Goal: Task Accomplishment & Management: Complete application form

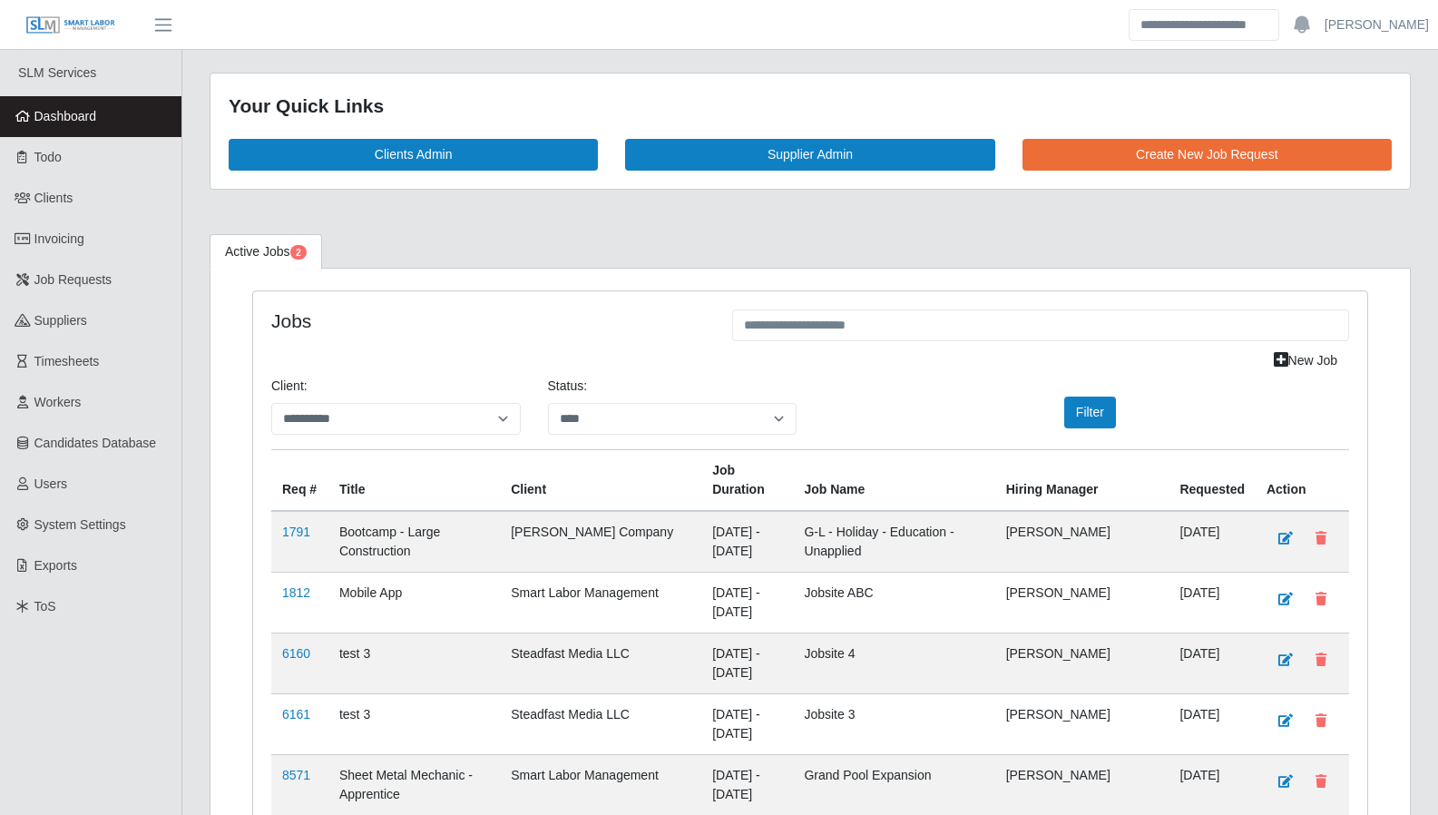
select select "****"
click at [1391, 27] on link "Aaron Baker" at bounding box center [1376, 24] width 104 height 19
click at [1352, 124] on link "Logout" at bounding box center [1355, 126] width 163 height 38
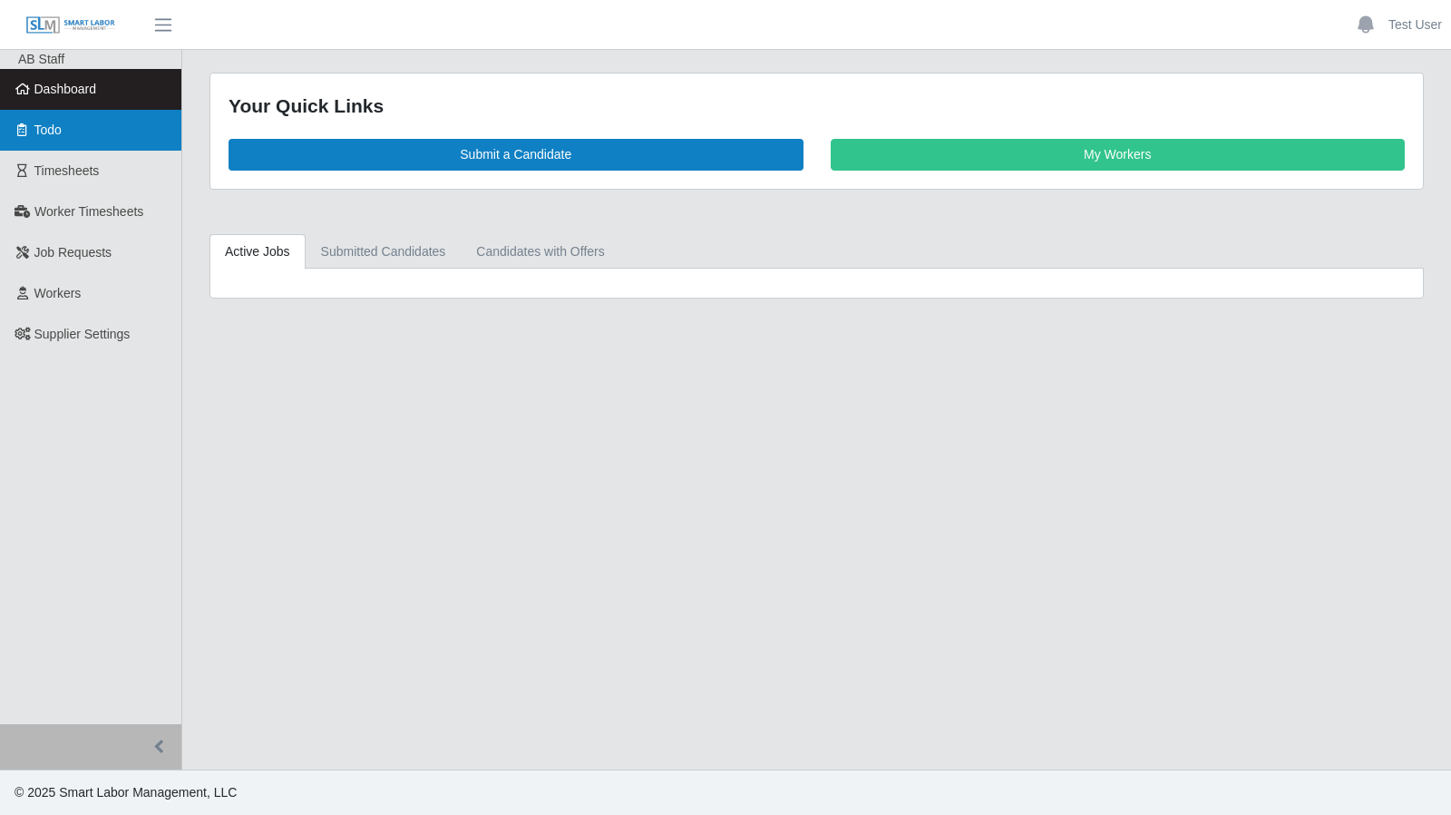
click at [83, 120] on link "Todo" at bounding box center [90, 130] width 181 height 41
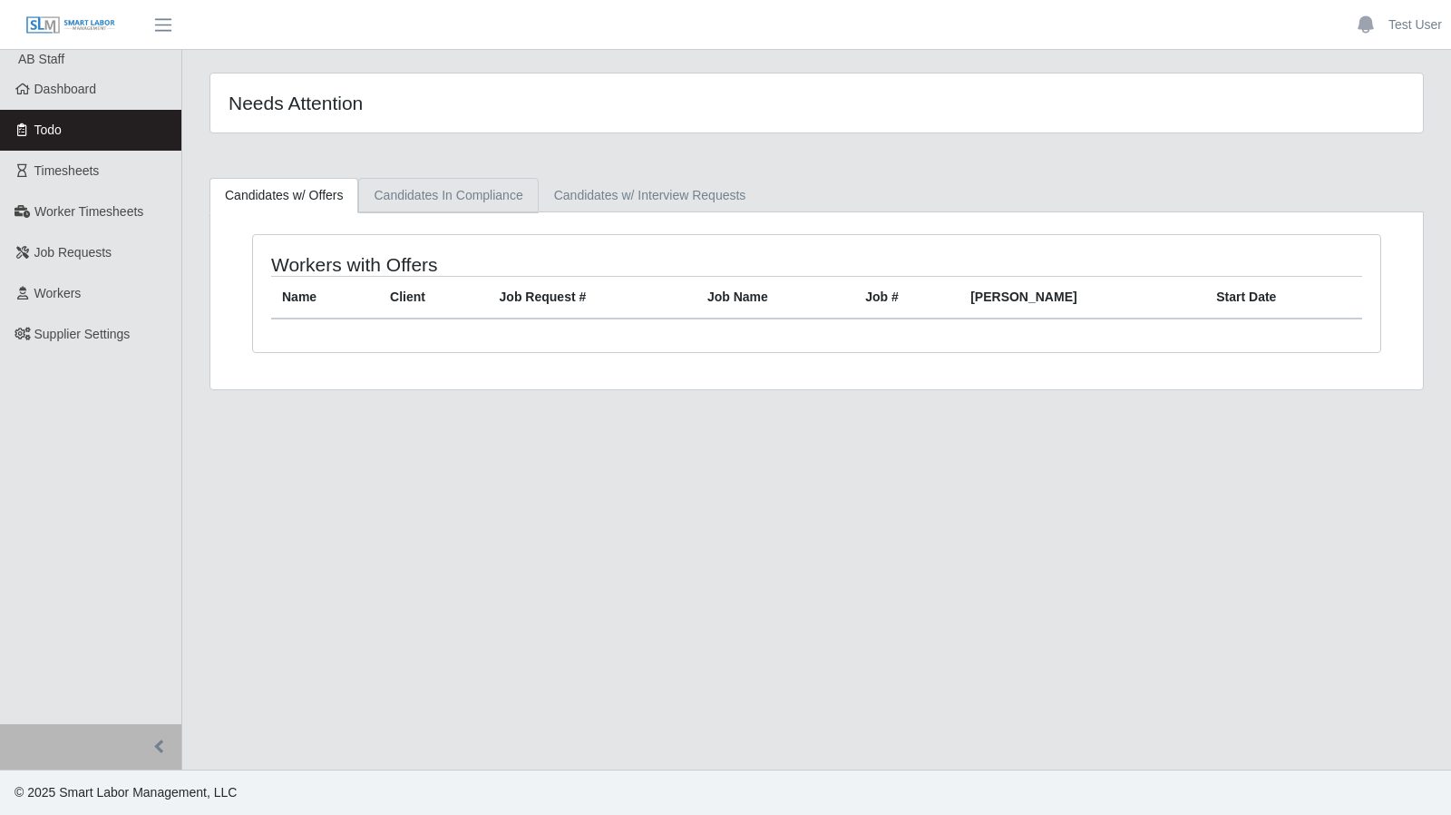
click at [417, 179] on link "Candidates In Compliance" at bounding box center [448, 195] width 180 height 35
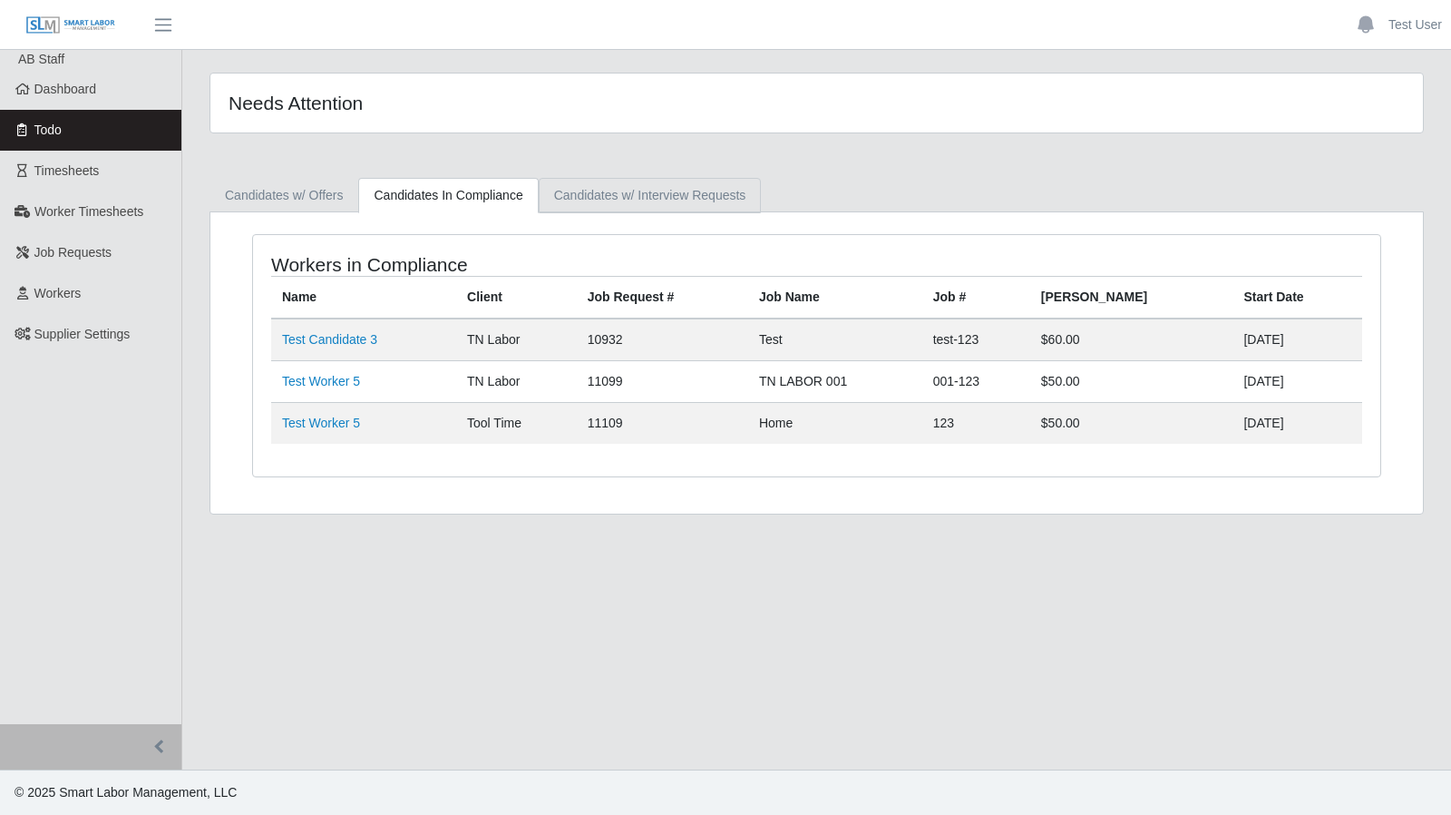
click at [601, 195] on link "Candidates w/ Interview Requests" at bounding box center [650, 195] width 223 height 35
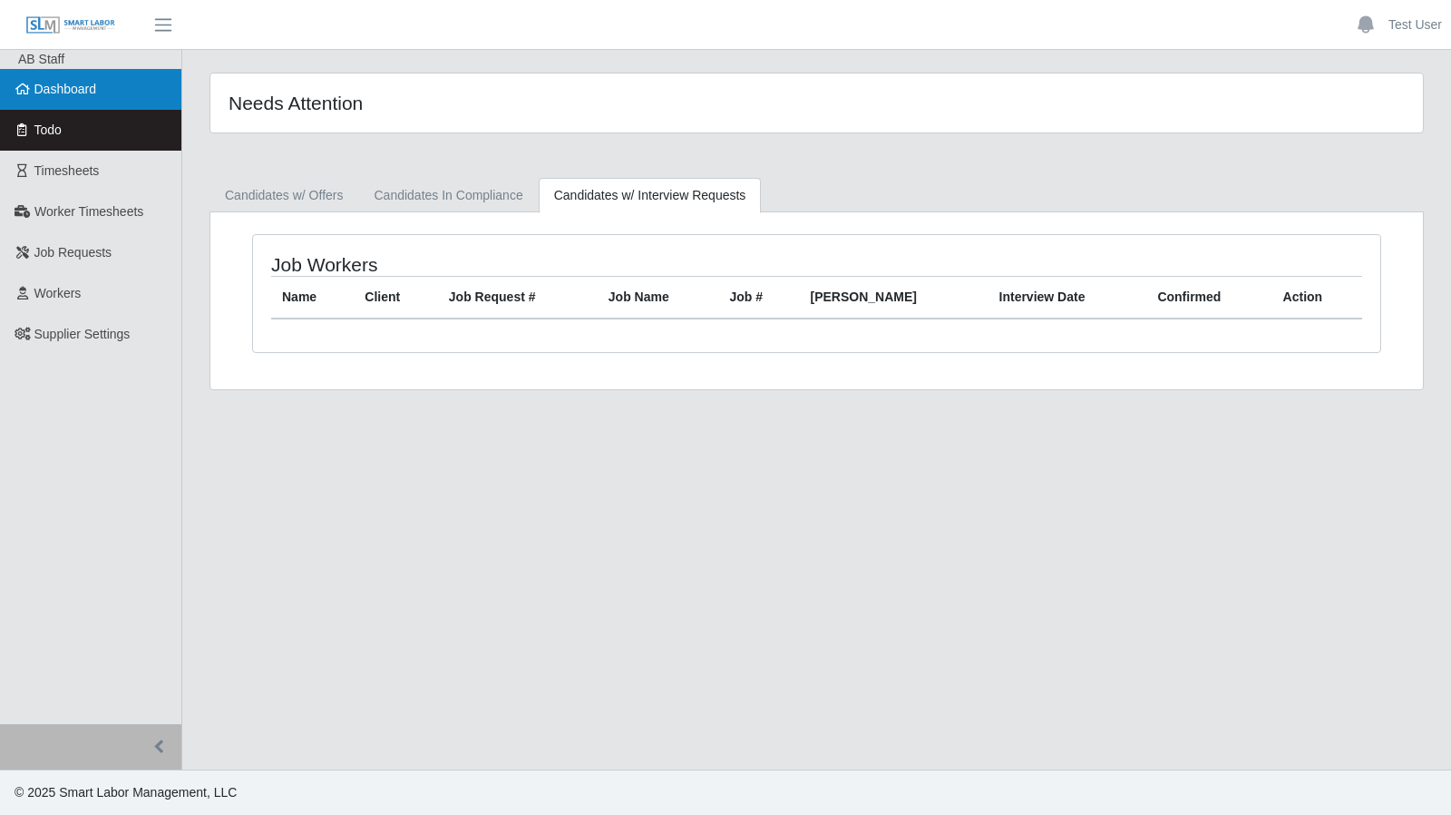
click at [64, 91] on span "Dashboard" at bounding box center [65, 89] width 63 height 15
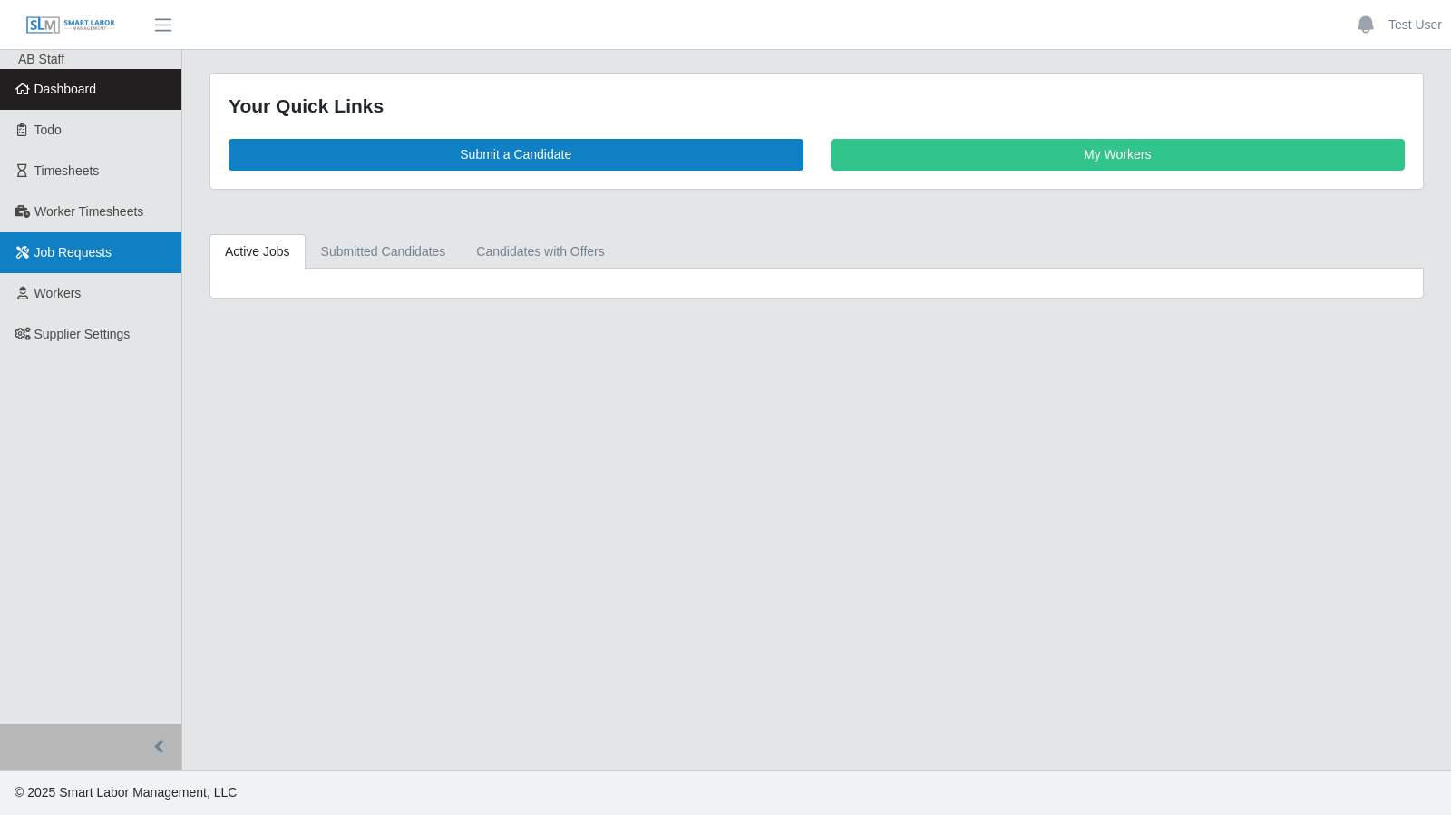
click at [82, 255] on span "Job Requests" at bounding box center [73, 252] width 78 height 15
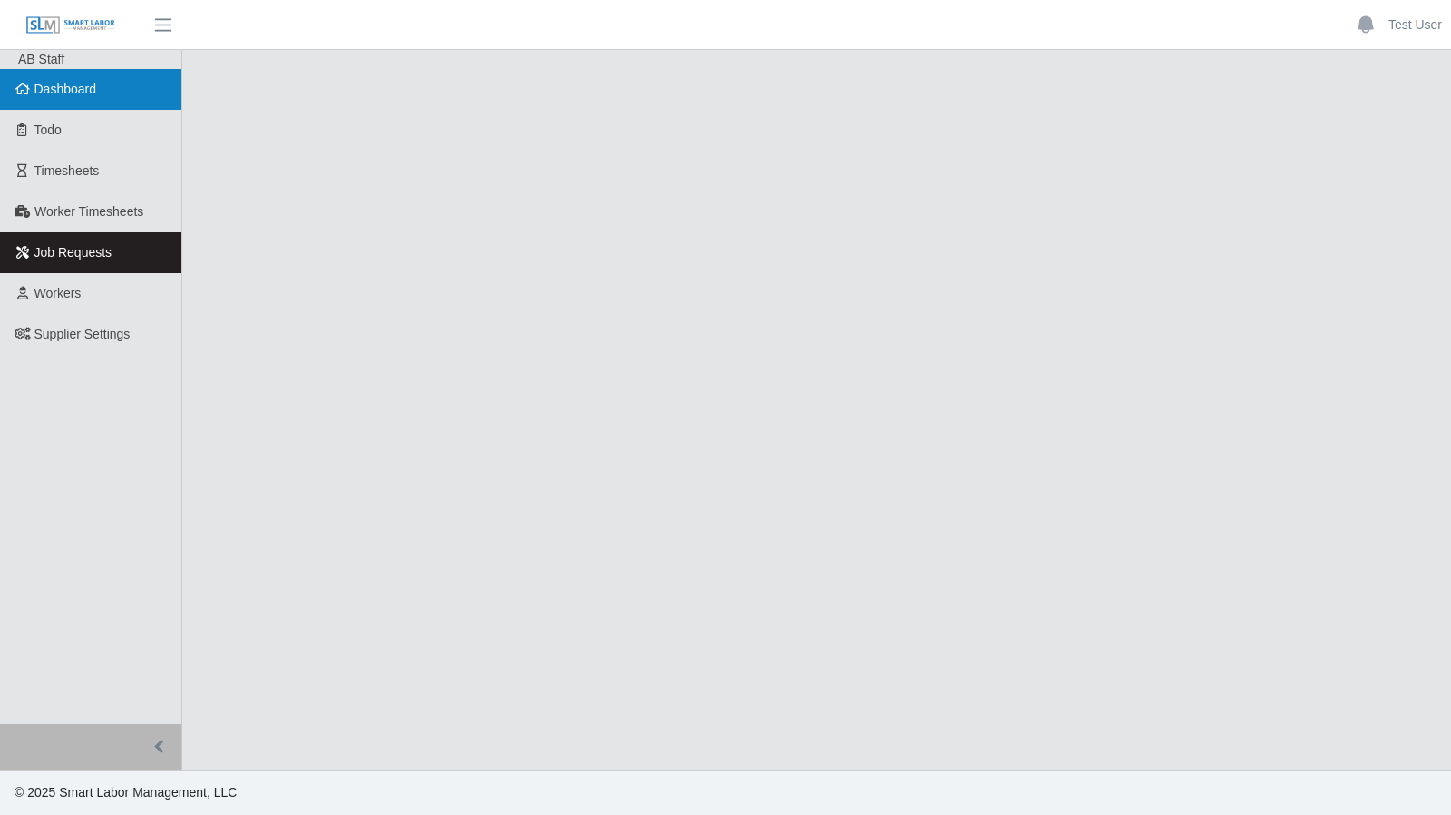
click at [132, 103] on link "Dashboard" at bounding box center [90, 89] width 181 height 41
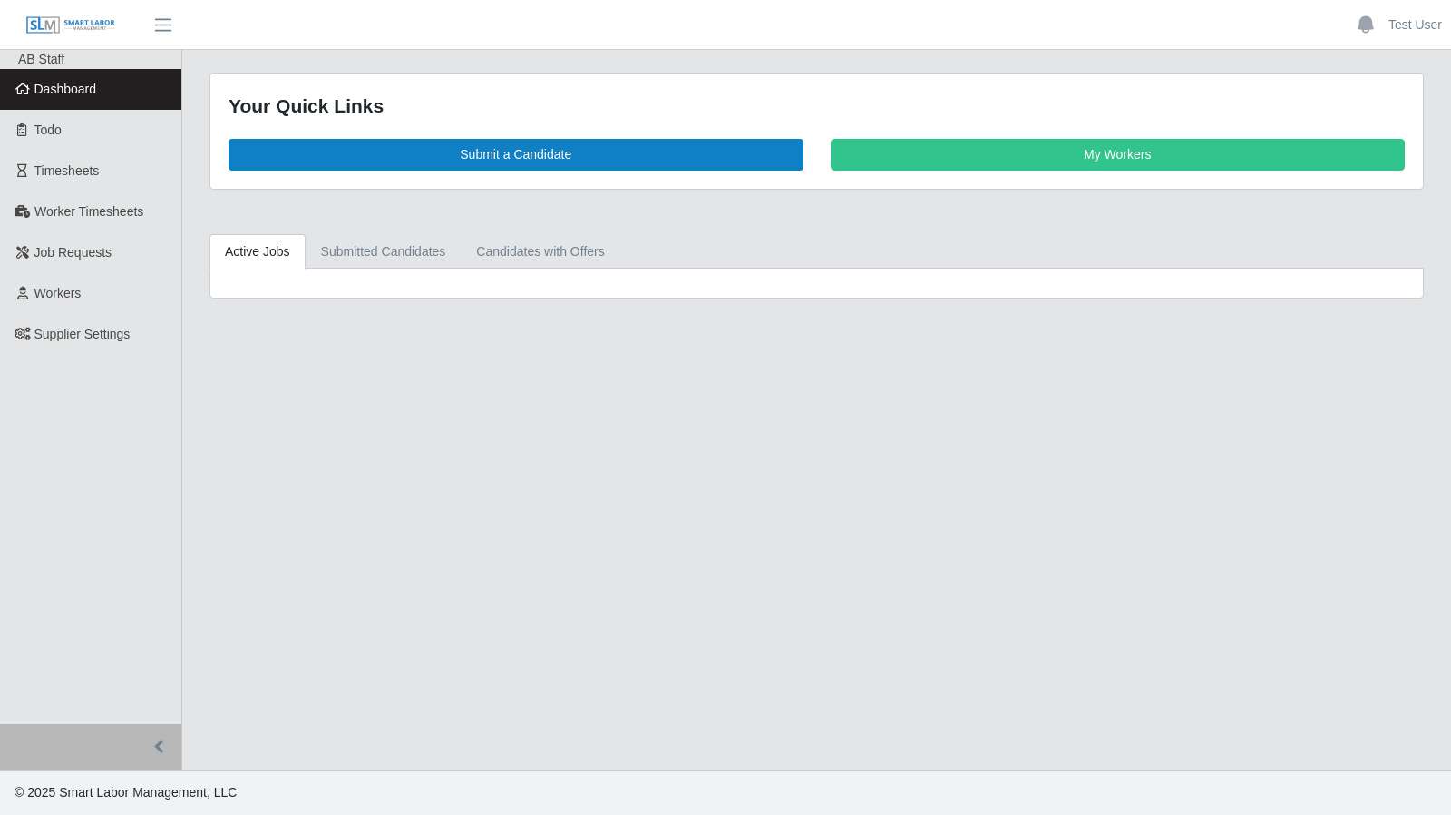
click at [405, 228] on div "Your Quick Links Submit a Candidate My Workers Active Jobs Submitted Candidates…" at bounding box center [816, 186] width 1269 height 226
click at [394, 244] on link "Submitted Candidates" at bounding box center [384, 251] width 156 height 35
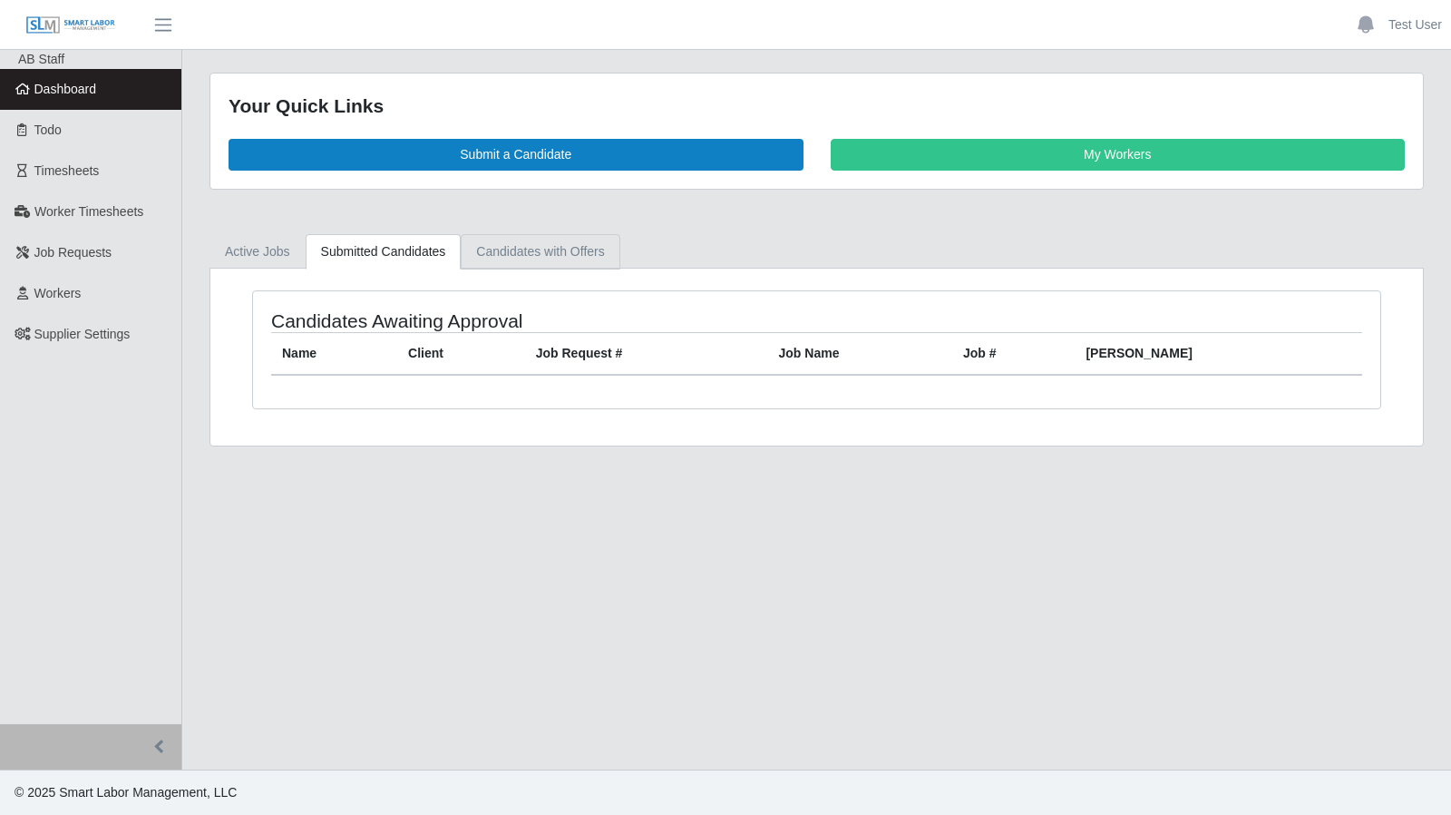
click at [521, 259] on link "Candidates with Offers" at bounding box center [540, 251] width 159 height 35
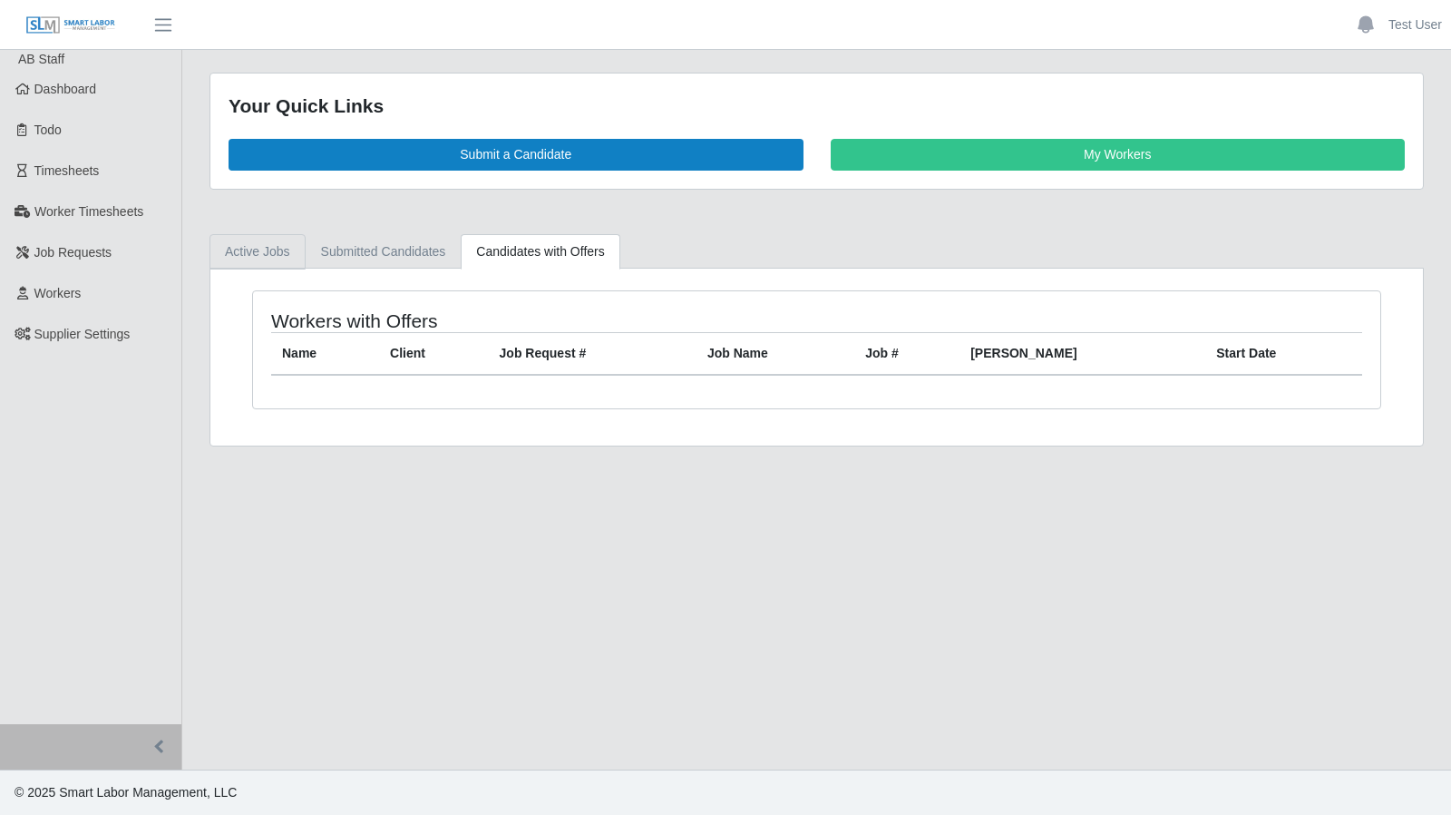
click at [277, 260] on link "Active Jobs" at bounding box center [258, 251] width 96 height 35
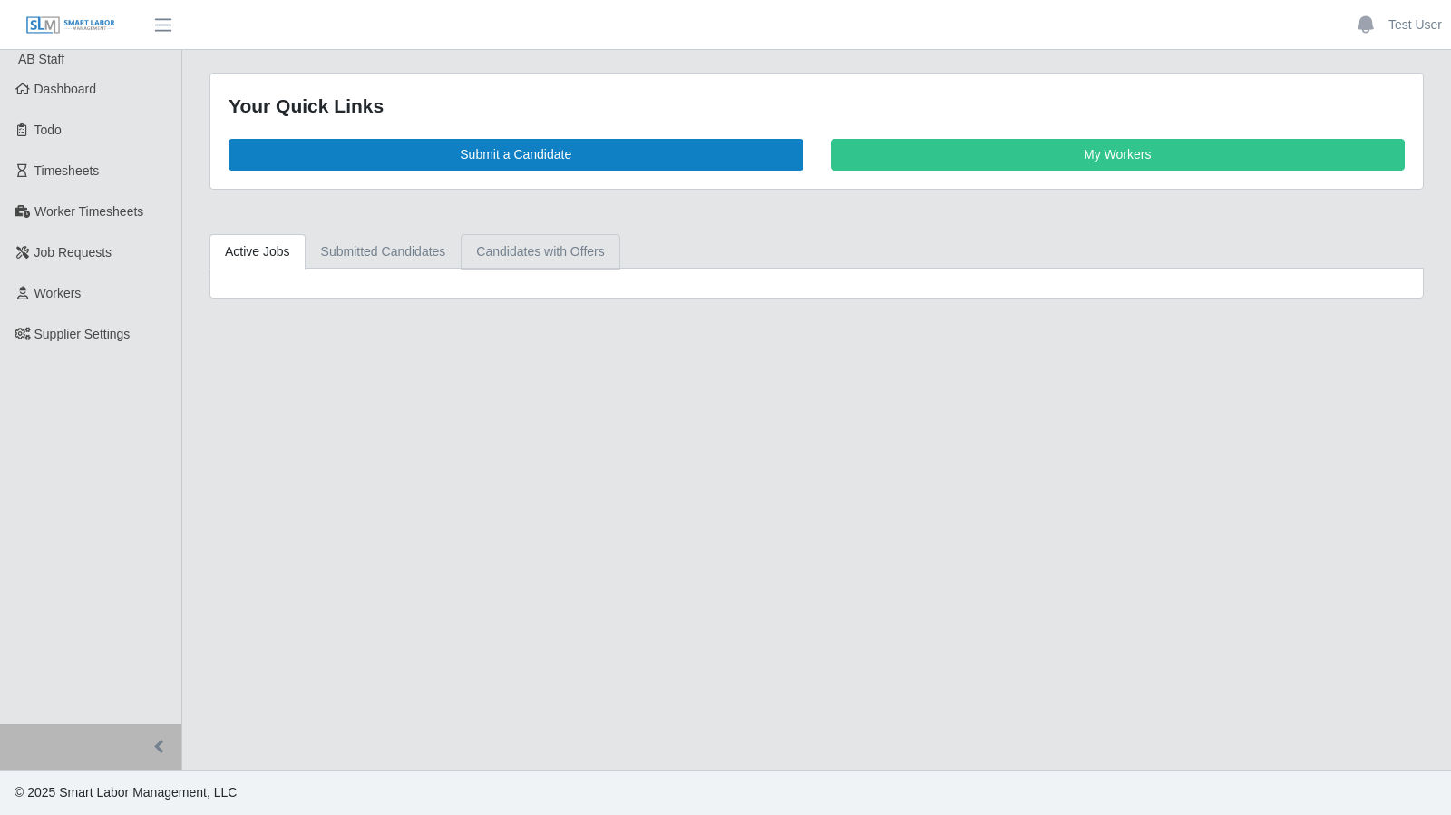
click at [508, 264] on link "Candidates with Offers" at bounding box center [540, 251] width 159 height 35
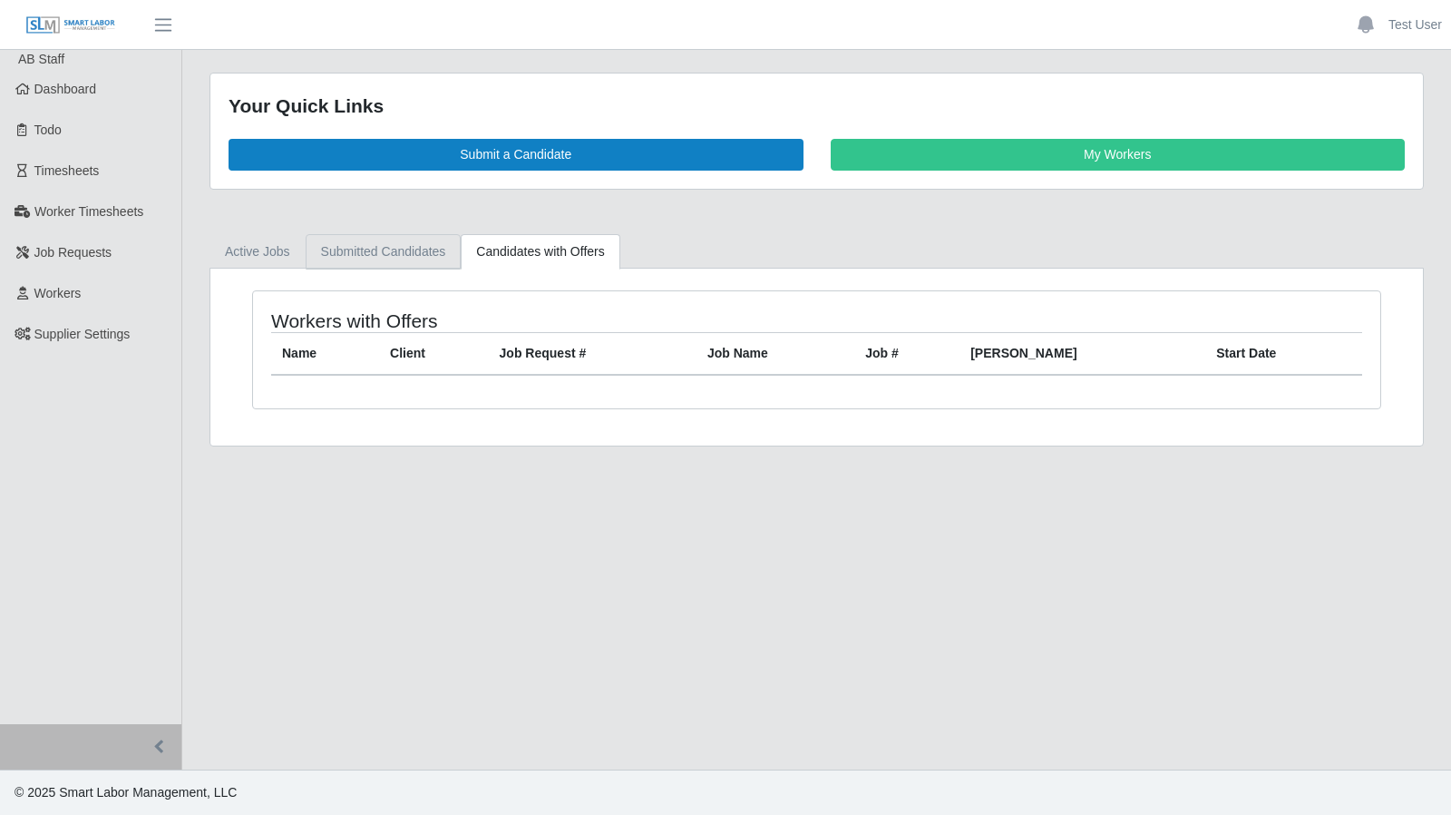
click at [419, 238] on link "Submitted Candidates" at bounding box center [384, 251] width 156 height 35
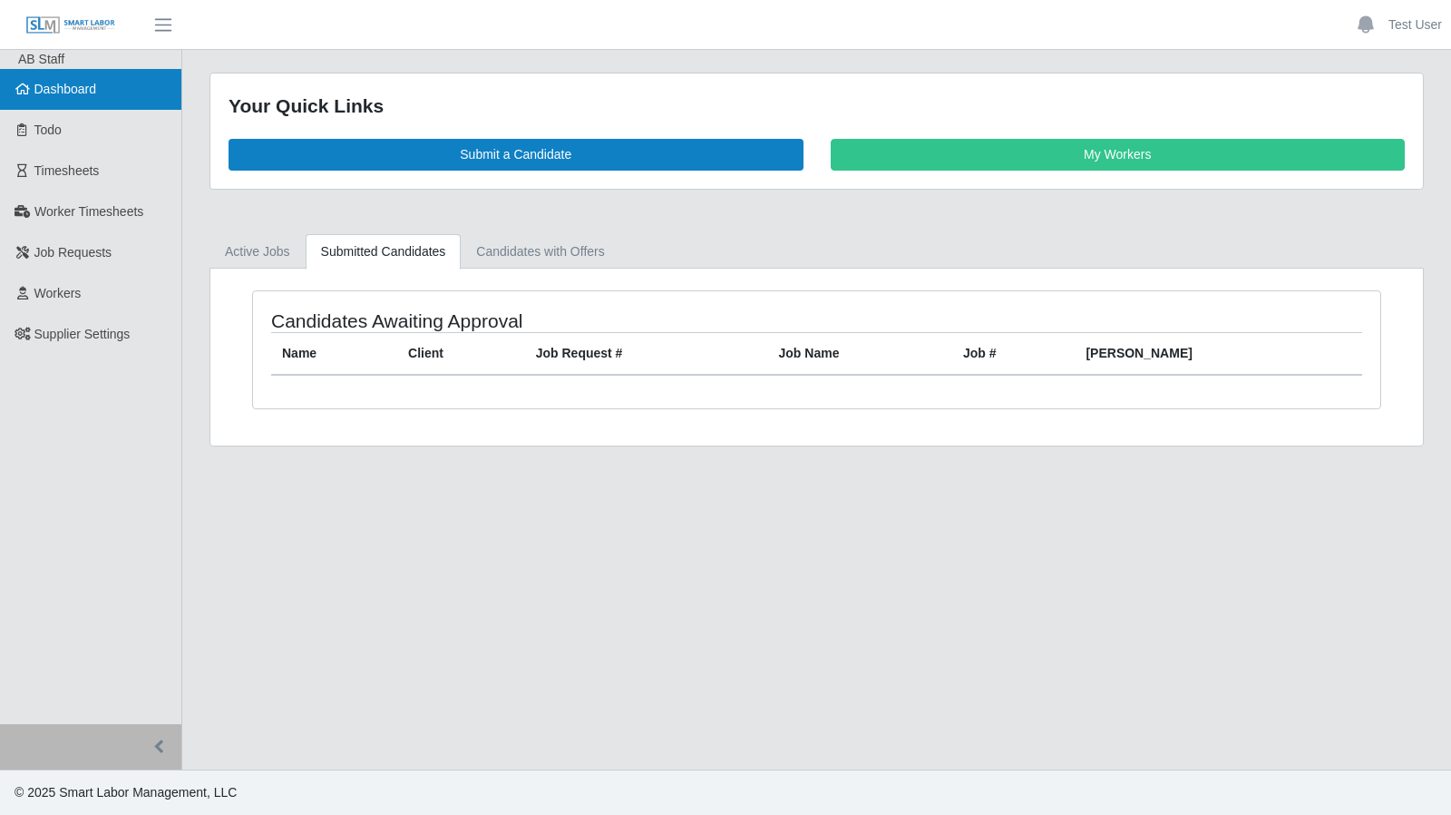
click at [105, 81] on link "Dashboard" at bounding box center [90, 89] width 181 height 41
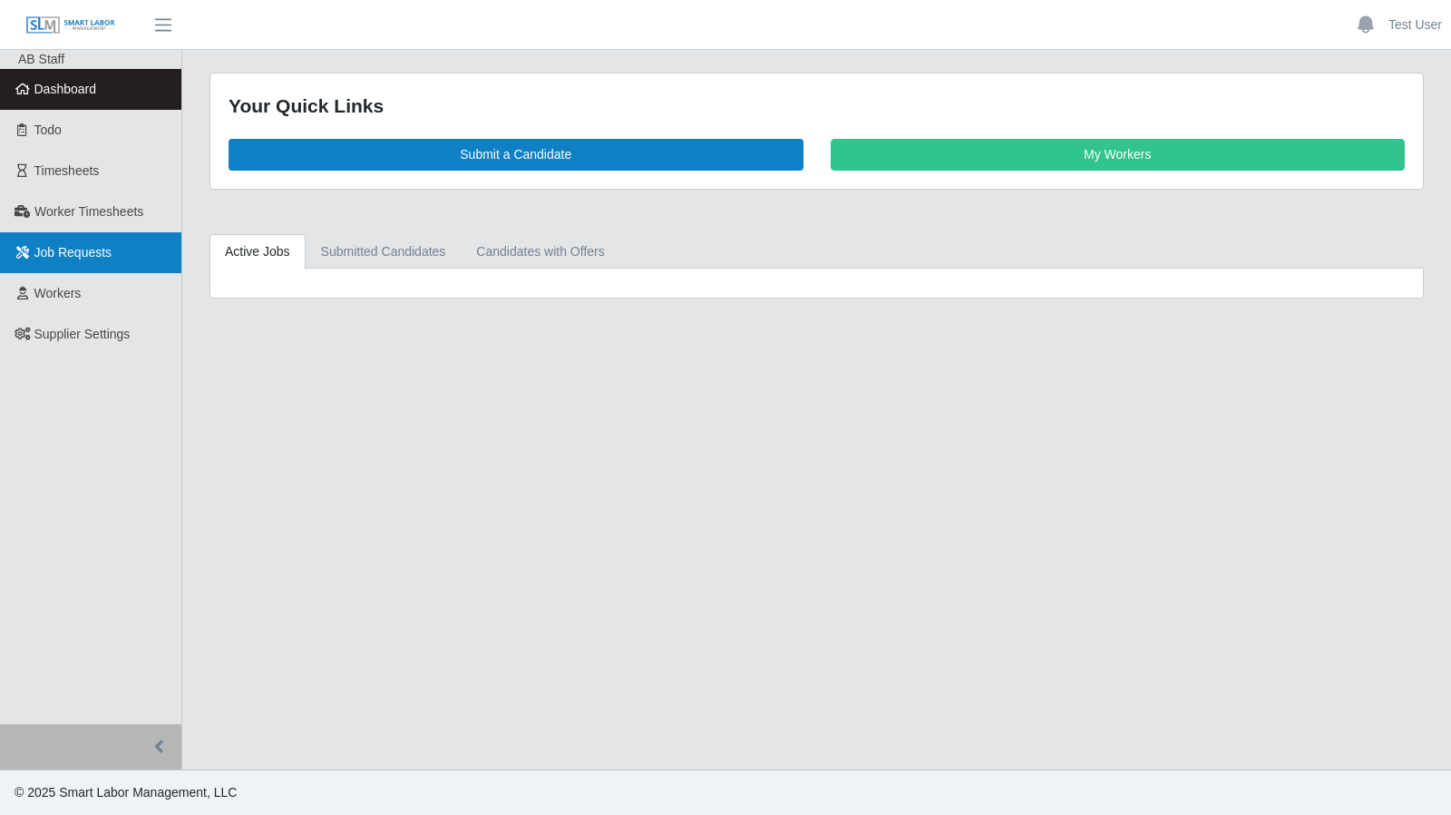
click at [85, 241] on link "Job Requests" at bounding box center [90, 252] width 181 height 41
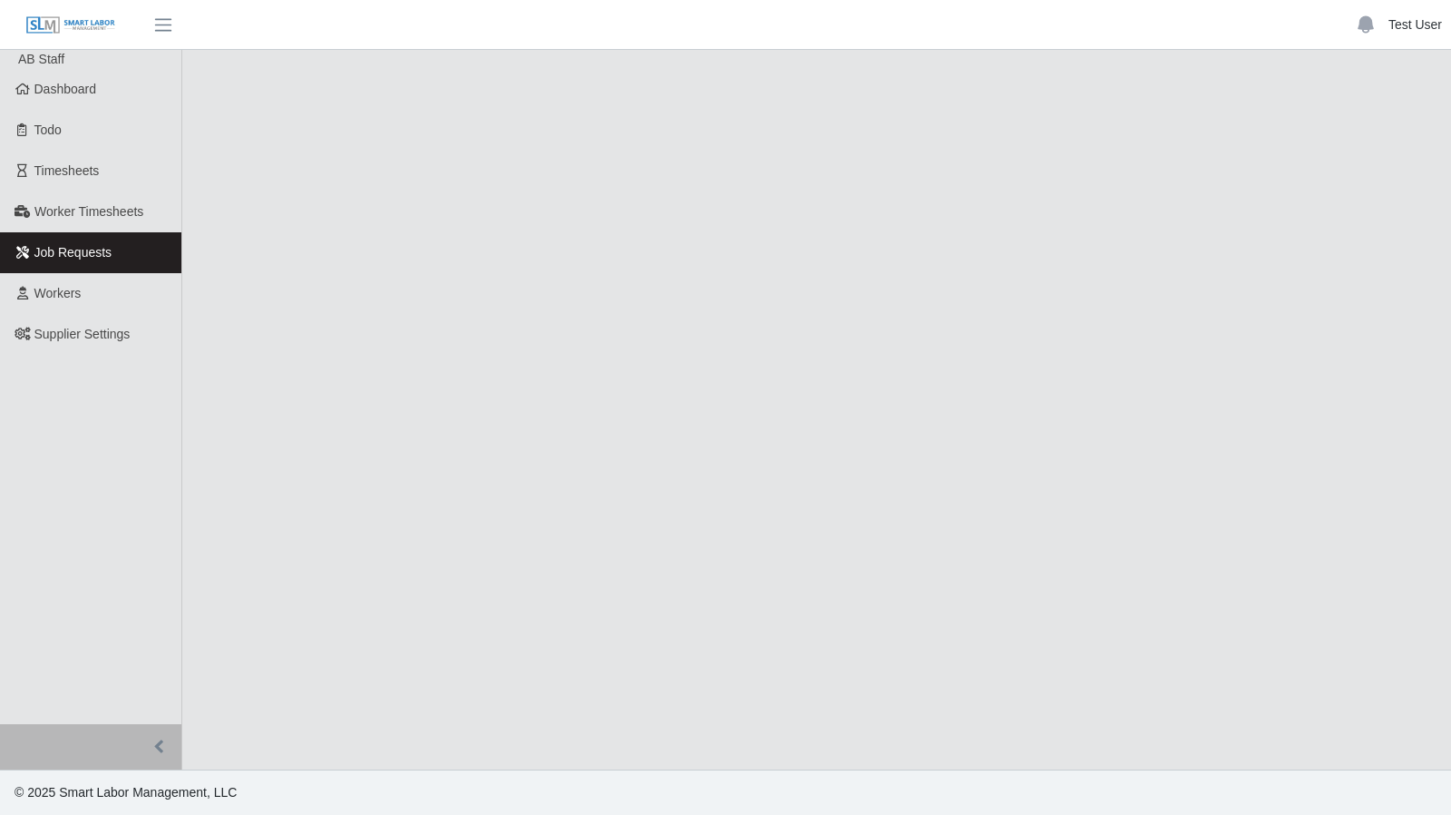
click at [1424, 31] on link "Test User" at bounding box center [1416, 24] width 54 height 19
click at [1357, 125] on link "Logout" at bounding box center [1368, 126] width 163 height 38
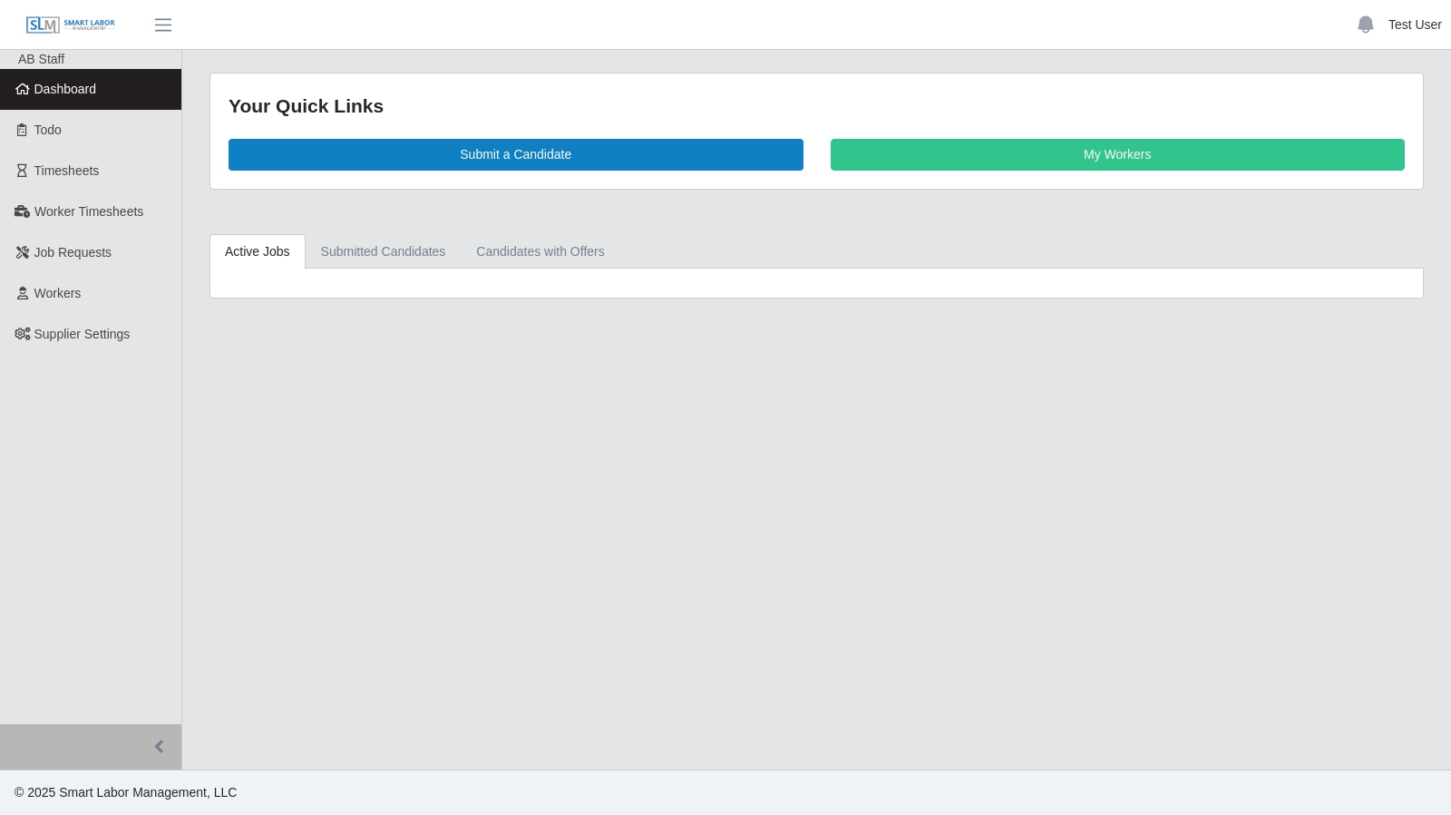
click at [1428, 26] on link "Test User" at bounding box center [1416, 24] width 54 height 19
click at [1358, 113] on link "Logout" at bounding box center [1368, 126] width 163 height 38
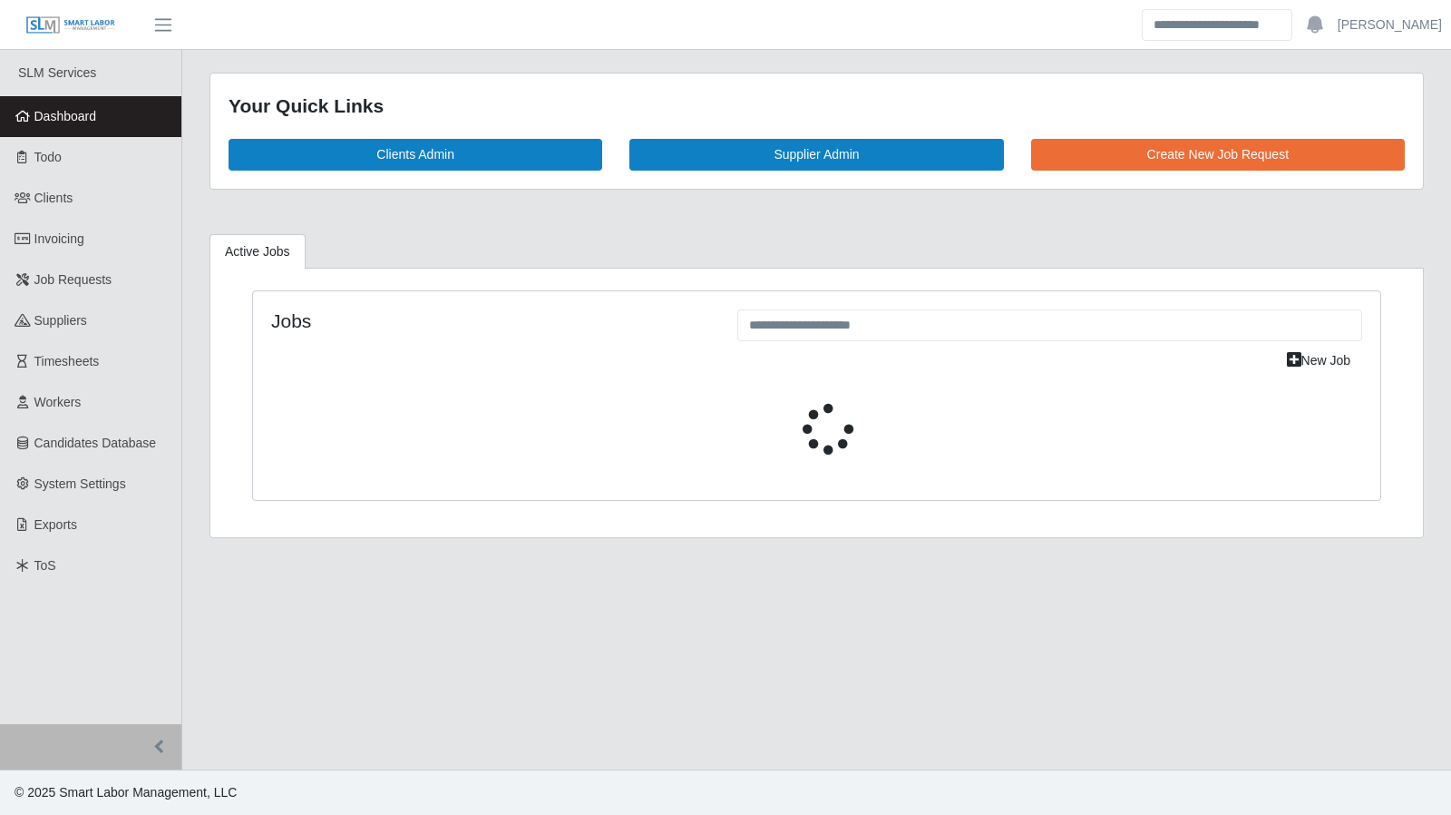
select select "****"
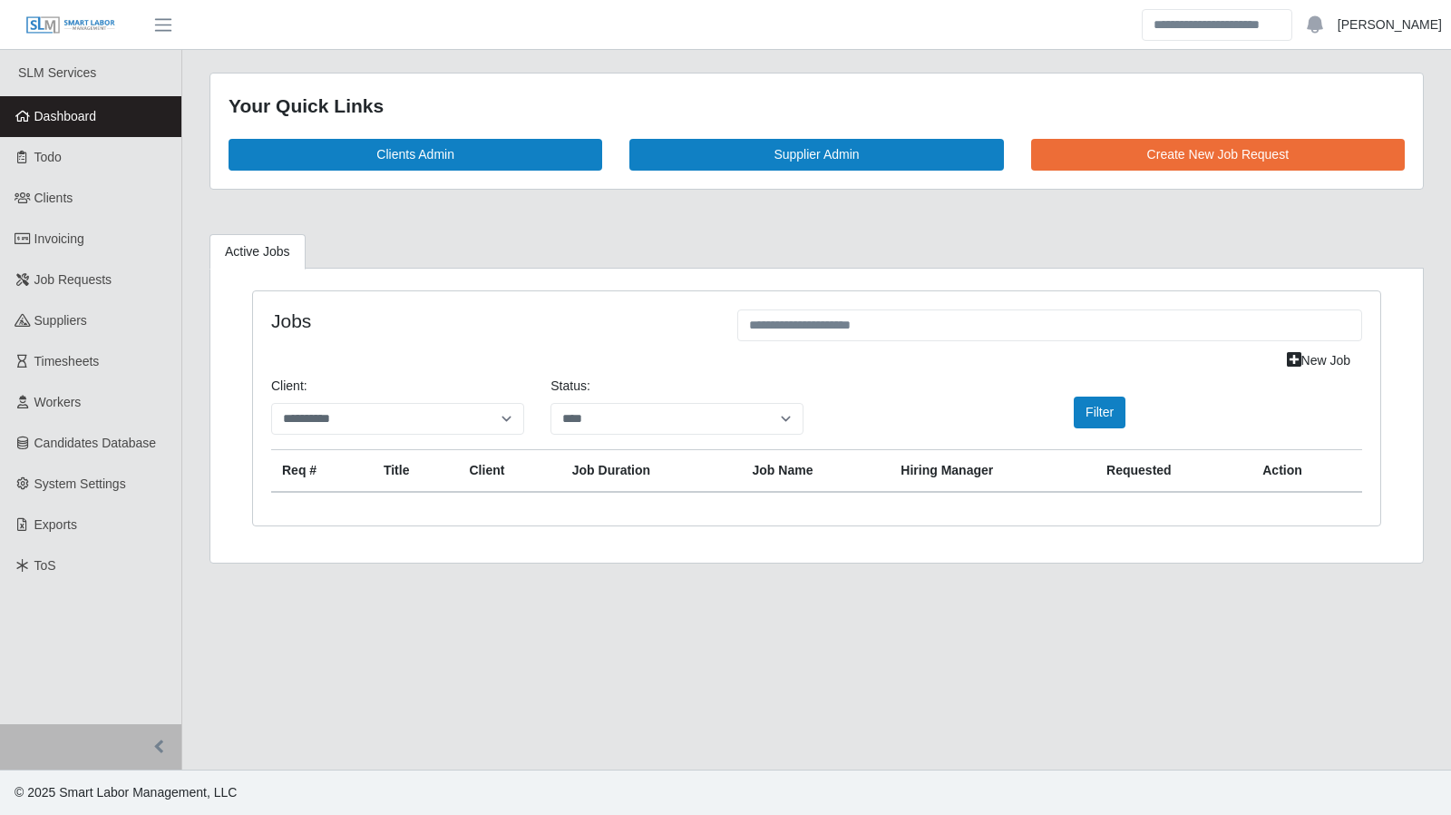
click at [1393, 15] on link "Aaron Bruce" at bounding box center [1390, 24] width 104 height 19
click at [1333, 122] on link "Logout" at bounding box center [1368, 126] width 163 height 38
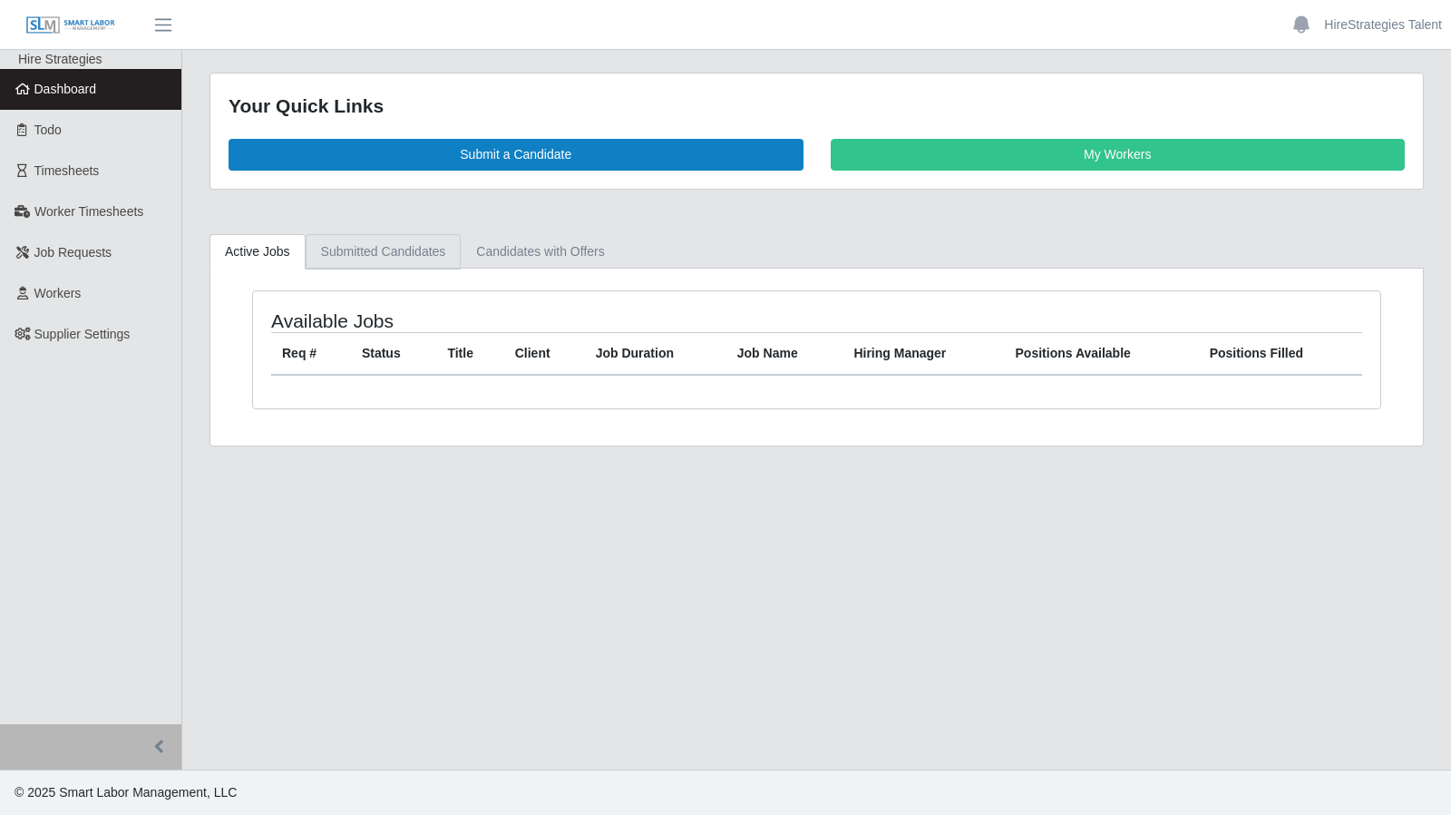
click at [421, 246] on link "Submitted Candidates" at bounding box center [384, 251] width 156 height 35
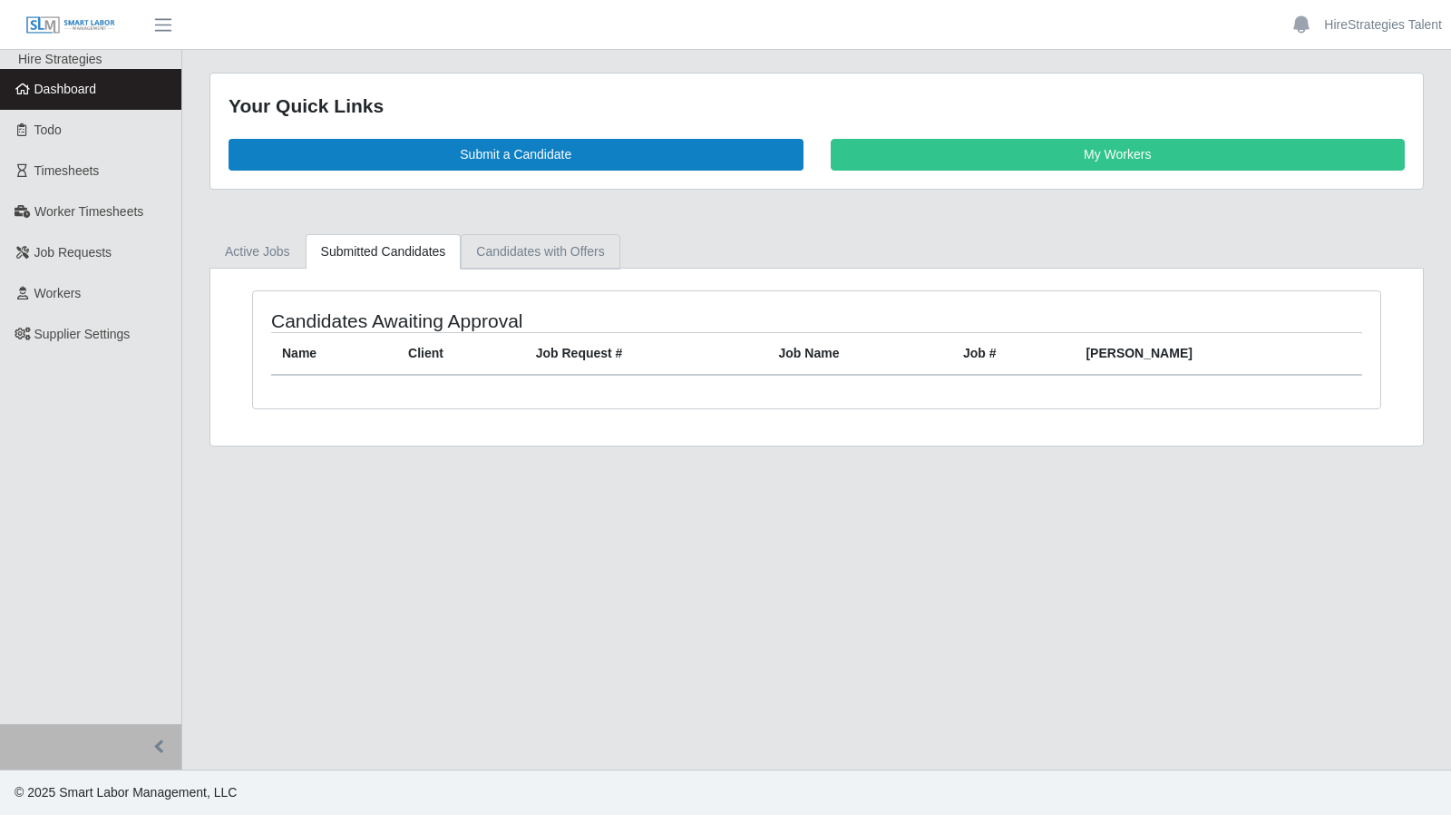
click at [508, 253] on link "Candidates with Offers" at bounding box center [540, 251] width 159 height 35
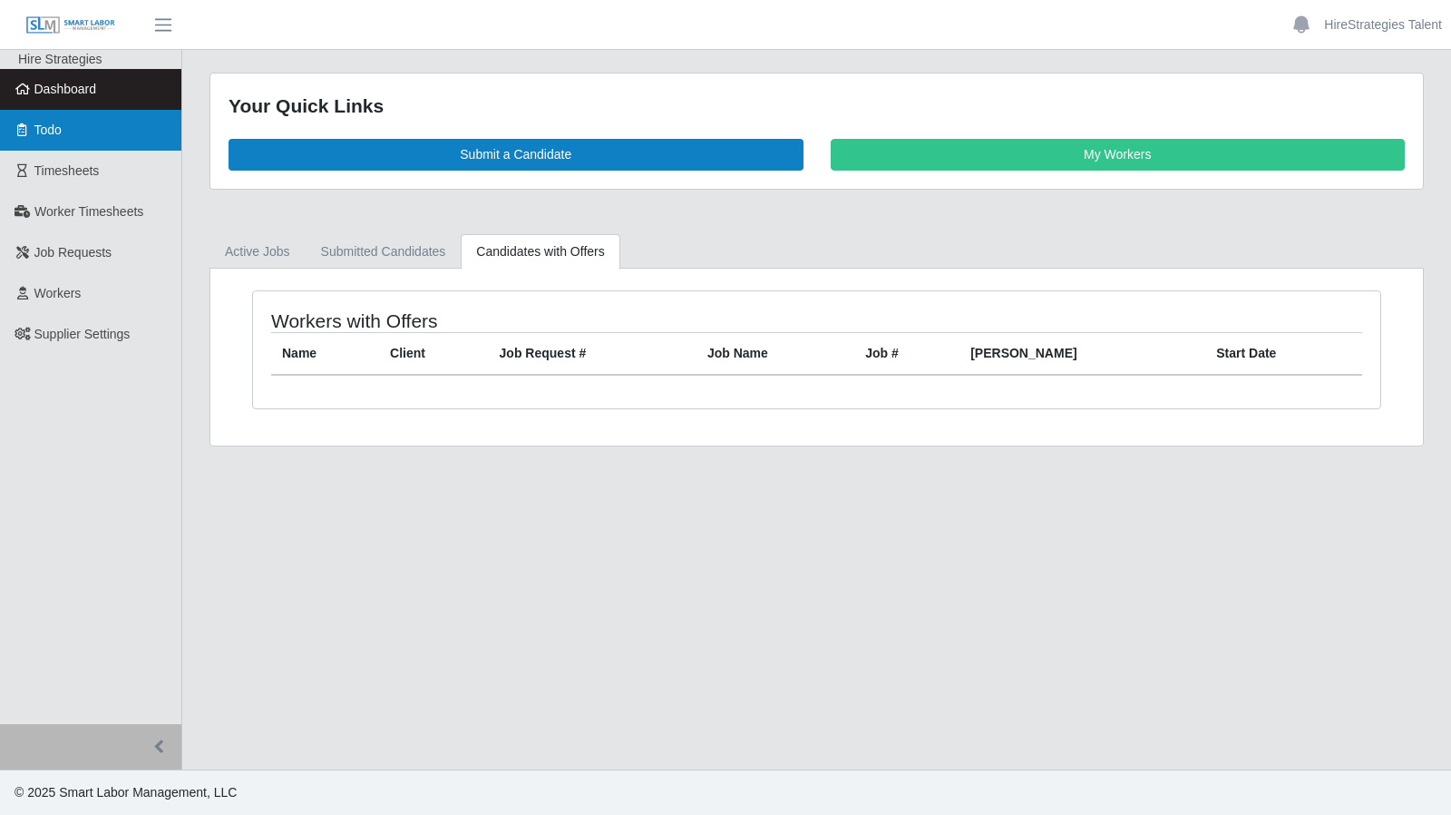
click at [103, 142] on link "Todo" at bounding box center [90, 130] width 181 height 41
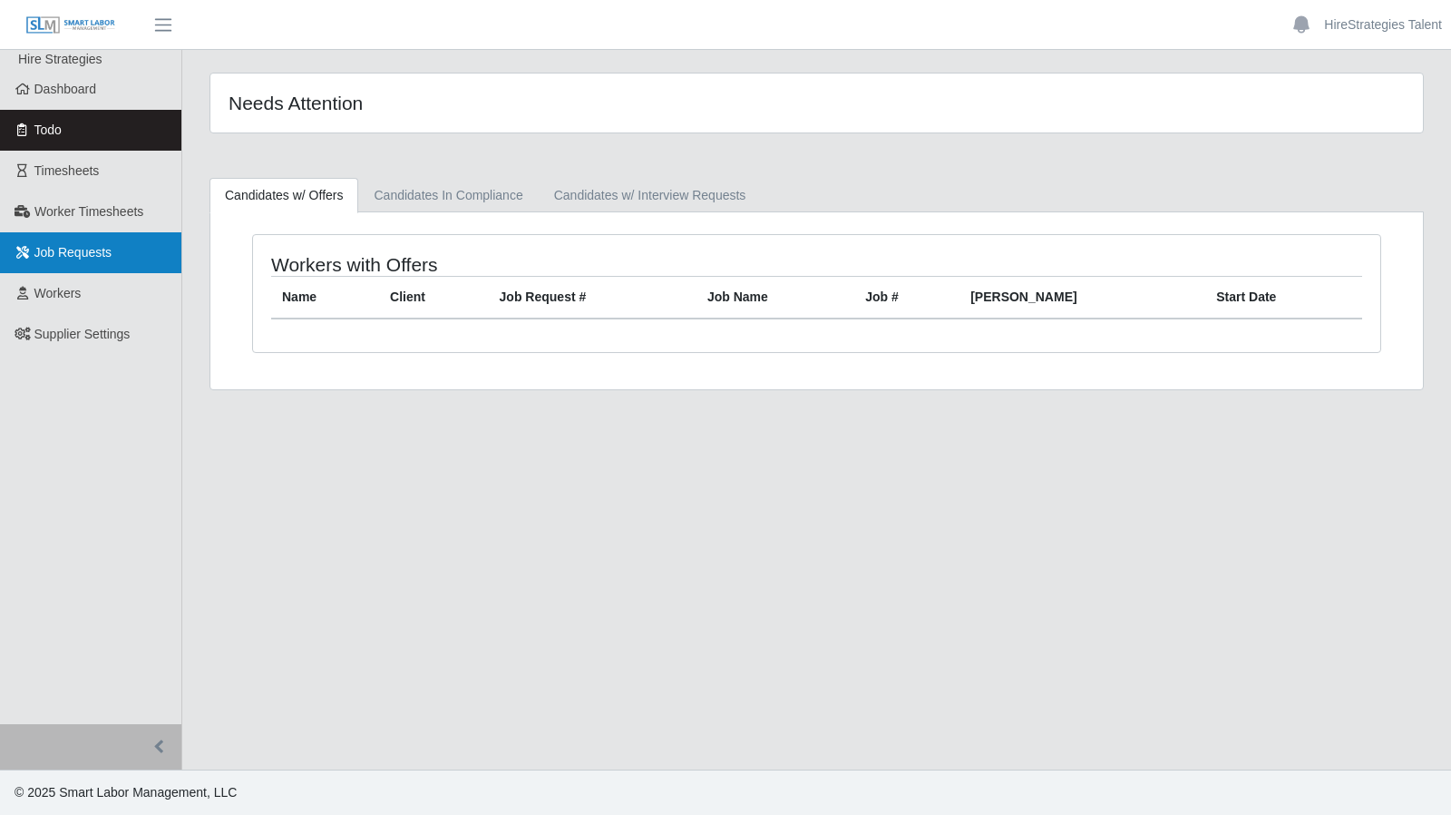
click at [81, 246] on span "Job Requests" at bounding box center [73, 252] width 78 height 15
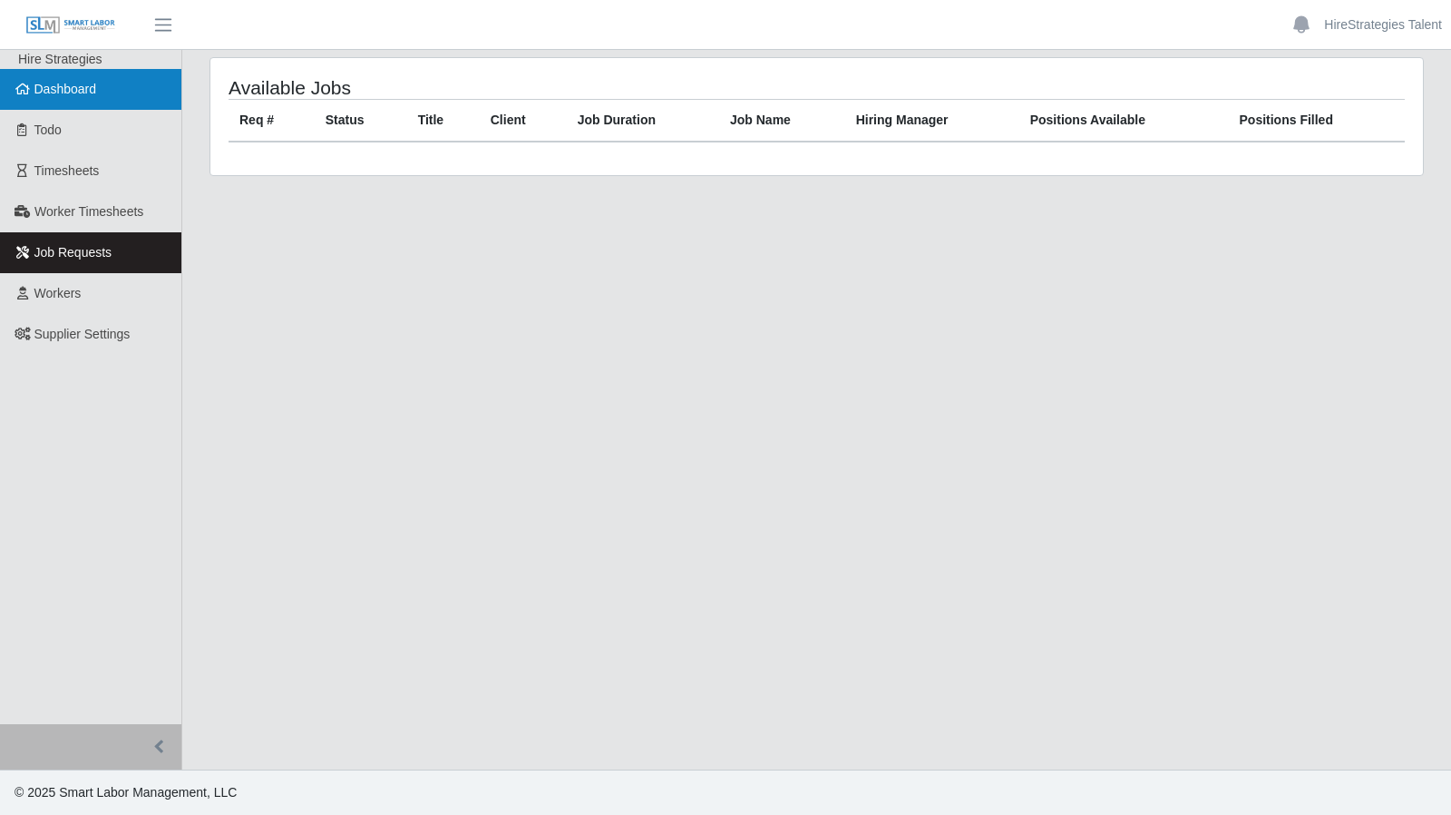
click at [129, 103] on link "Dashboard" at bounding box center [90, 89] width 181 height 41
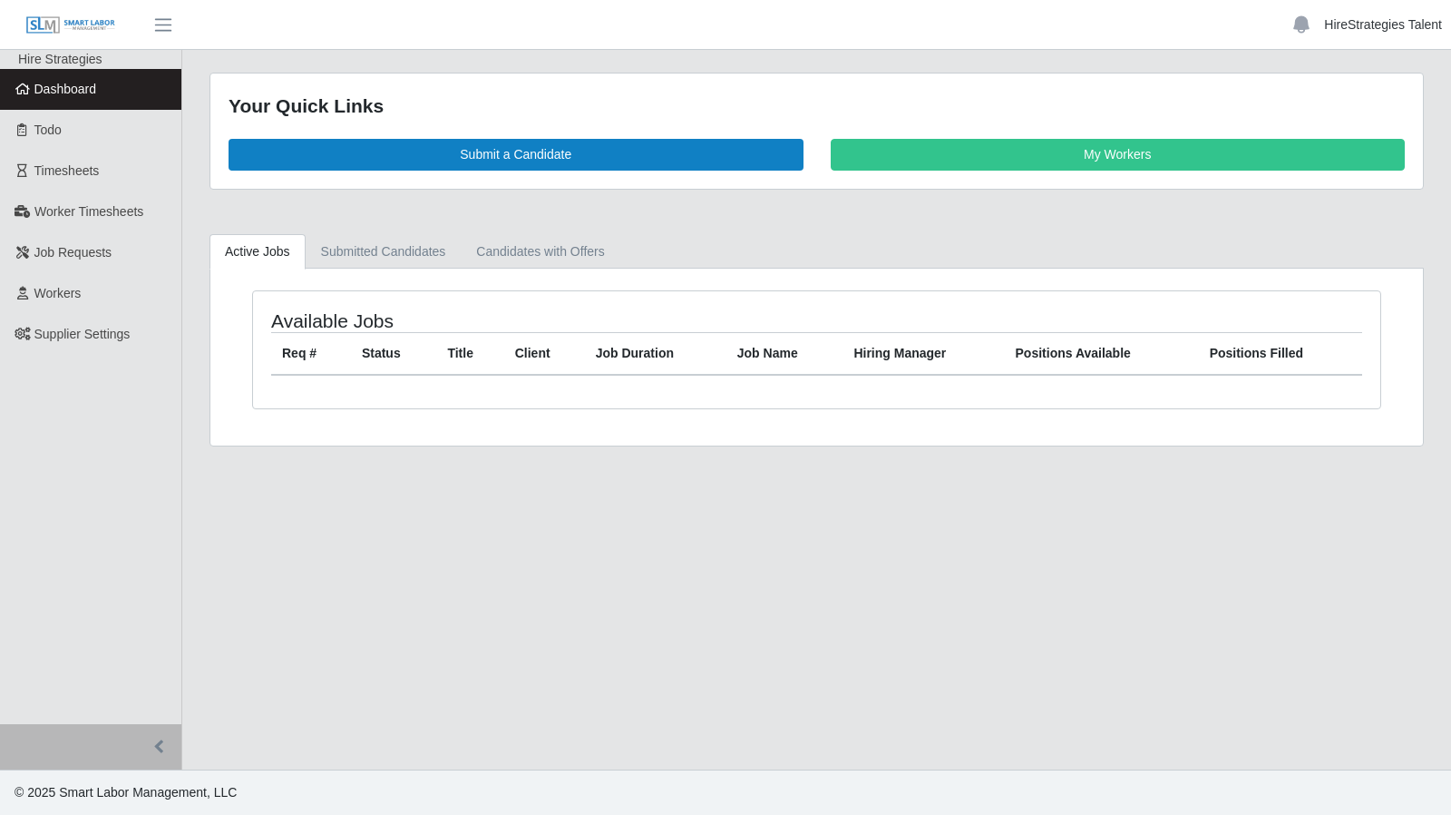
click at [1375, 19] on link "HireStrategies Talent" at bounding box center [1383, 24] width 118 height 19
click at [1350, 112] on link "Logout" at bounding box center [1368, 126] width 163 height 38
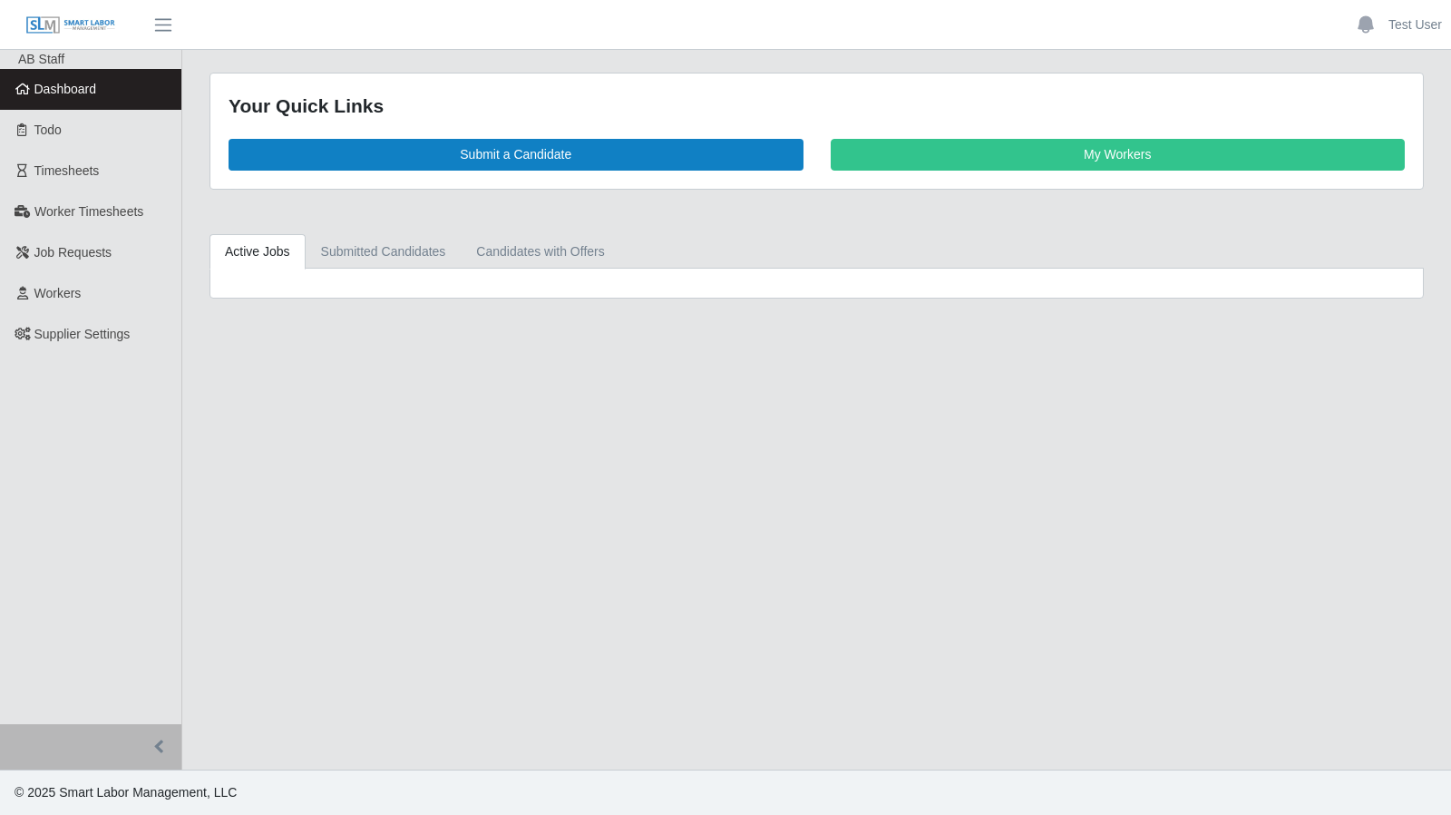
drag, startPoint x: 906, startPoint y: 216, endPoint x: 1427, endPoint y: -6, distance: 566.1
click at [1427, 0] on html "Test User Account Settings Logout AB Staff Dashboard Todo Timesheets Worker Tim…" at bounding box center [725, 407] width 1451 height 815
click at [1411, 24] on link "Test User" at bounding box center [1416, 24] width 54 height 19
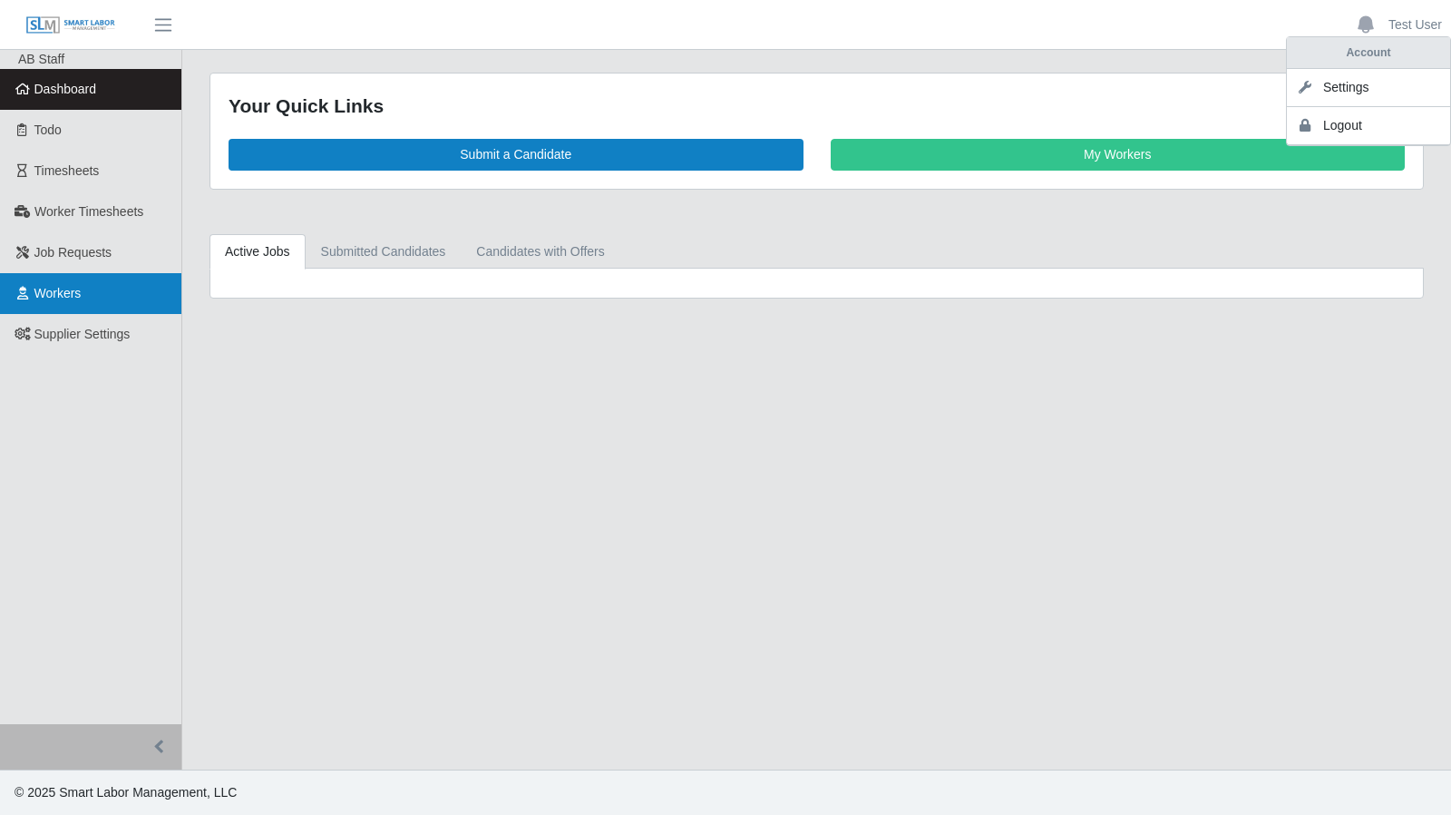
click at [95, 286] on link "Workers" at bounding box center [90, 293] width 181 height 41
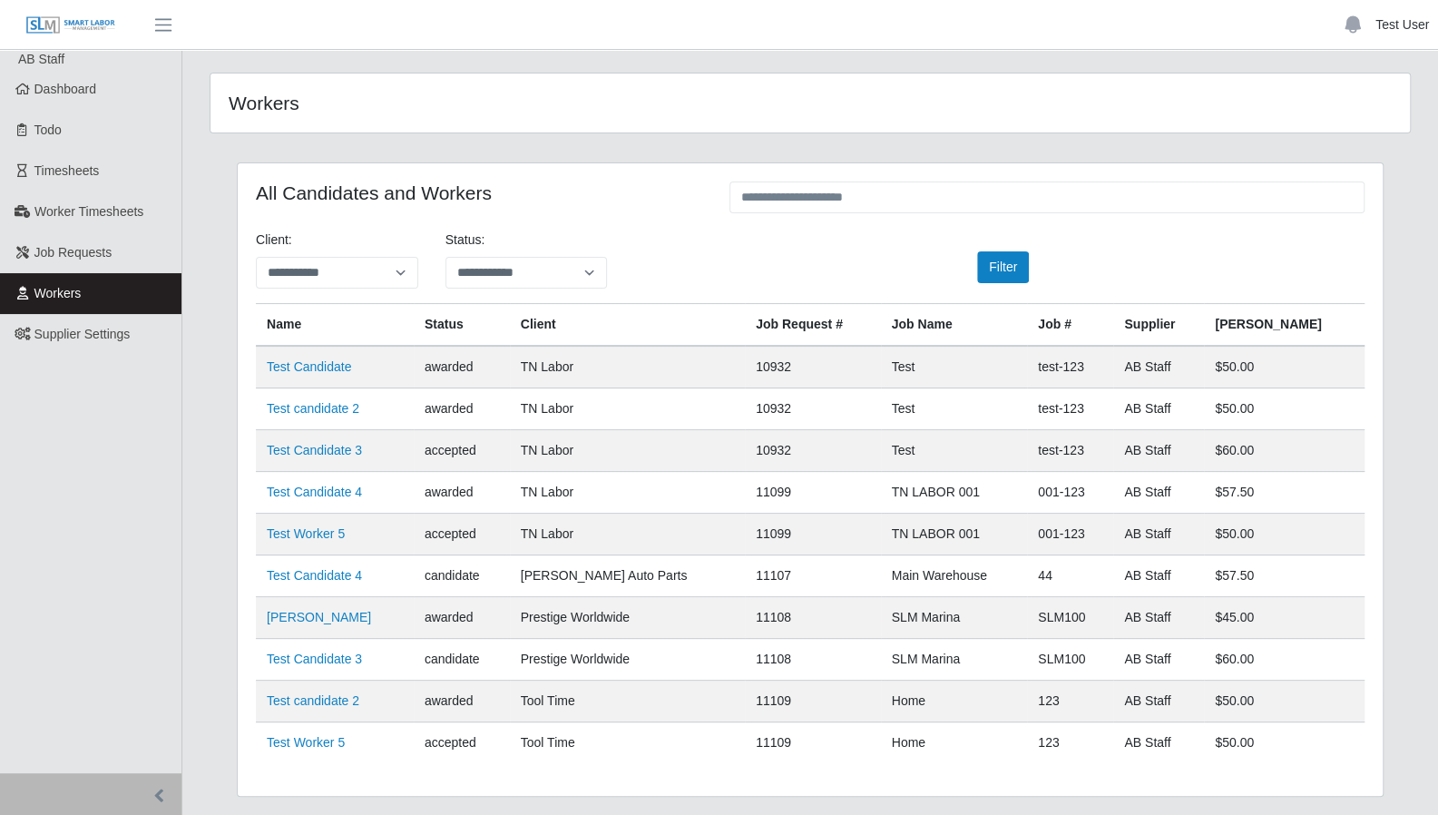
click at [1399, 33] on link "Test User" at bounding box center [1402, 24] width 54 height 19
click at [1331, 122] on link "Logout" at bounding box center [1355, 126] width 163 height 38
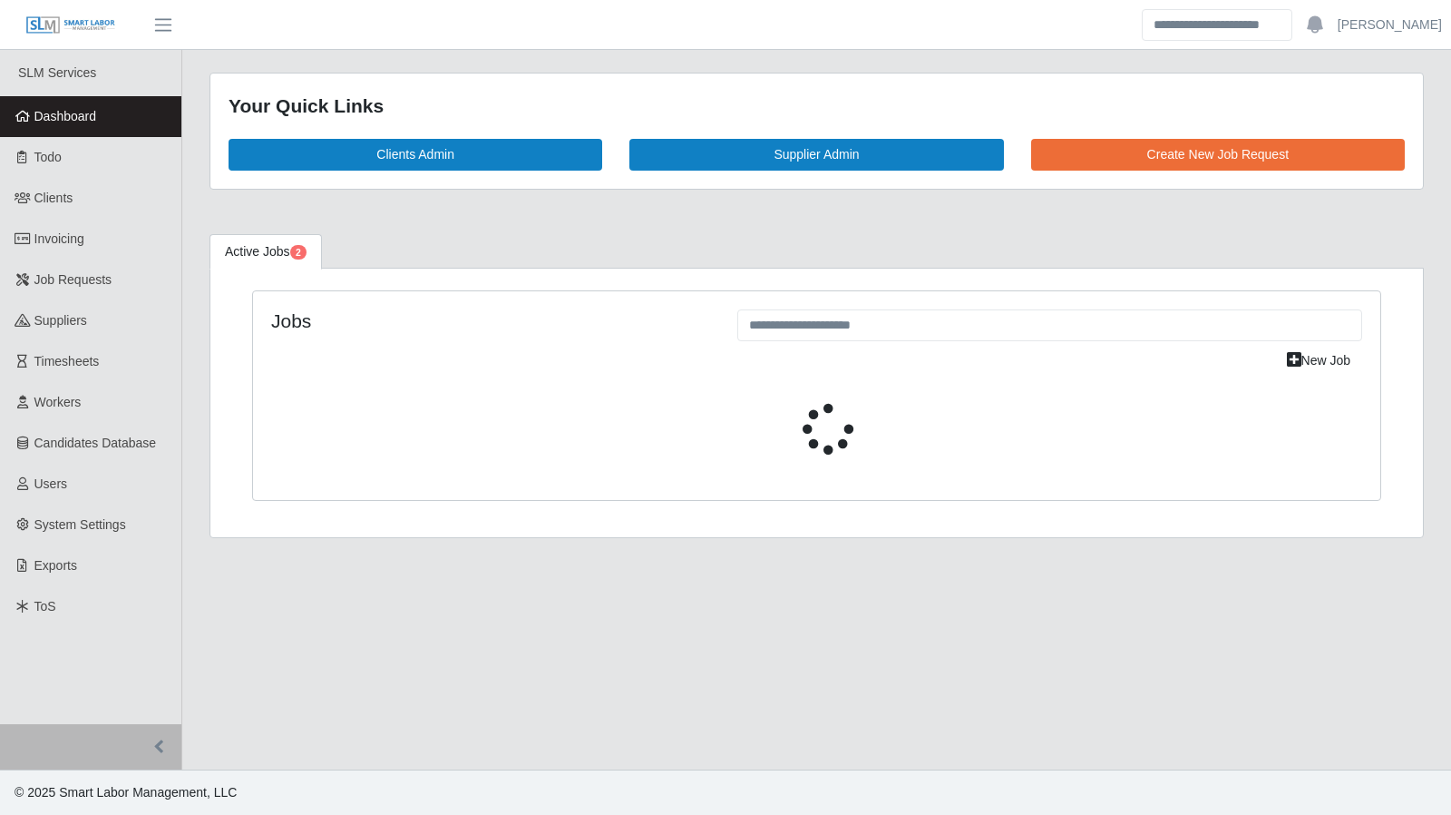
select select "****"
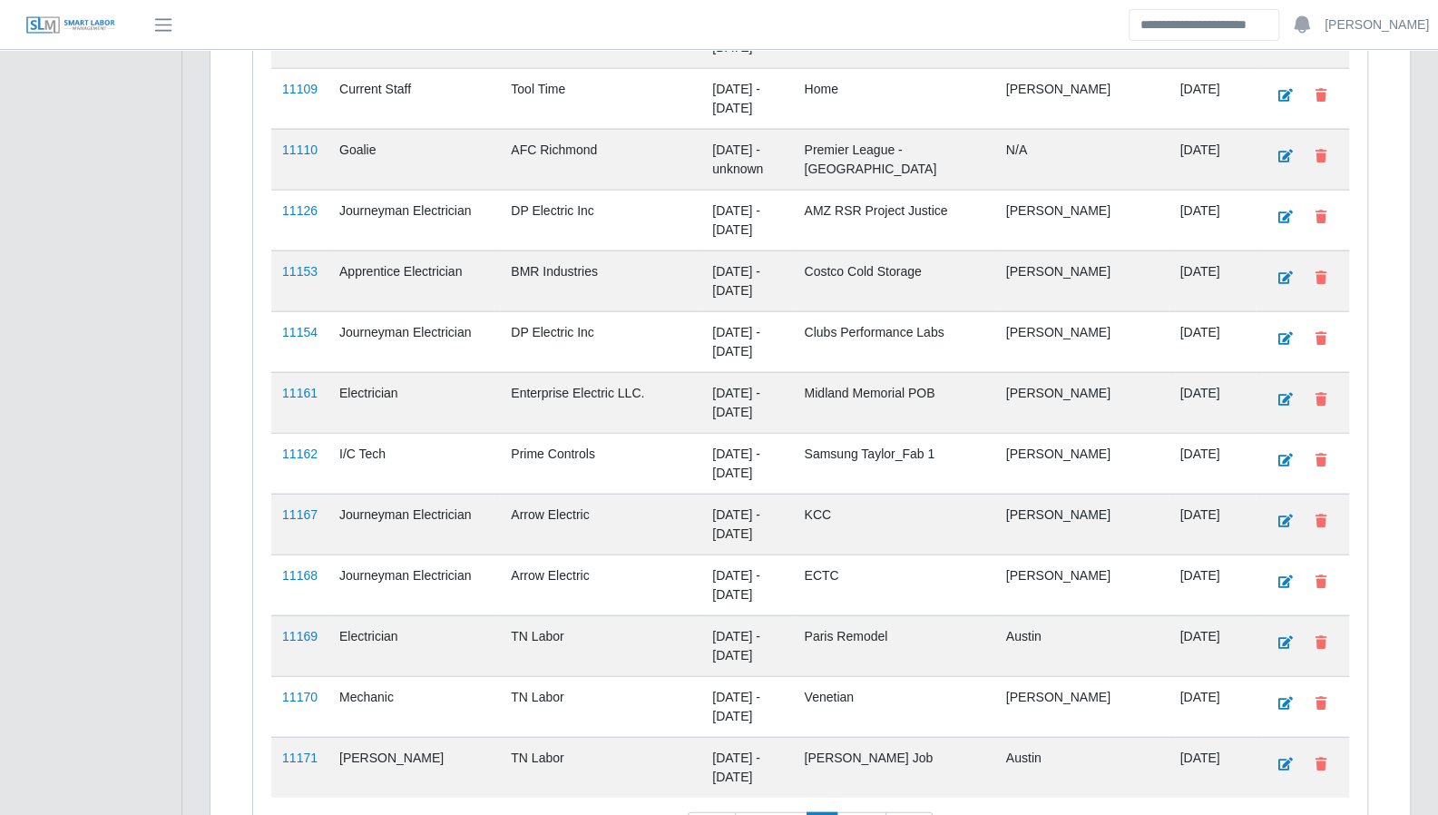
scroll to position [2556, 0]
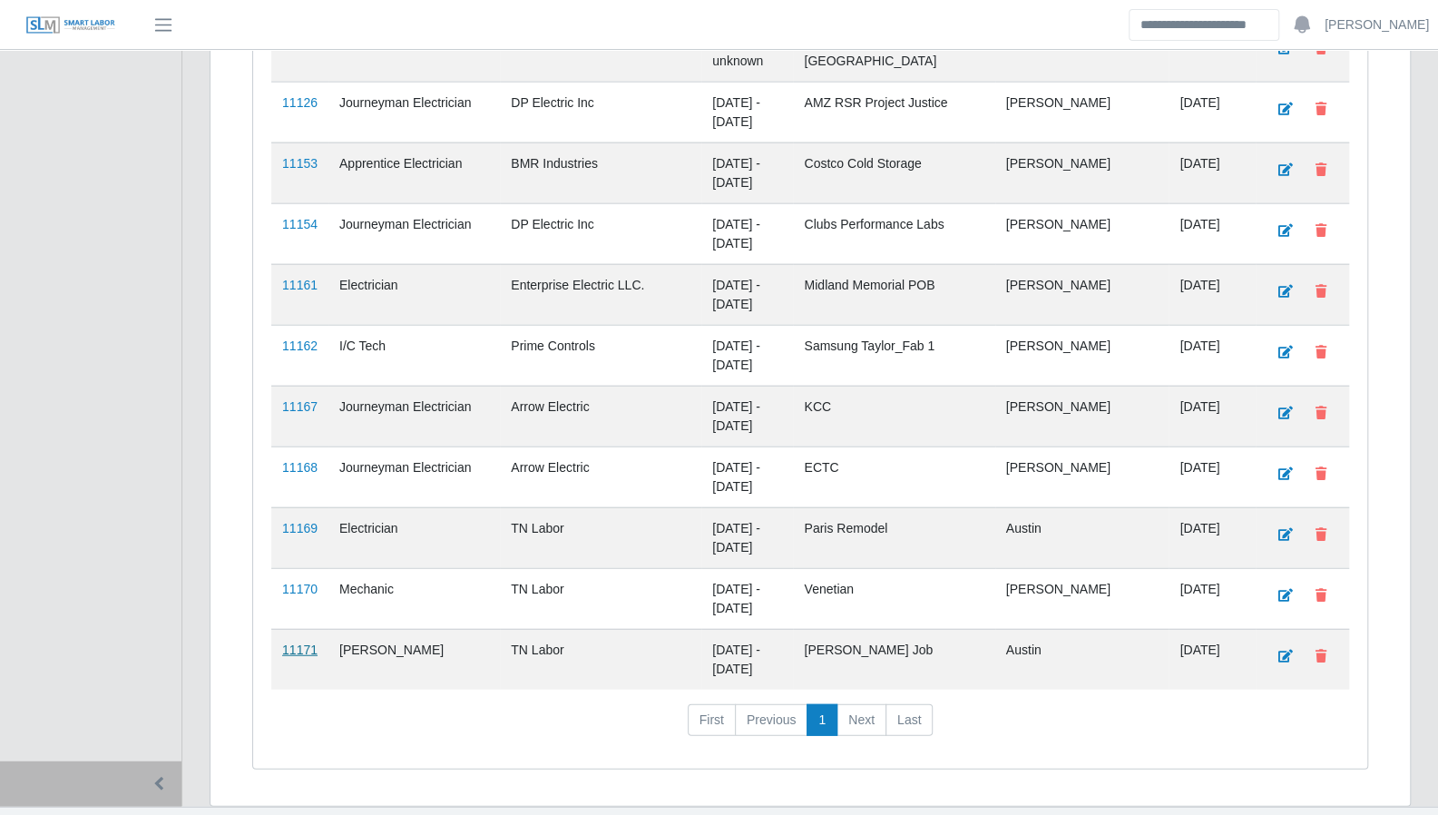
click at [298, 642] on link "11171" at bounding box center [299, 649] width 35 height 15
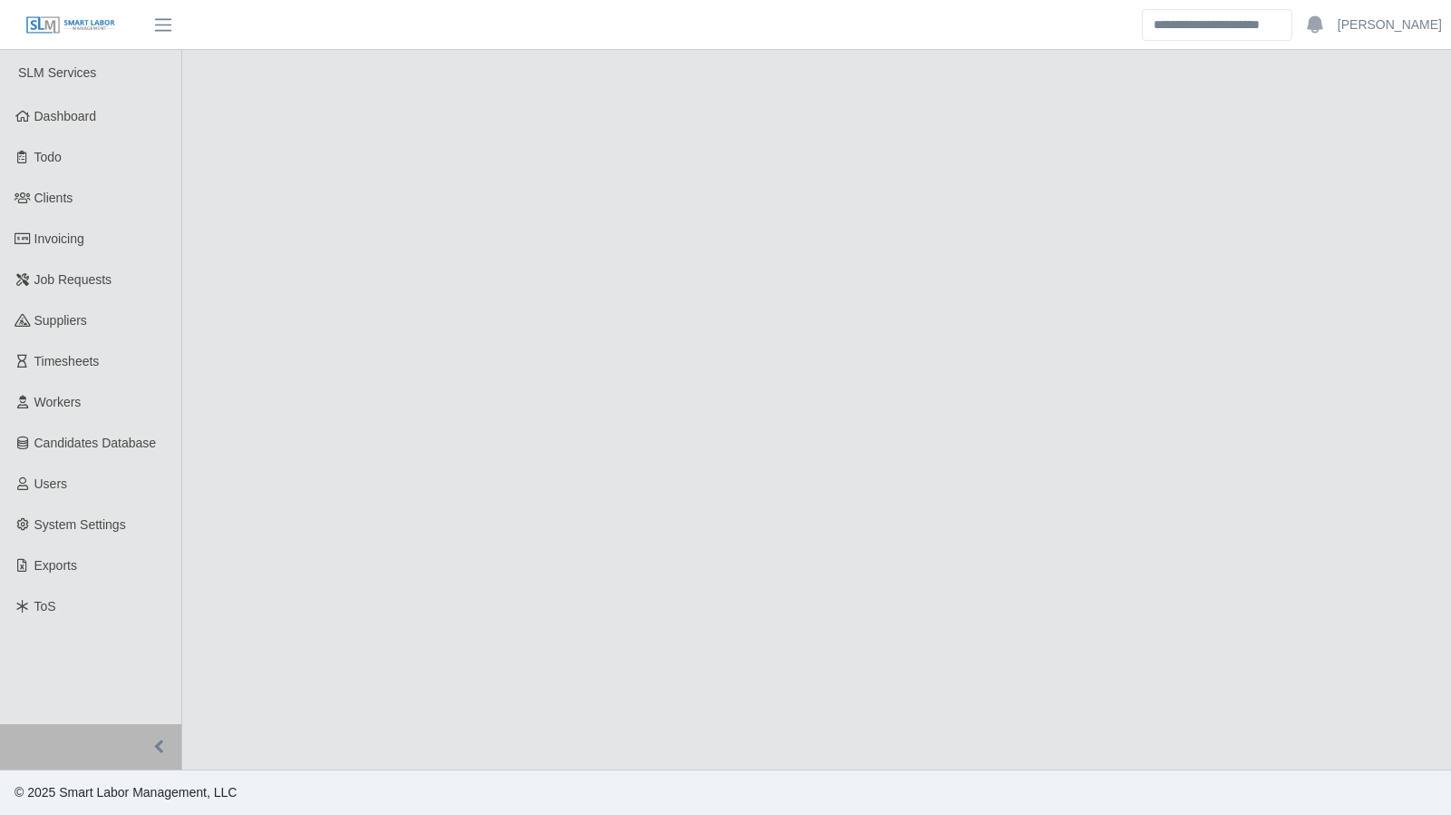
select select "****"
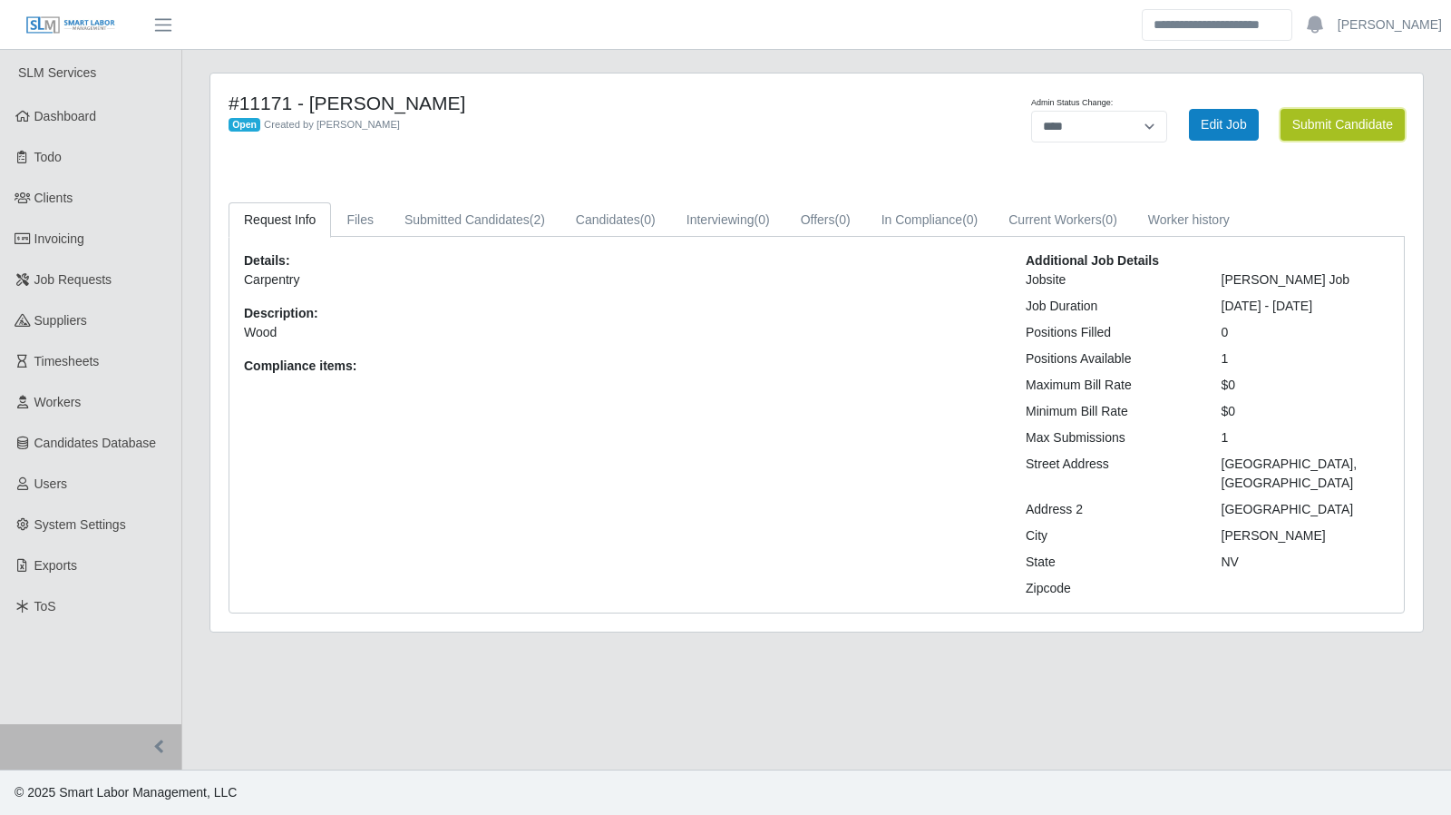
click at [1325, 122] on button "Submit Candidate" at bounding box center [1343, 125] width 124 height 32
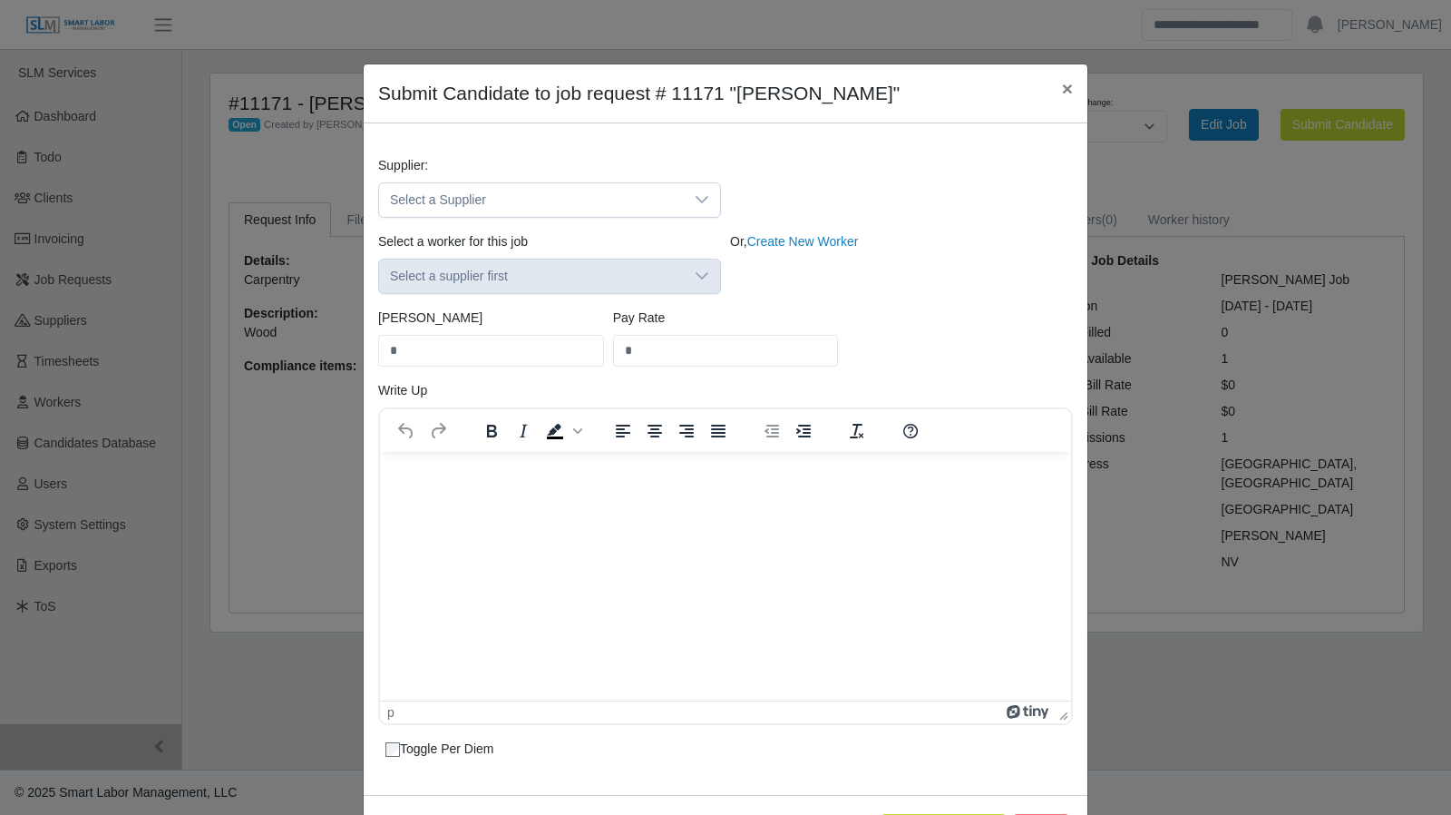
click at [691, 270] on div "Select a worker for this job Select a supplier first" at bounding box center [550, 263] width 352 height 62
click at [684, 200] on div at bounding box center [702, 200] width 36 height 34
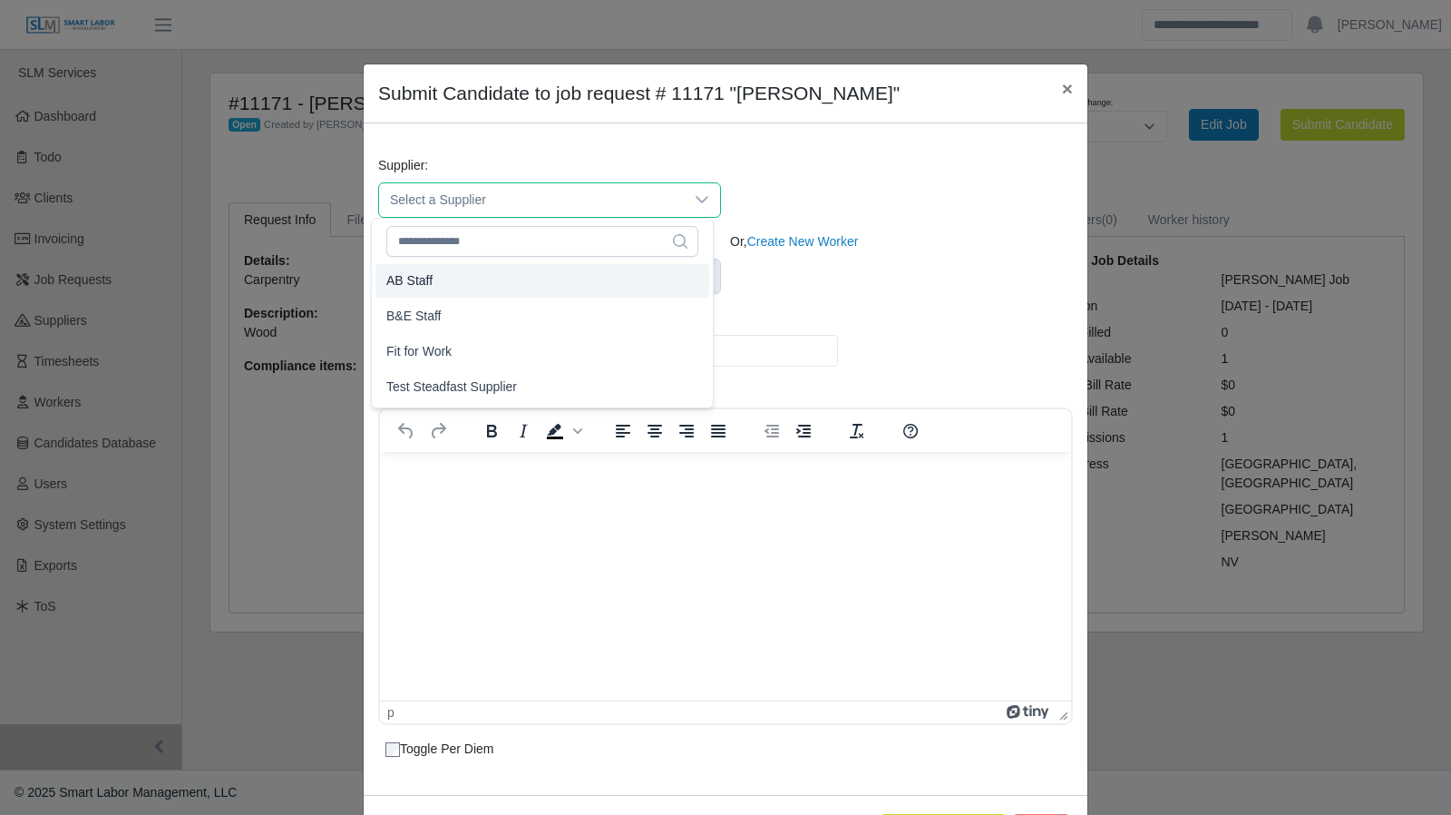
click at [620, 277] on li "AB Staff" at bounding box center [543, 281] width 334 height 34
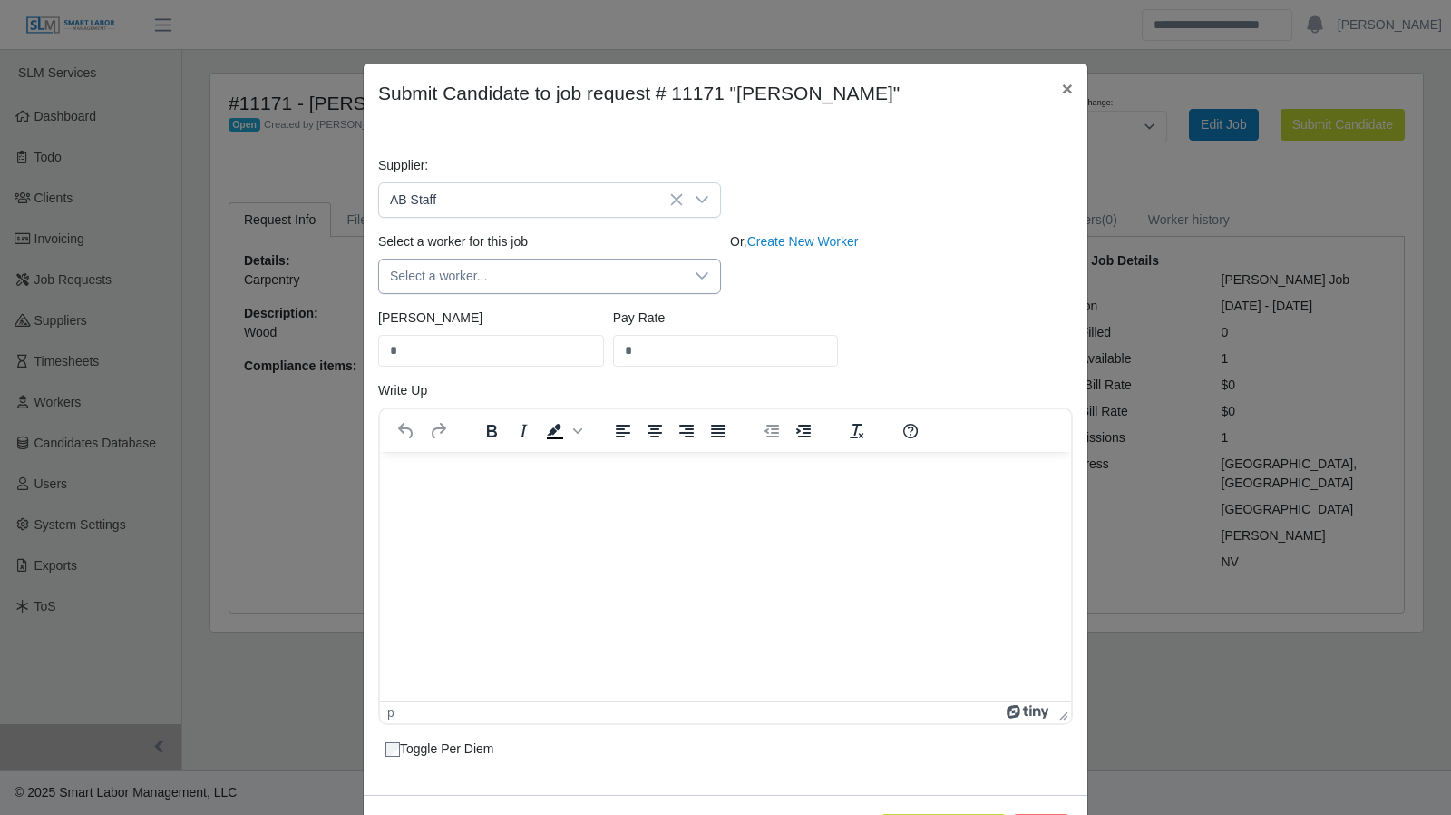
click at [655, 268] on span "Select a worker..." at bounding box center [531, 276] width 305 height 34
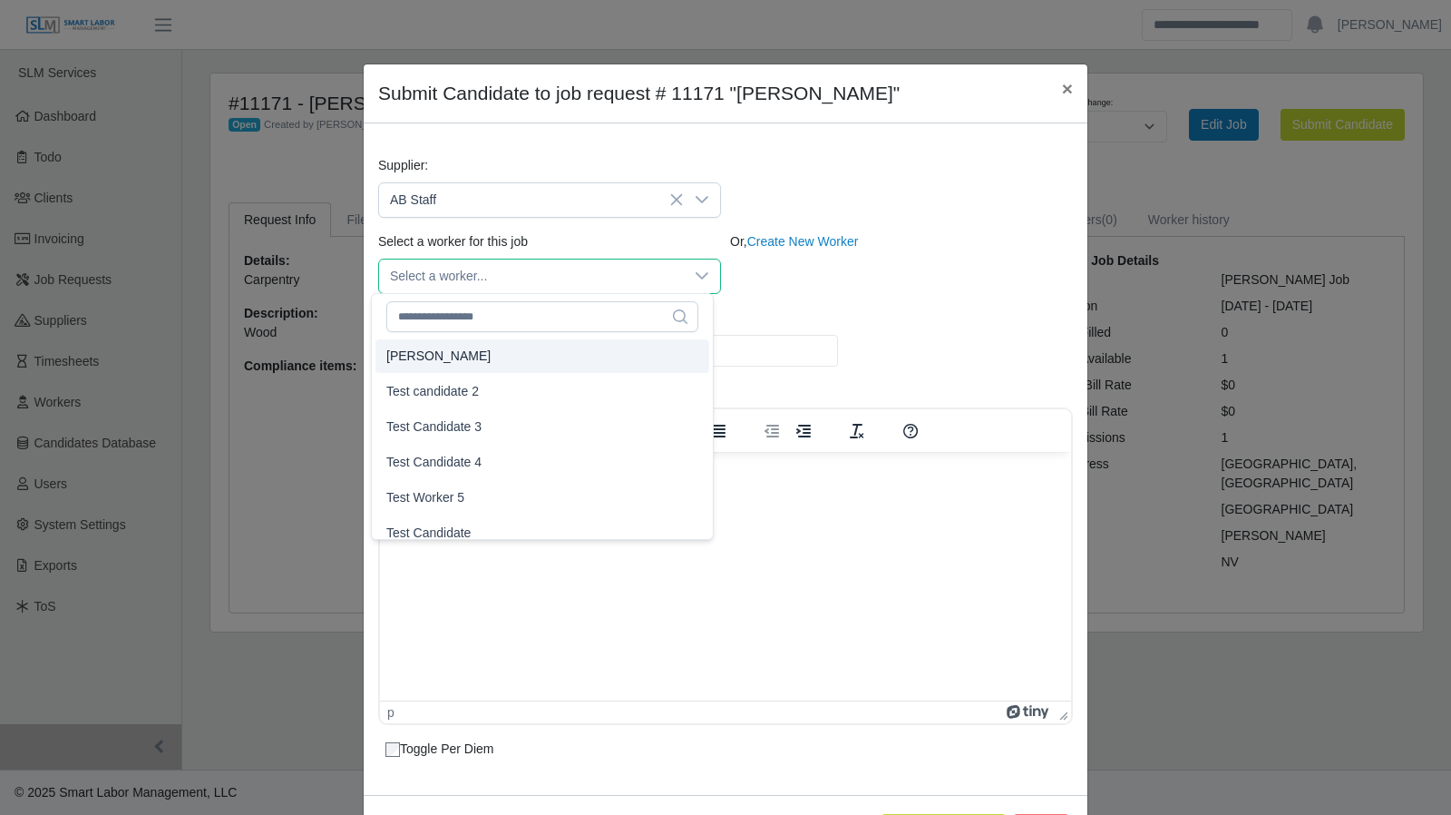
type input "**"
click at [591, 356] on li "Dale Doback" at bounding box center [543, 356] width 334 height 34
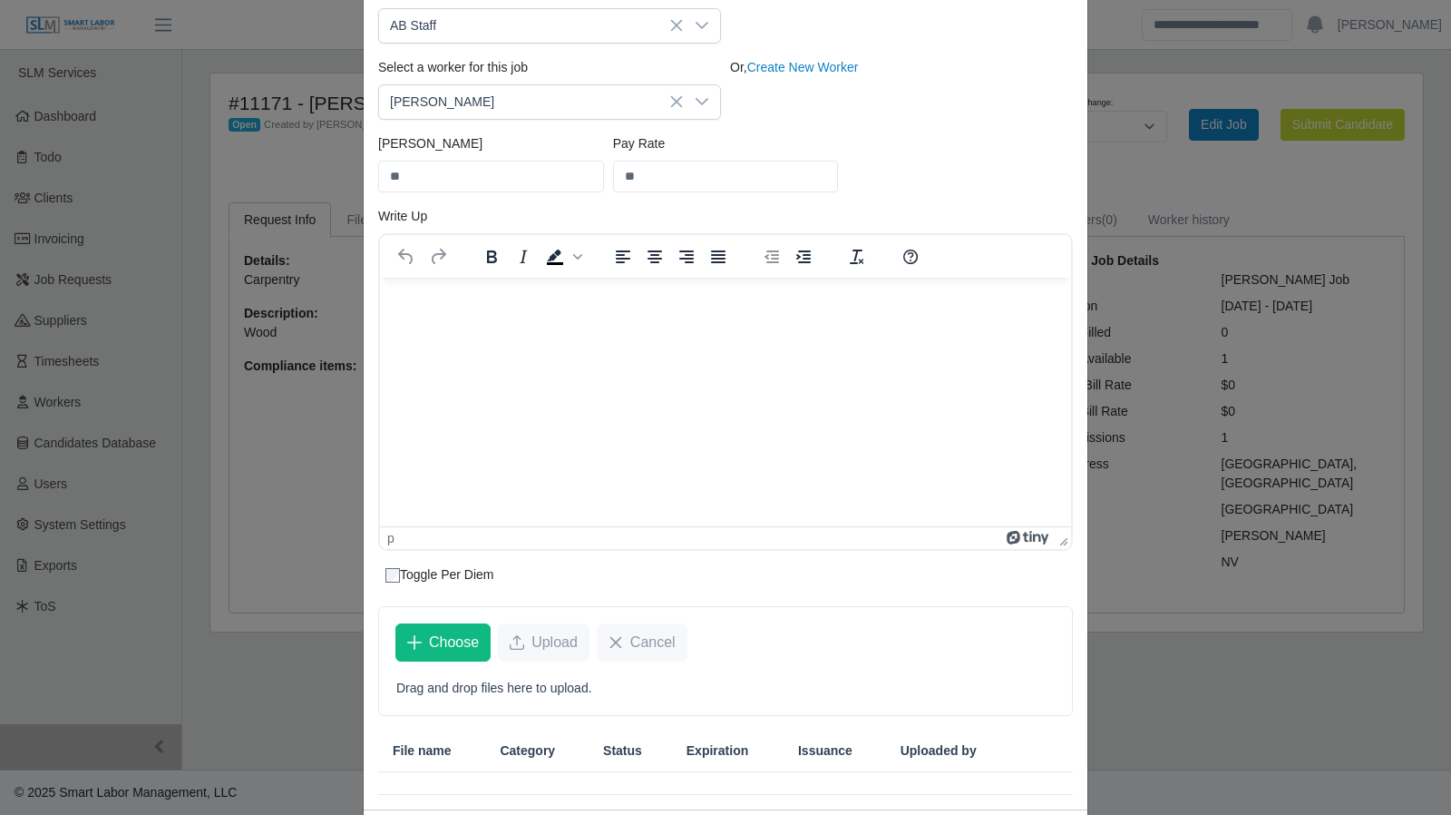
scroll to position [258, 0]
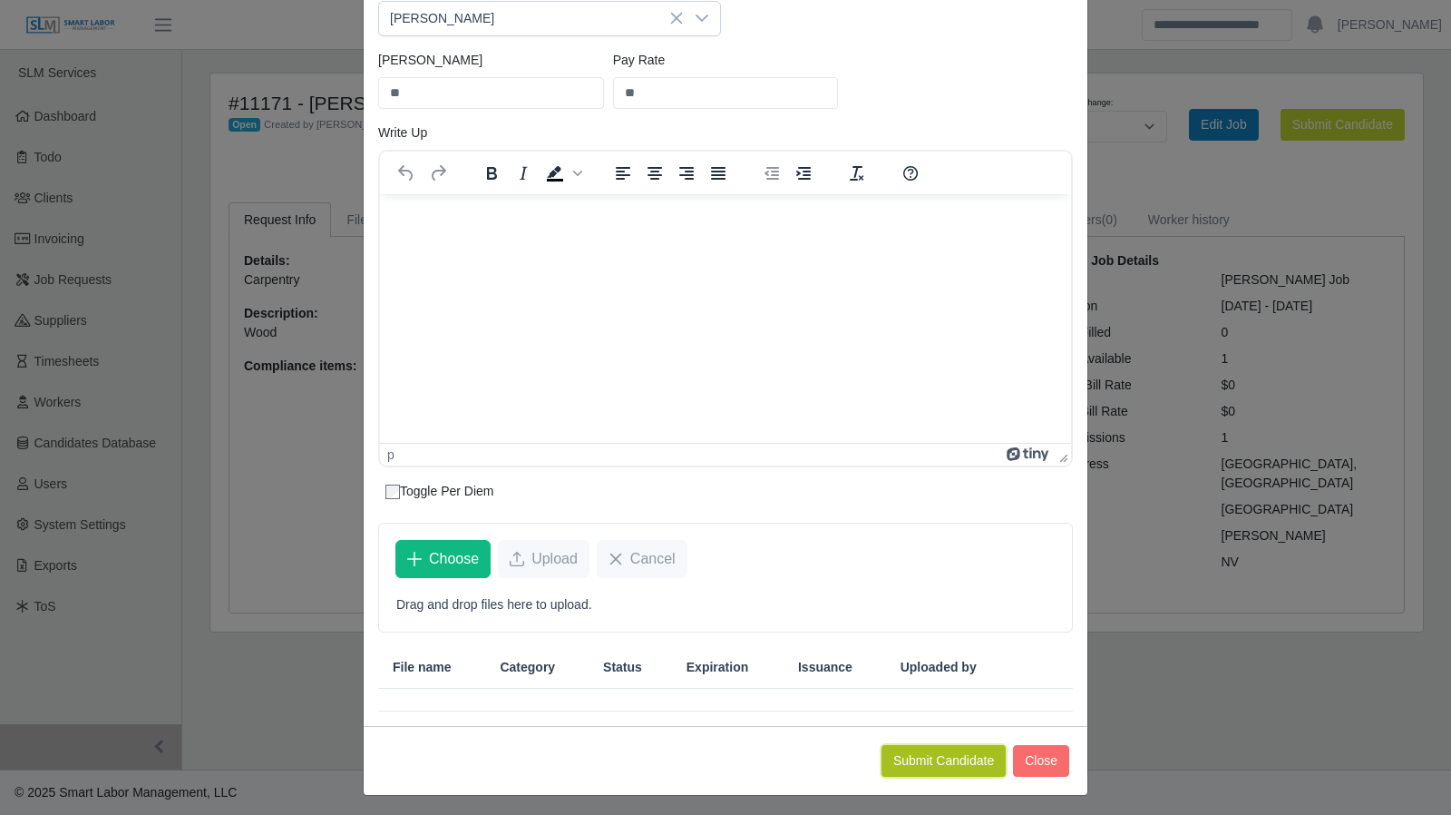
click at [929, 750] on button "Submit Candidate" at bounding box center [944, 761] width 124 height 32
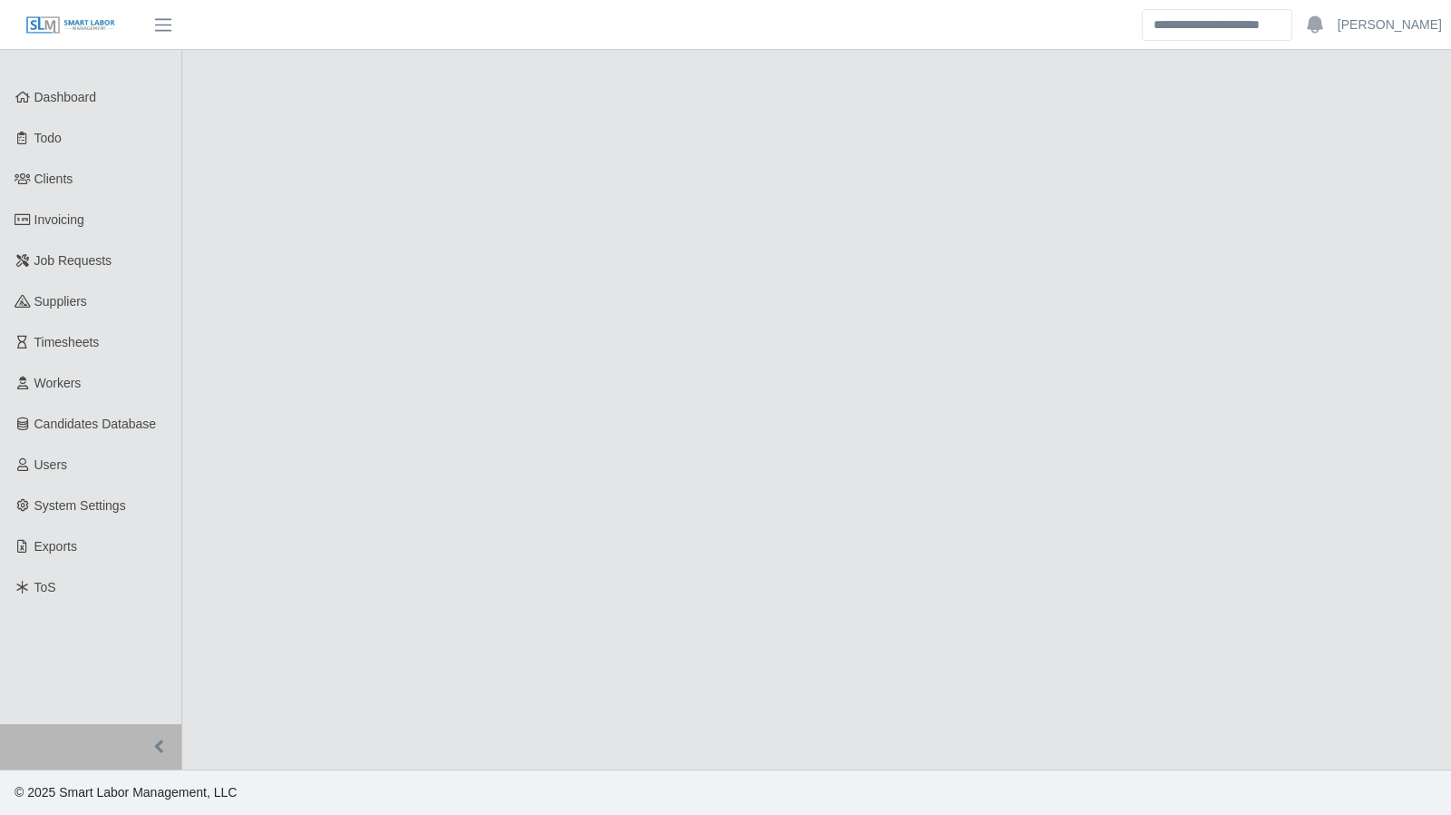
select select "****"
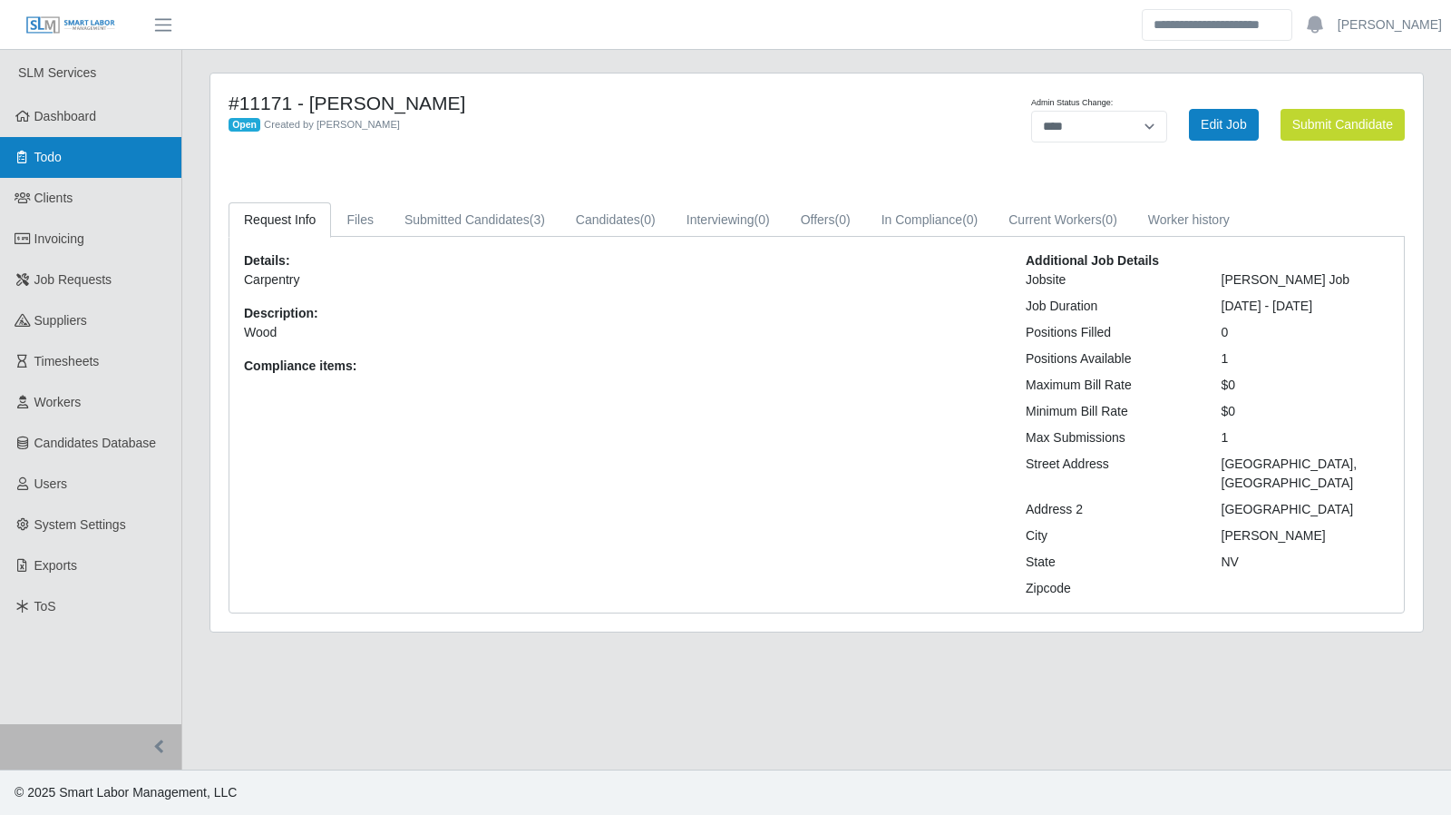
click at [80, 155] on link "Todo" at bounding box center [90, 157] width 181 height 41
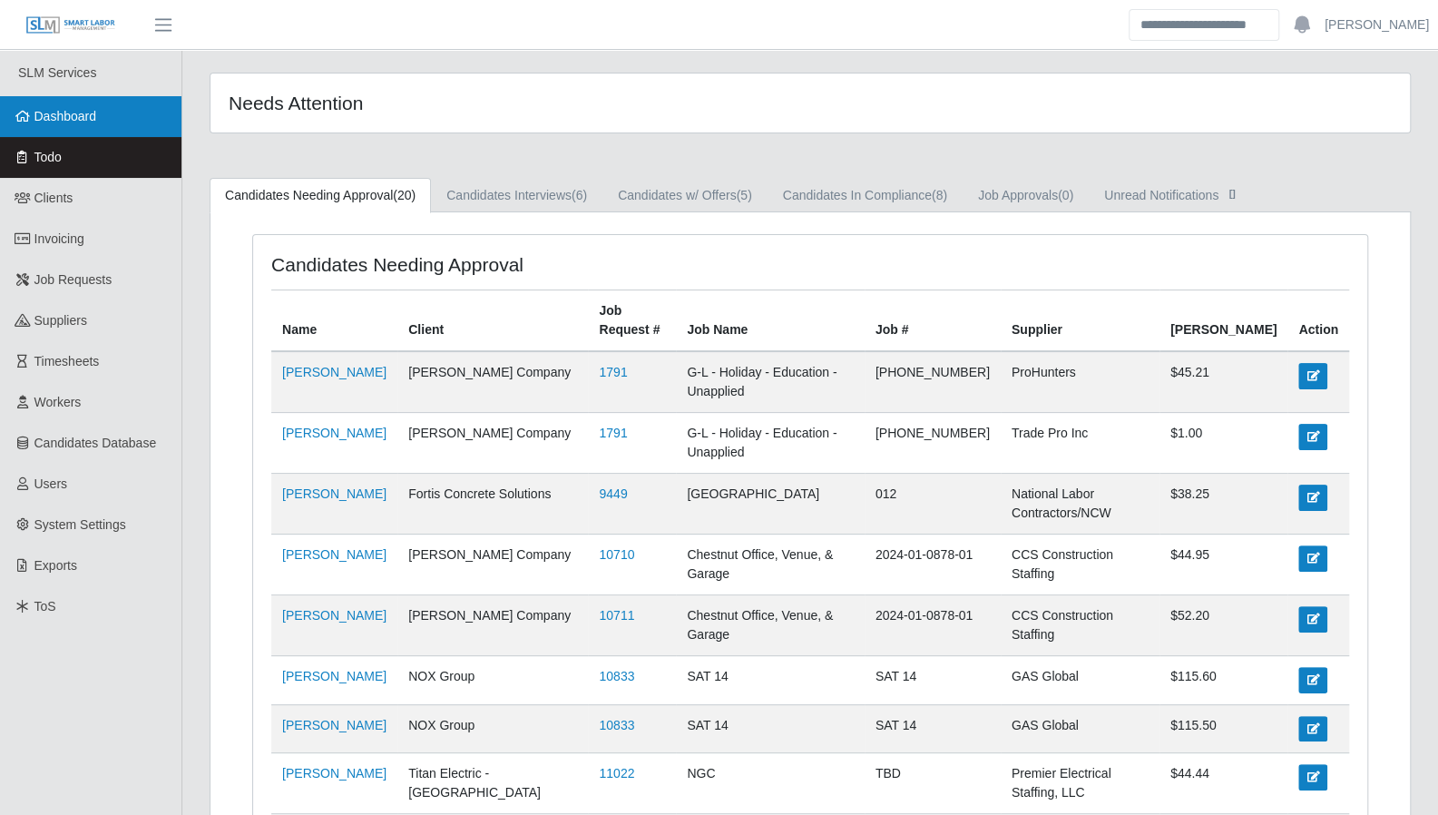
click at [102, 125] on link "Dashboard" at bounding box center [90, 116] width 181 height 41
click at [99, 128] on link "Dashboard" at bounding box center [90, 116] width 181 height 41
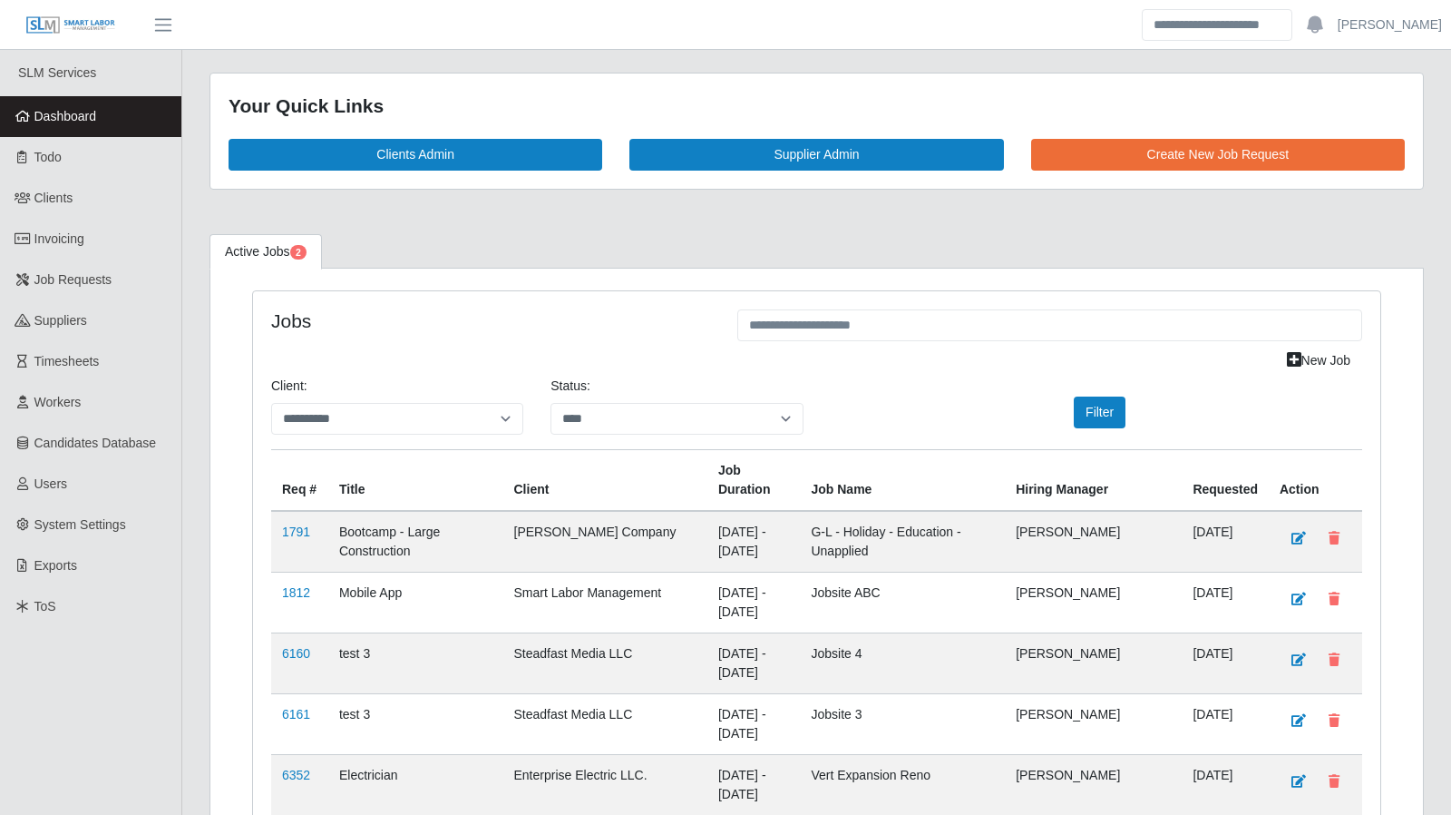
select select "****"
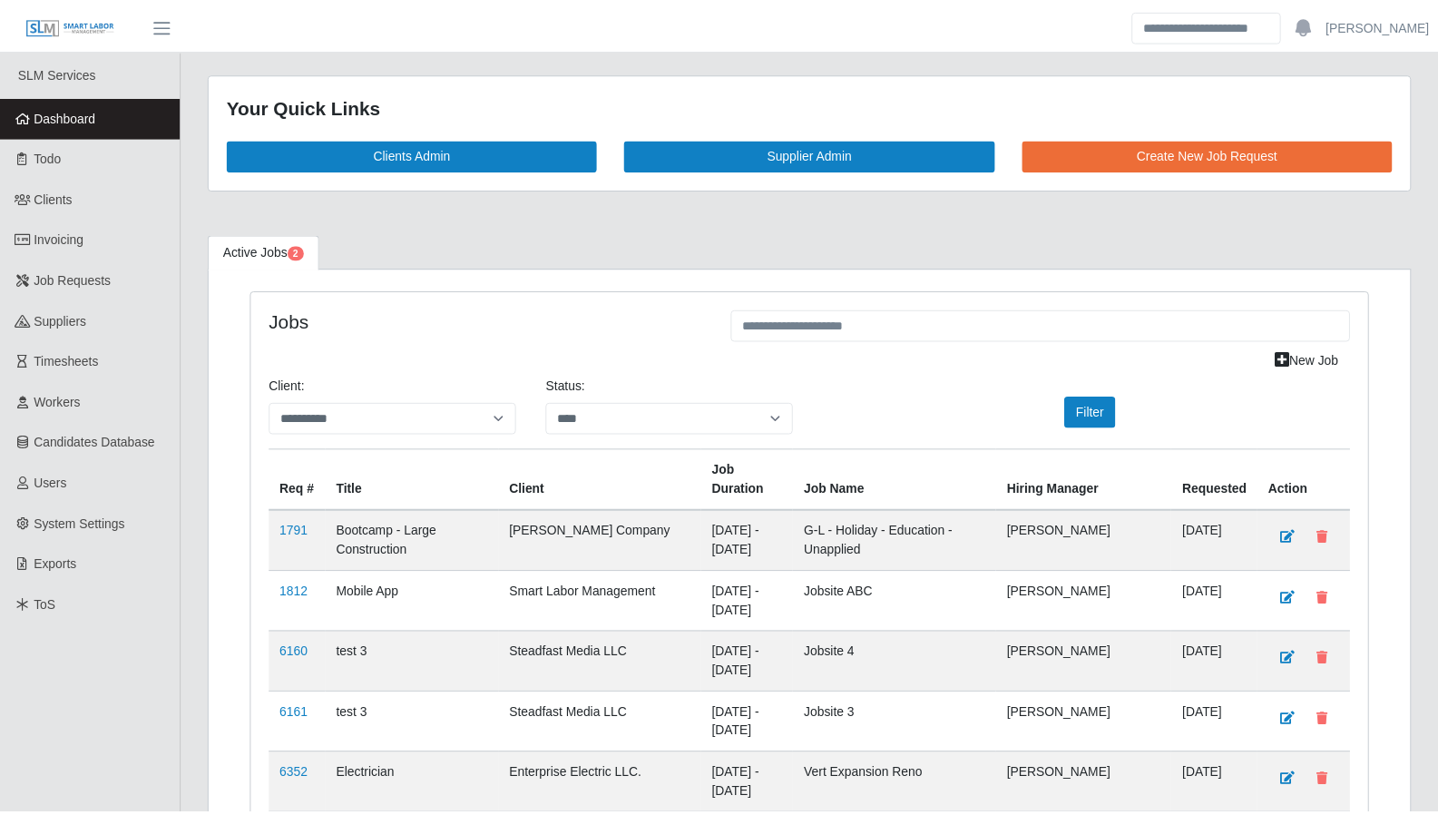
scroll to position [2616, 0]
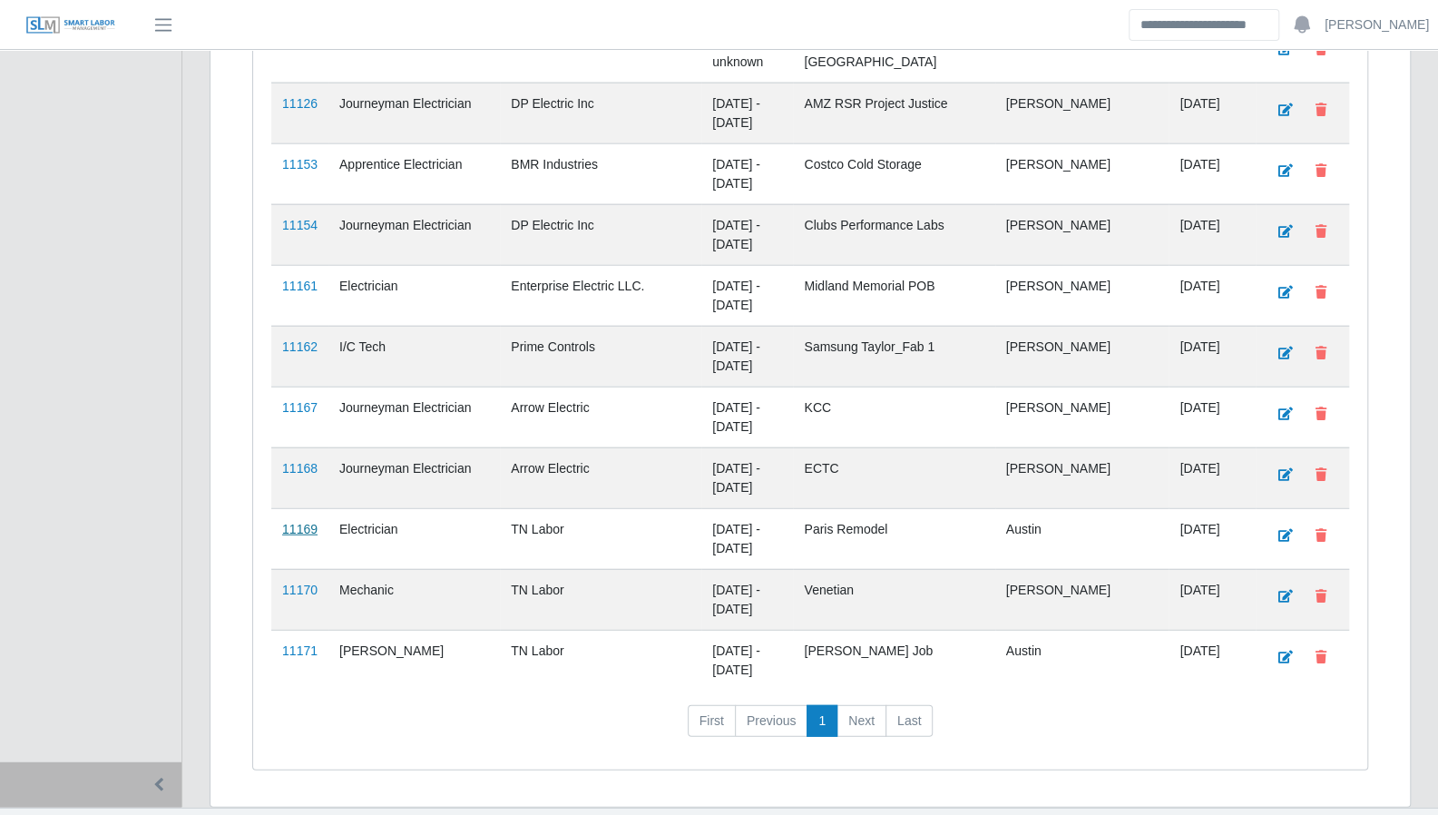
click at [310, 522] on link "11169" at bounding box center [299, 529] width 35 height 15
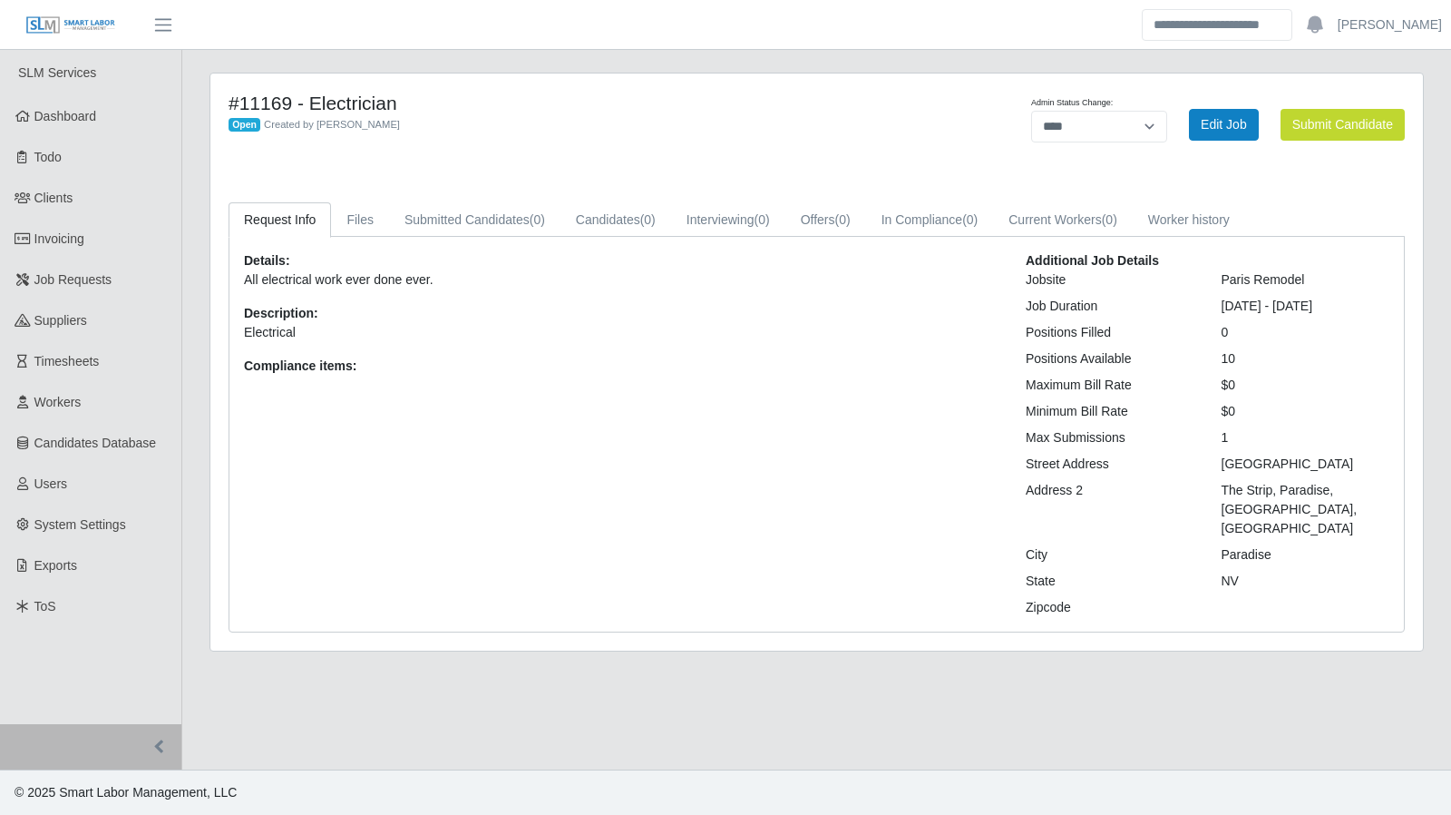
select select "****"
click at [1317, 138] on button "Submit Candidate" at bounding box center [1343, 125] width 124 height 32
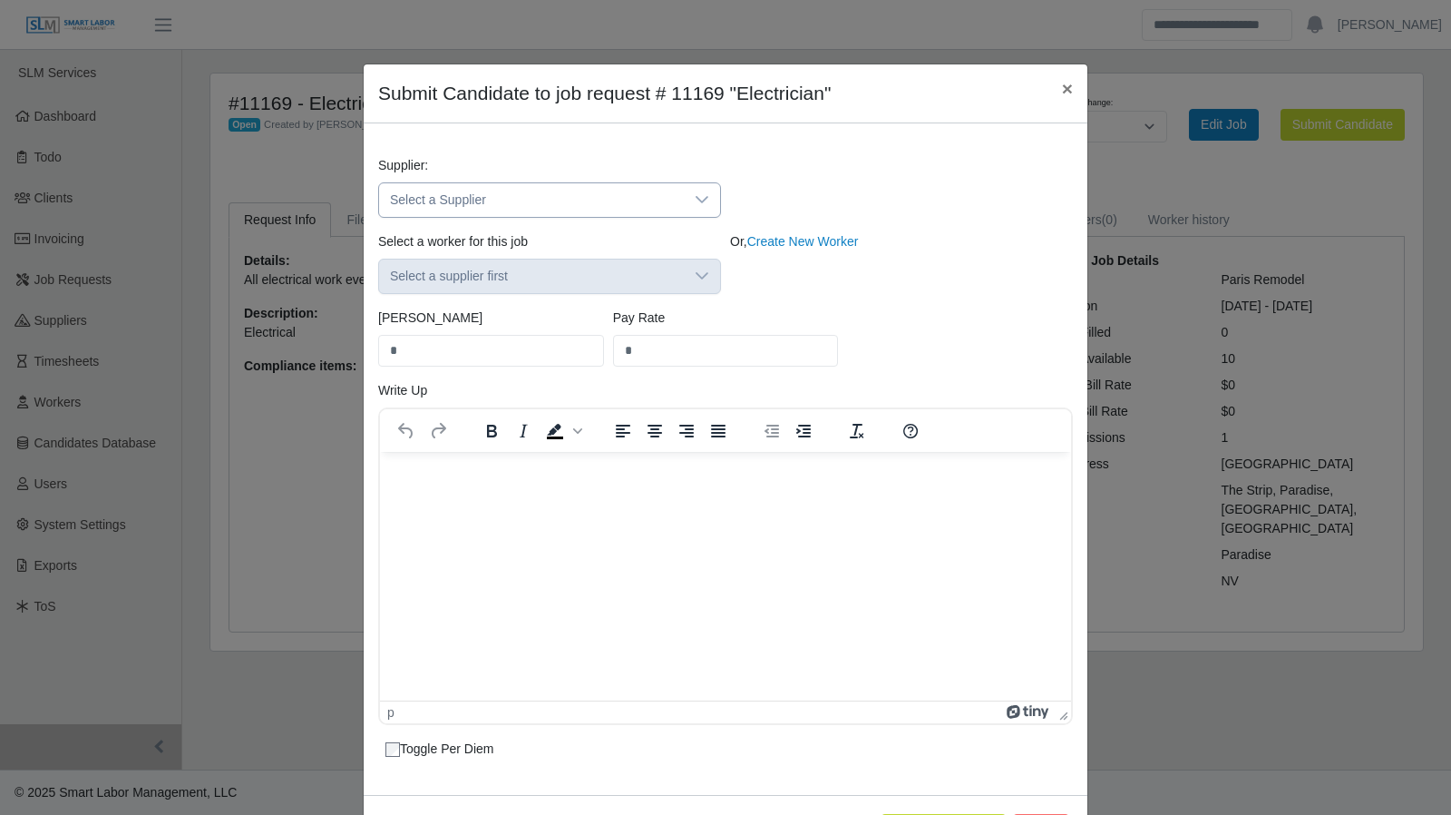
click at [704, 200] on div at bounding box center [702, 200] width 36 height 34
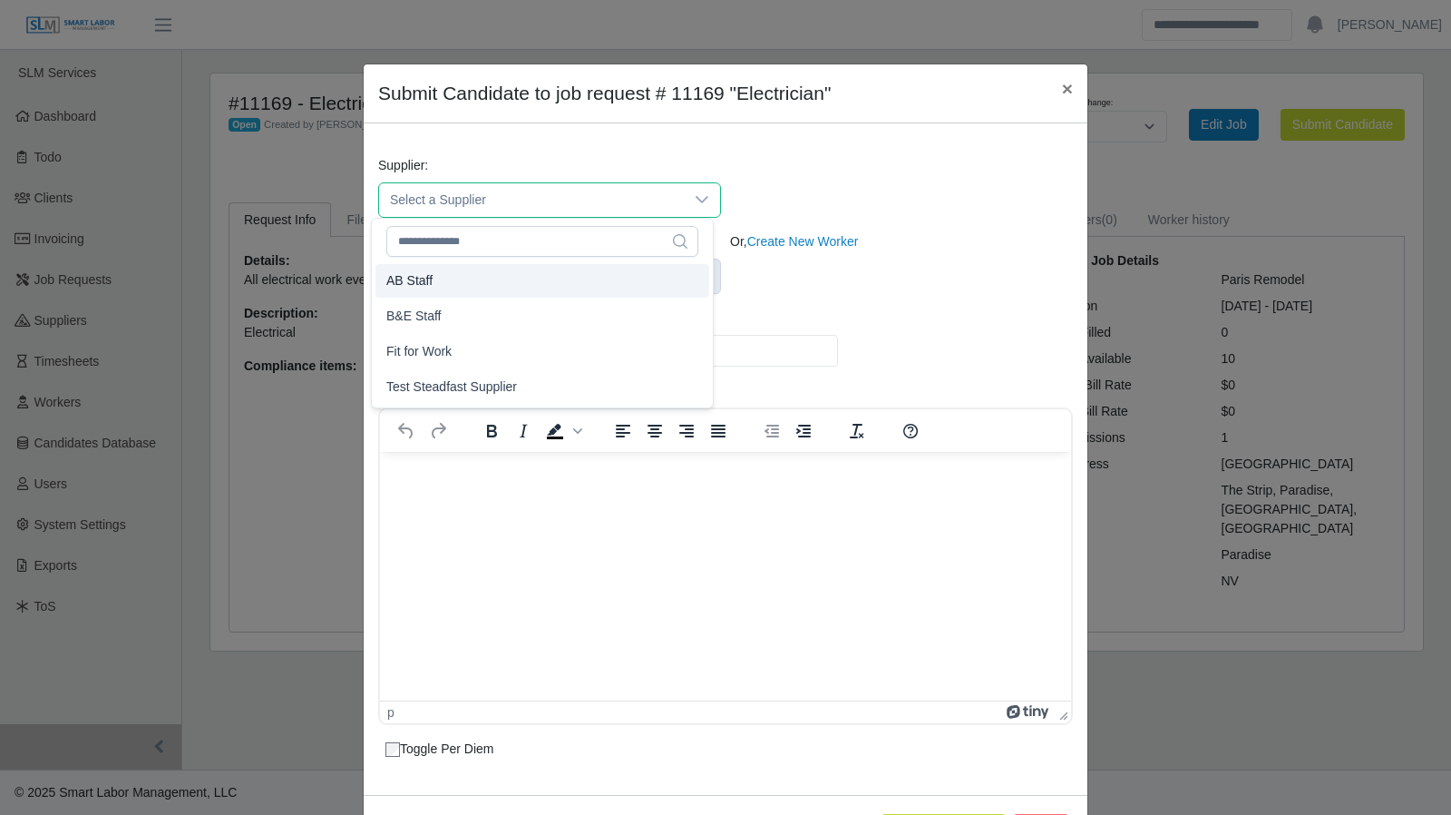
click at [626, 273] on li "AB Staff" at bounding box center [543, 281] width 334 height 34
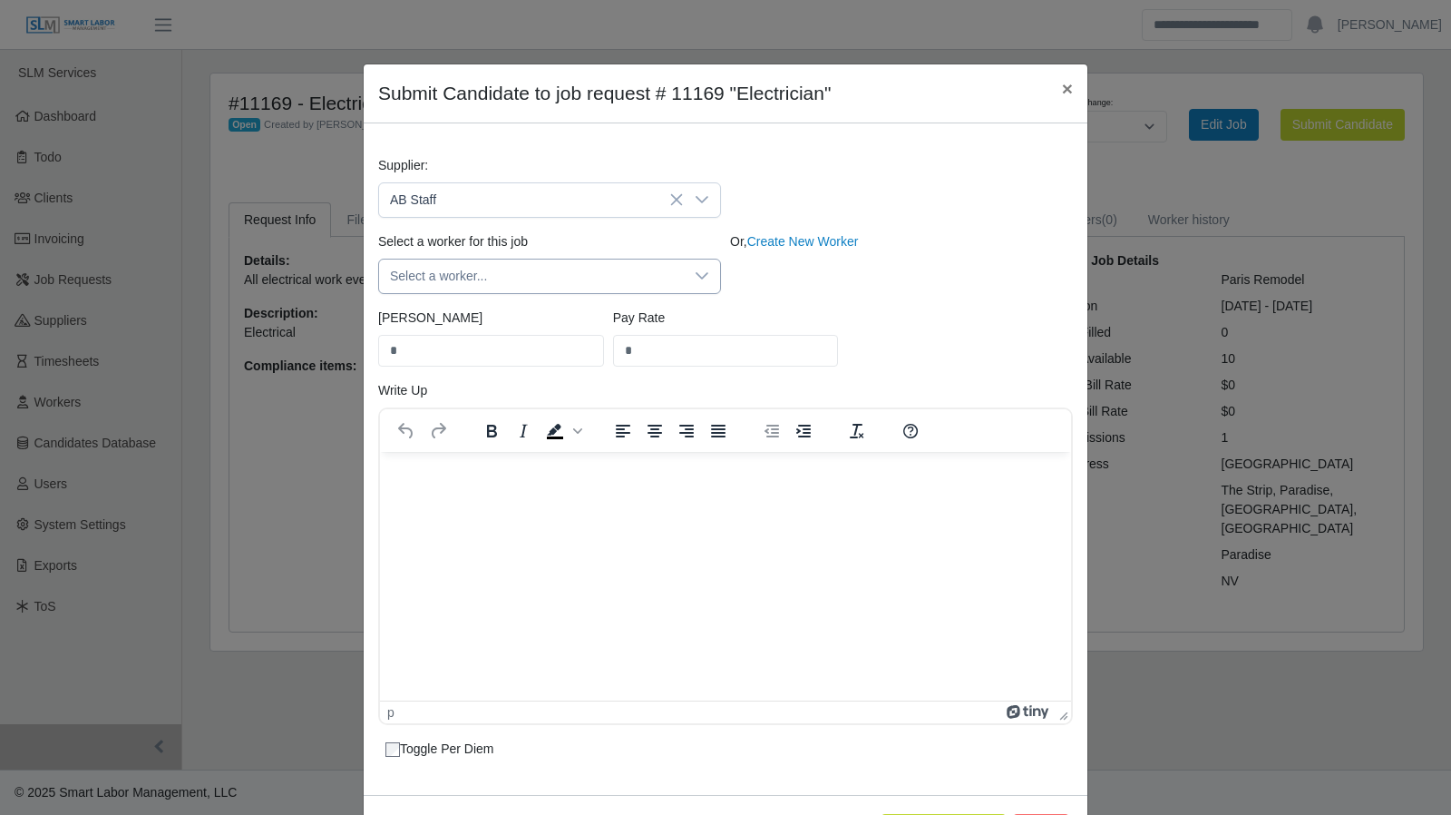
click at [658, 277] on span "Select a worker..." at bounding box center [531, 276] width 305 height 34
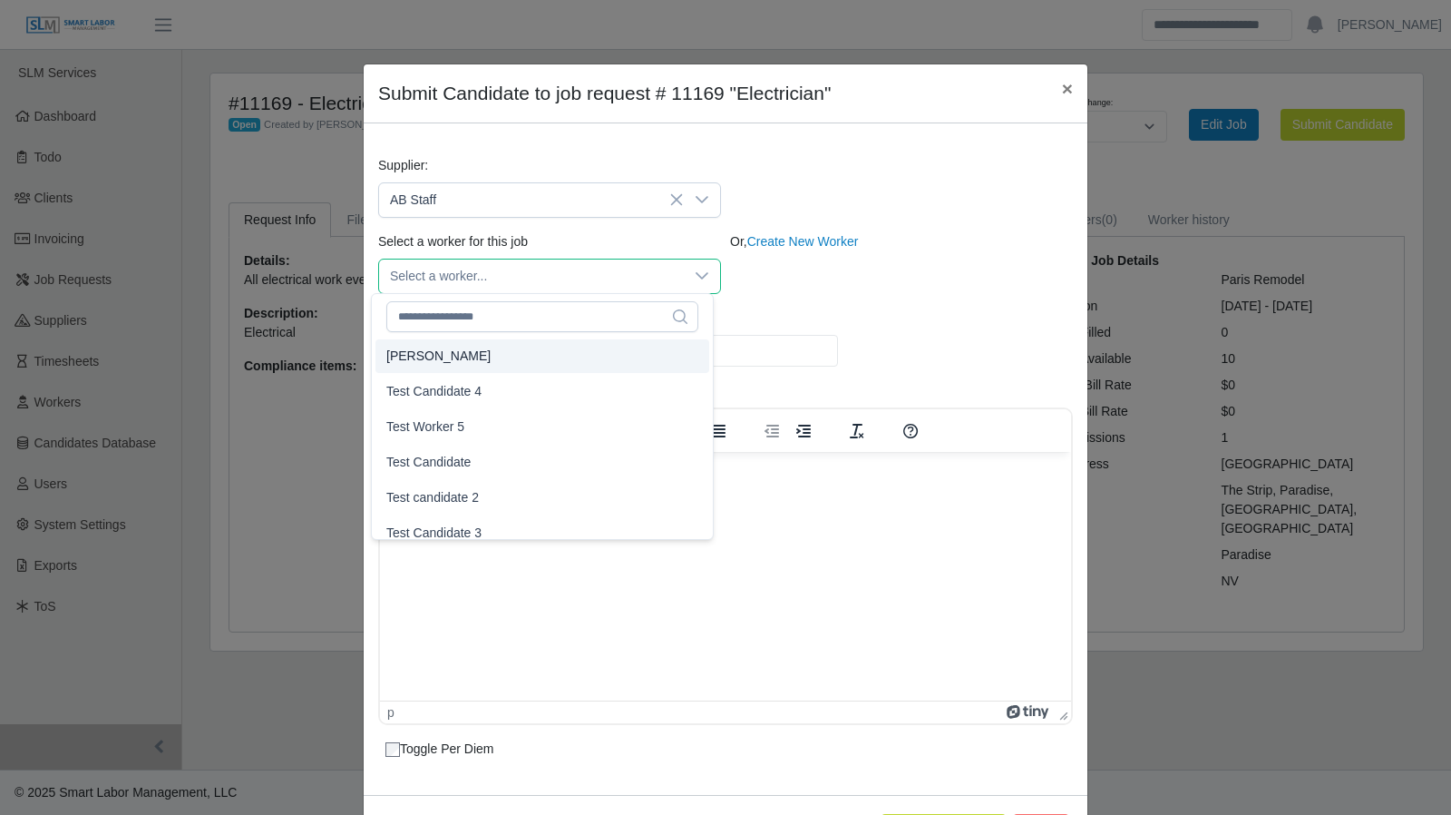
click at [762, 285] on div "Or, Create New Worker" at bounding box center [902, 263] width 352 height 62
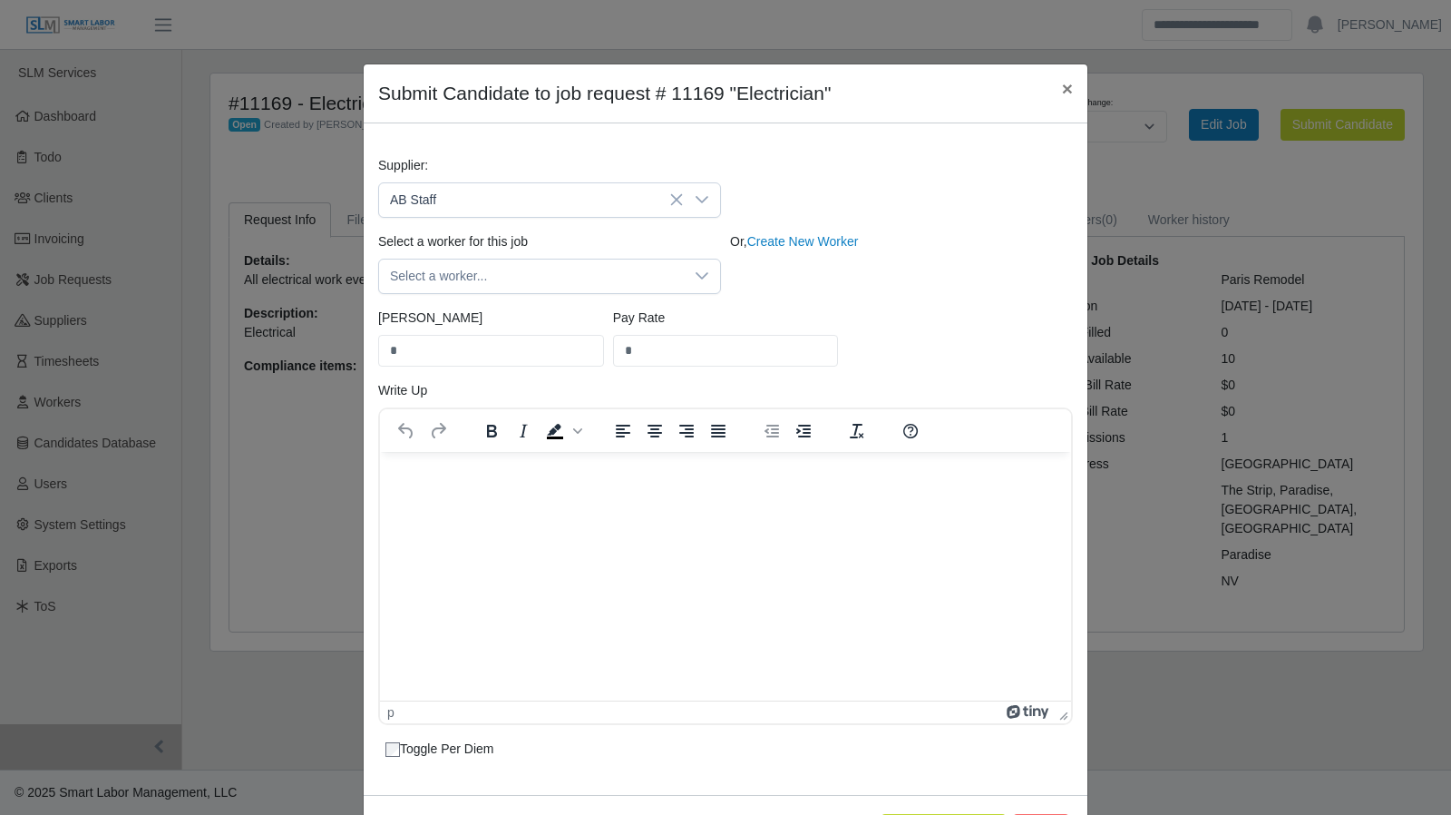
click at [780, 223] on div "Supplier: AB Staff" at bounding box center [726, 194] width 704 height 76
click at [776, 234] on link "Create New Worker" at bounding box center [803, 241] width 112 height 15
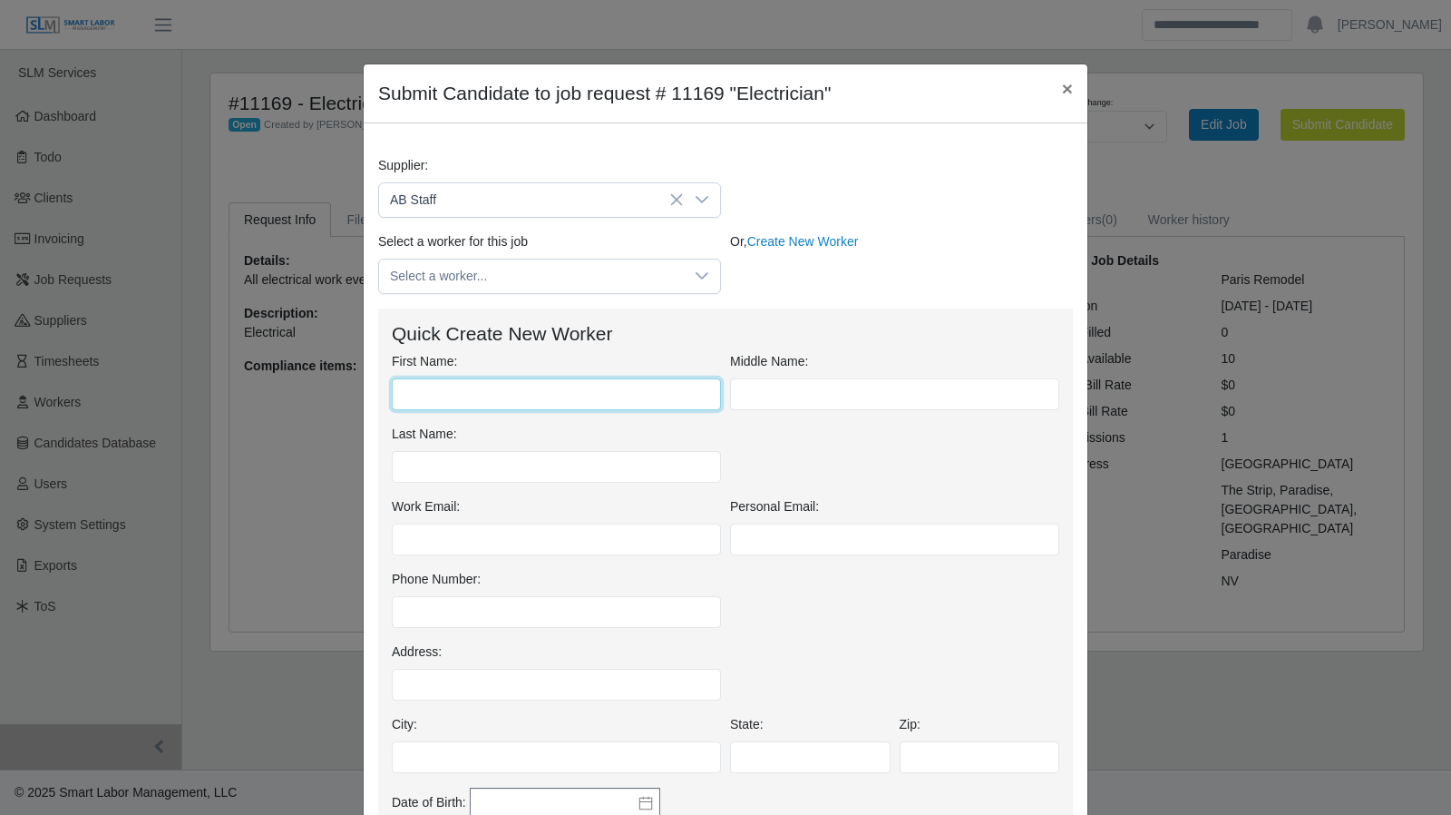
click at [450, 398] on input "First Name:" at bounding box center [556, 394] width 329 height 32
type input "****"
type input "********"
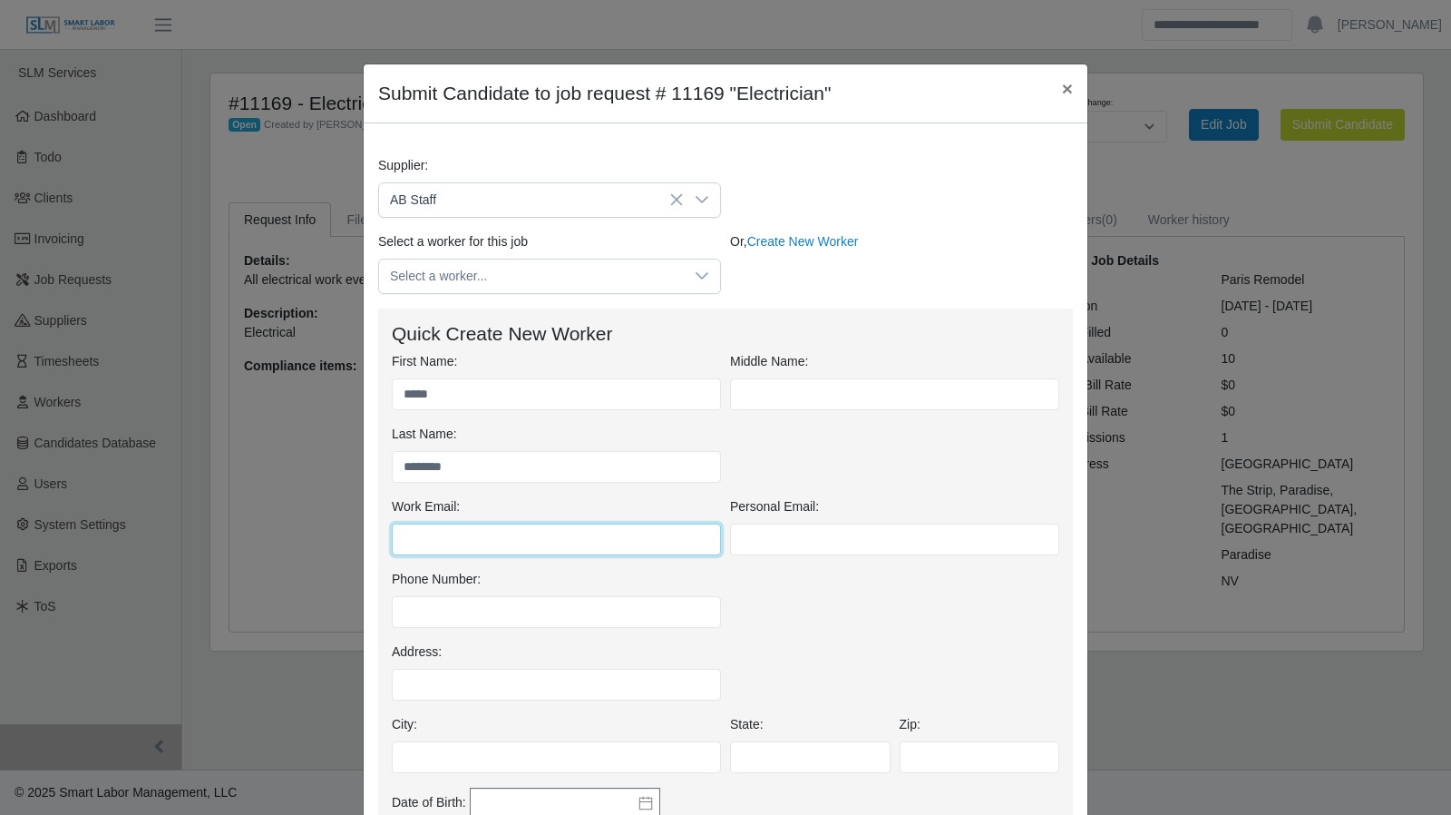
click at [426, 540] on input "Work Email:" at bounding box center [556, 539] width 329 height 32
type input "**********"
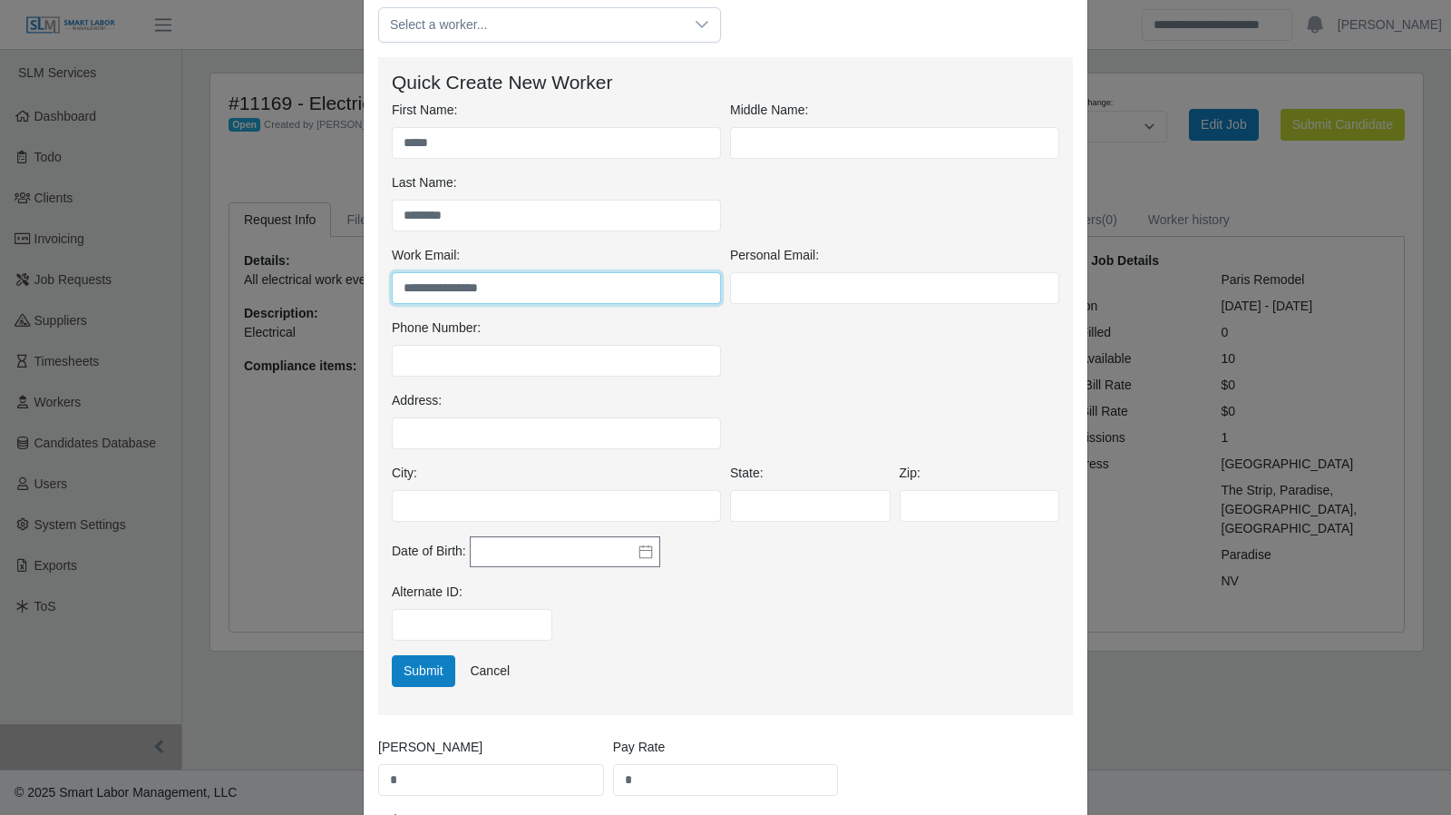
scroll to position [270, 0]
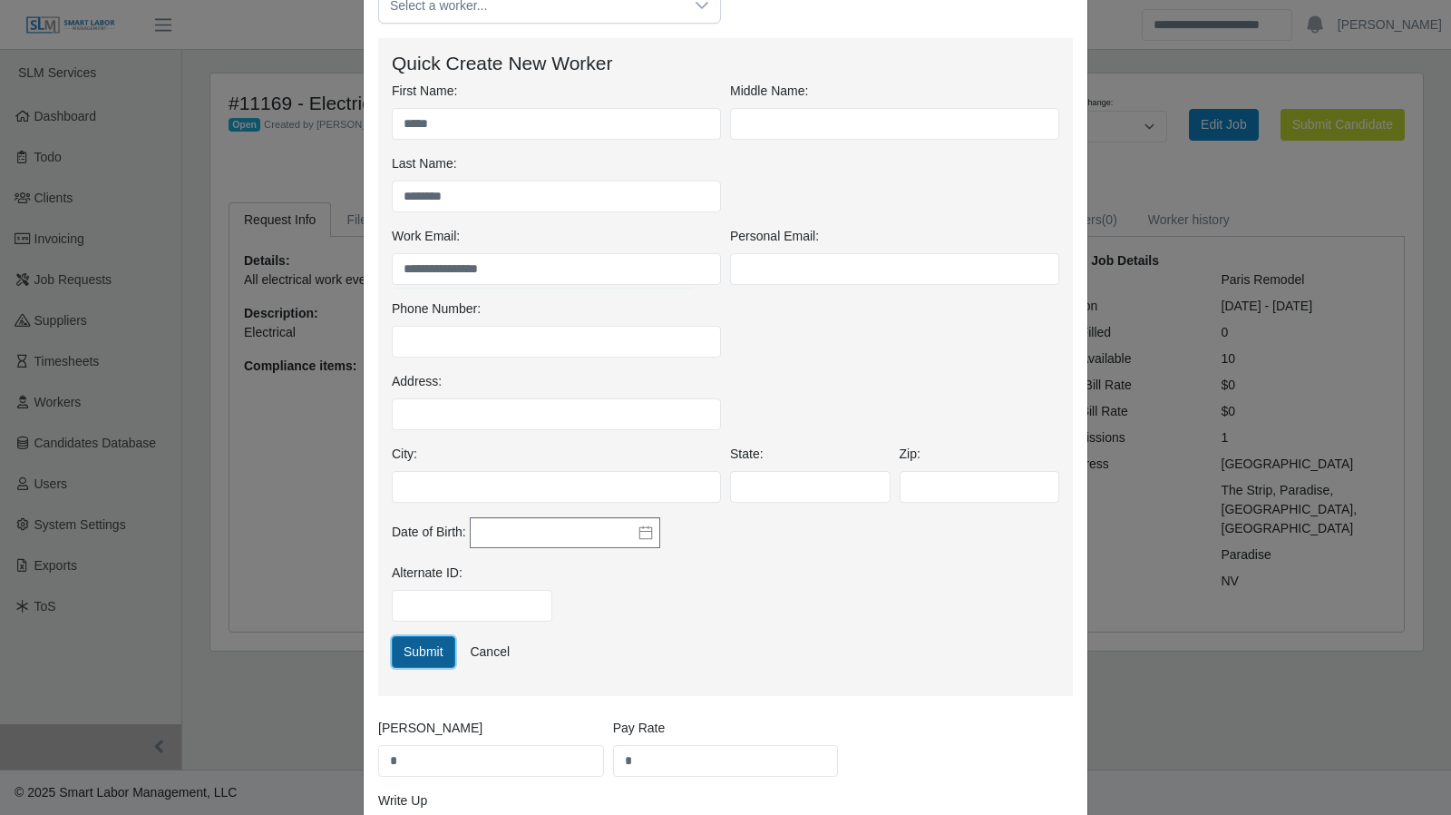
click at [415, 638] on button "Submit" at bounding box center [423, 652] width 63 height 32
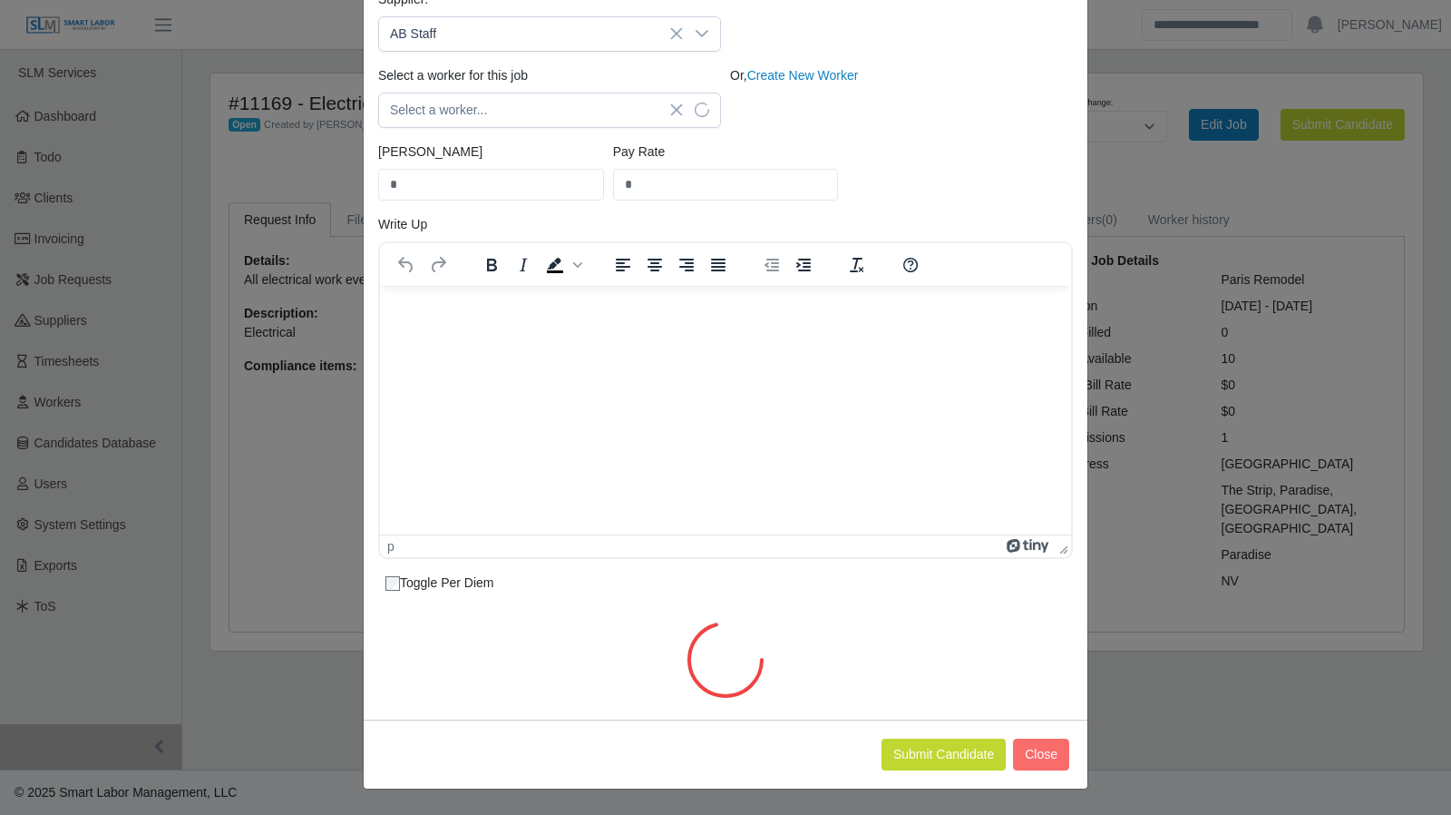
scroll to position [162, 0]
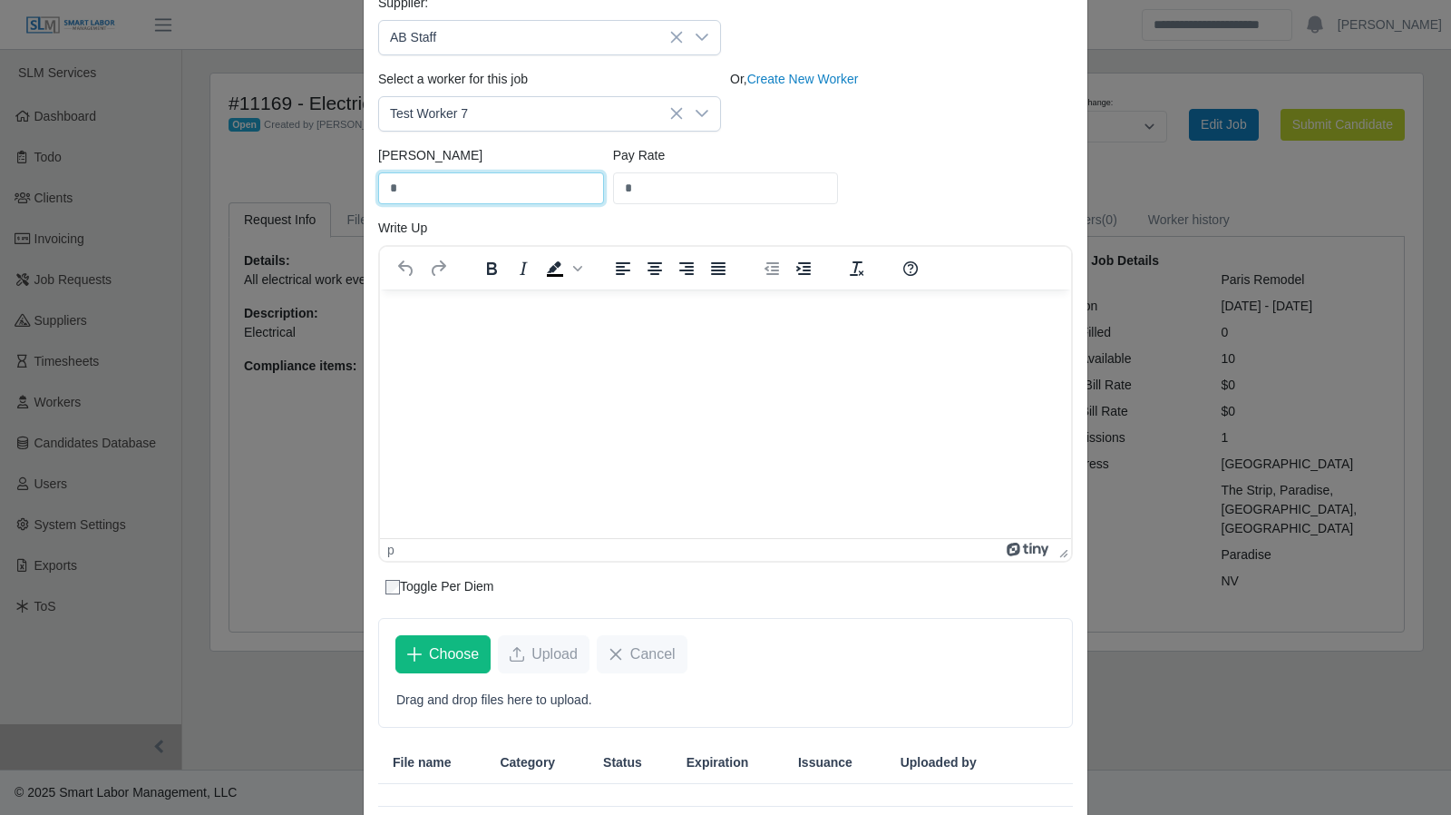
click at [388, 186] on input "*" at bounding box center [491, 188] width 226 height 32
click at [381, 184] on input "*" at bounding box center [491, 188] width 226 height 32
type input "**"
click at [657, 188] on input "*" at bounding box center [726, 188] width 226 height 32
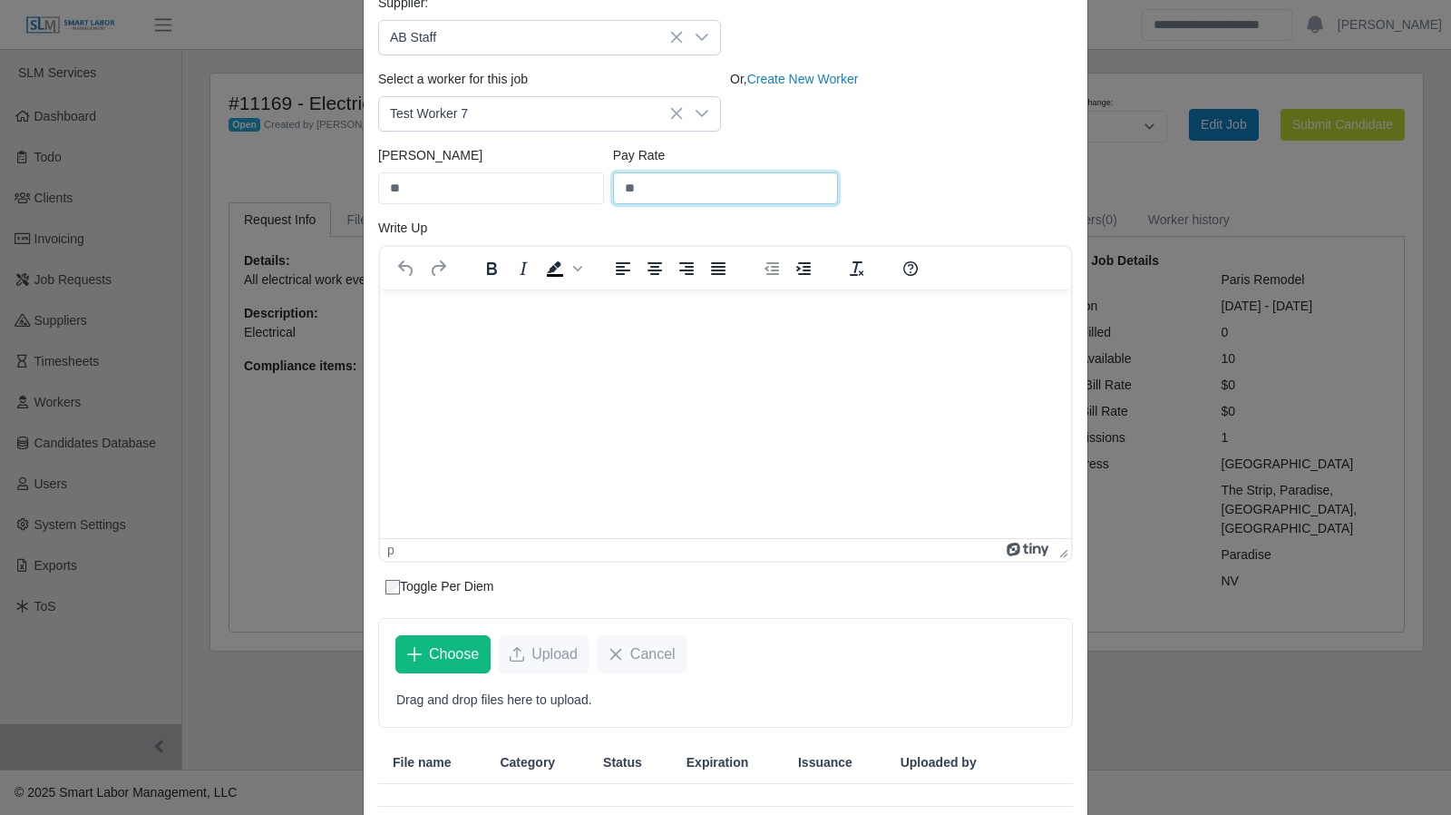
type input "**"
click at [564, 334] on html at bounding box center [725, 312] width 691 height 49
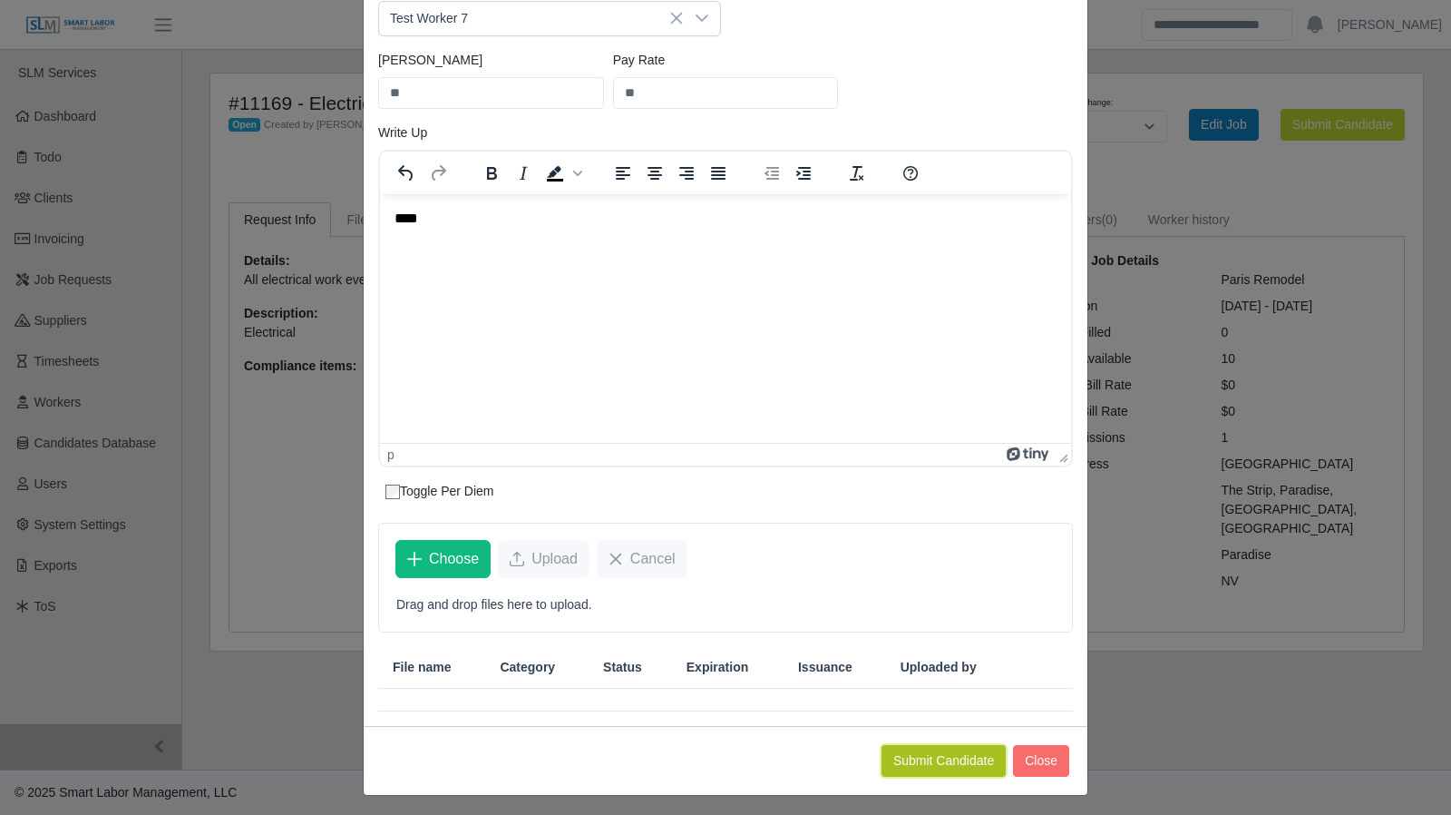
click at [929, 745] on button "Submit Candidate" at bounding box center [944, 761] width 124 height 32
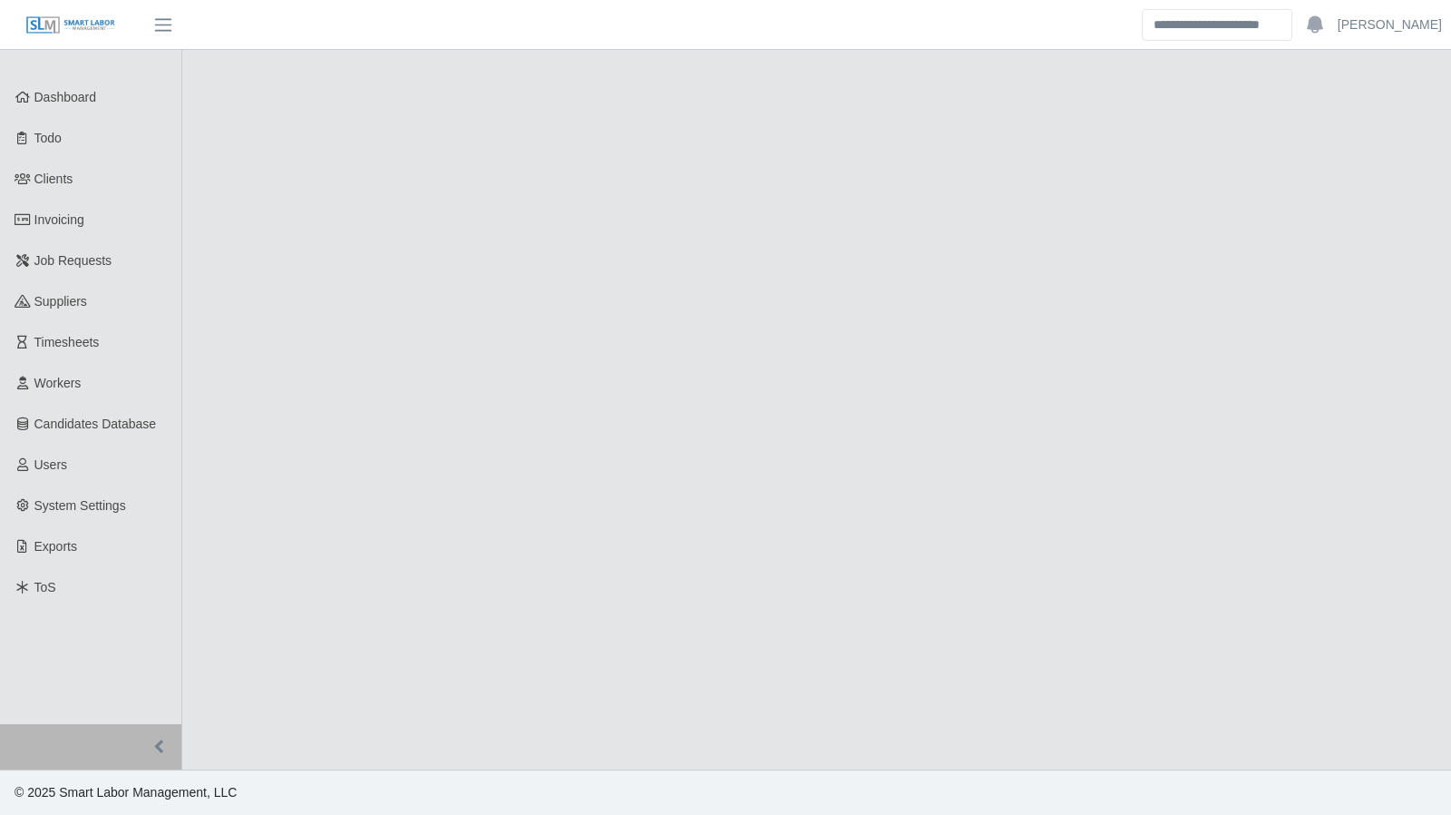
select select "****"
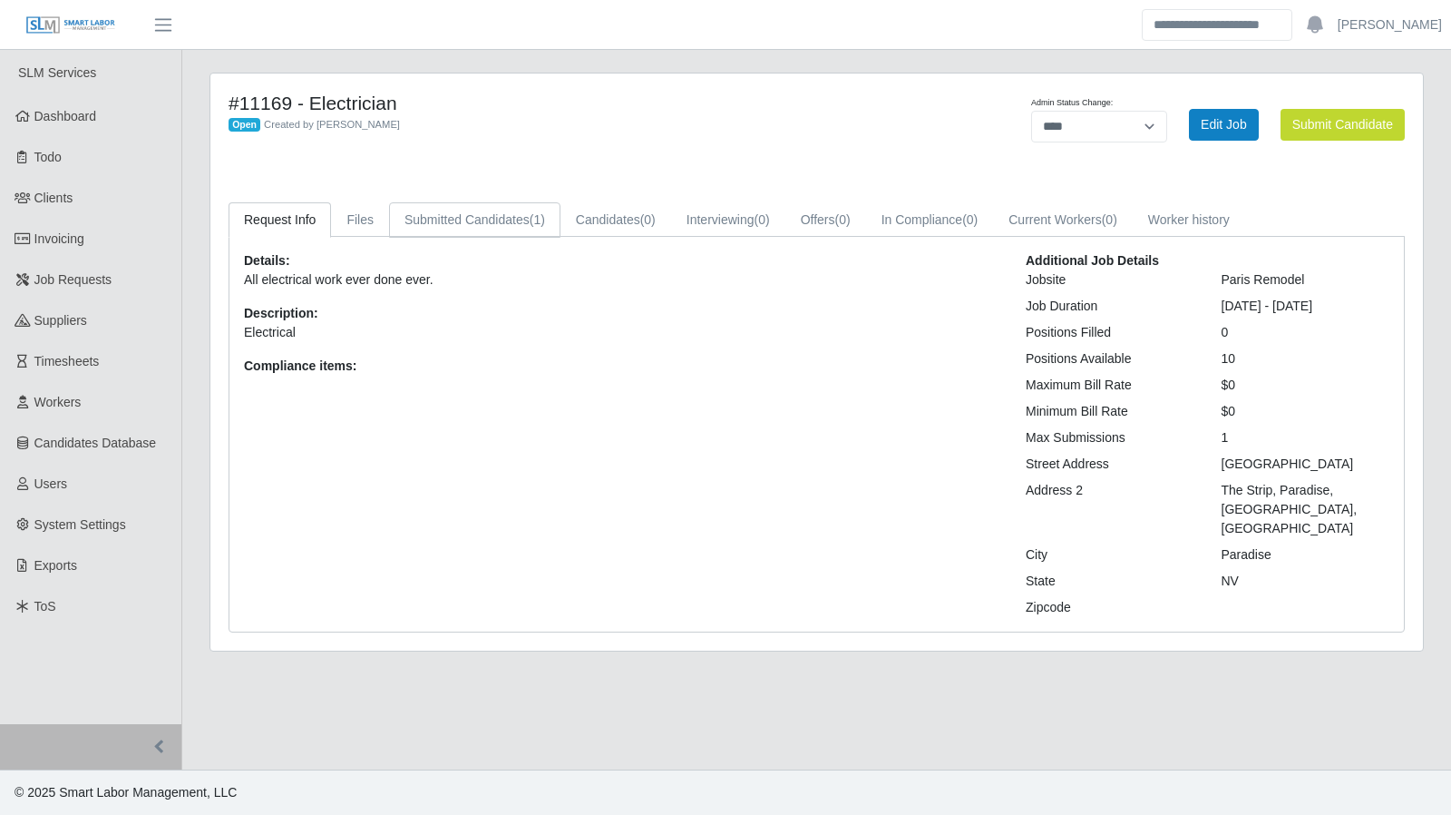
click at [501, 219] on link "Submitted Candidates (1)" at bounding box center [474, 219] width 171 height 35
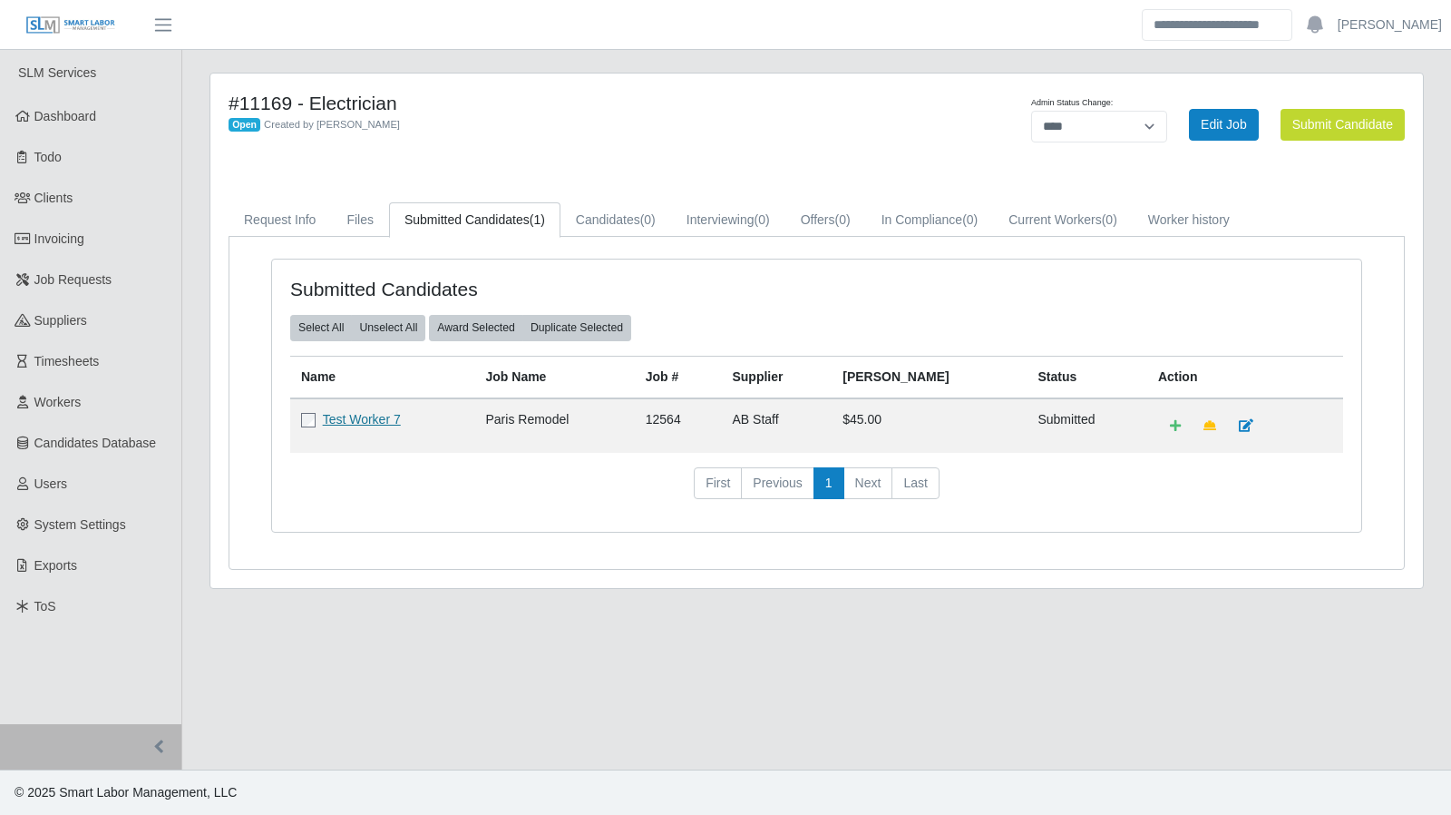
click at [366, 414] on link "Test Worker 7" at bounding box center [362, 419] width 78 height 15
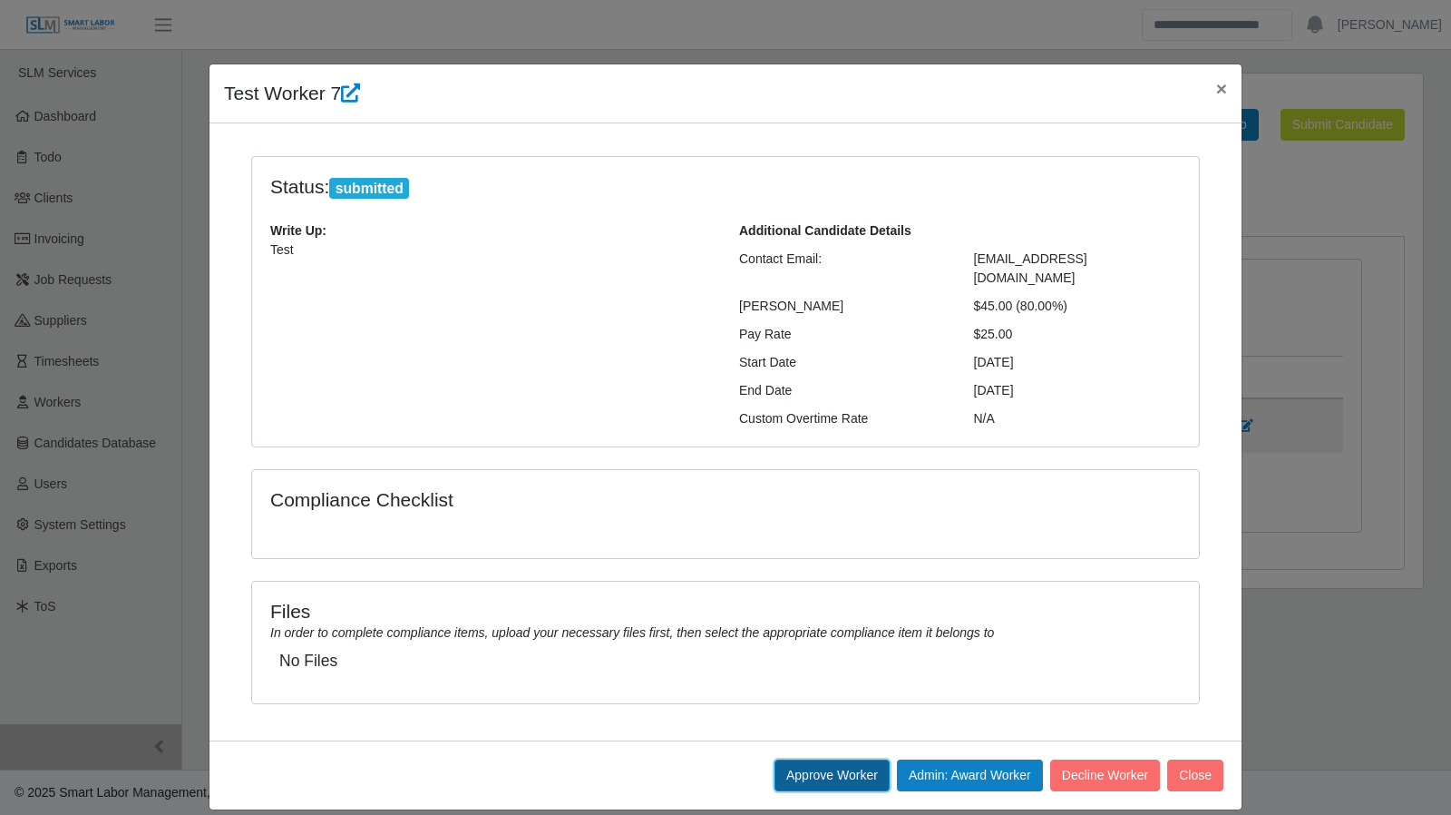
click at [817, 759] on button "Approve Worker" at bounding box center [832, 775] width 115 height 32
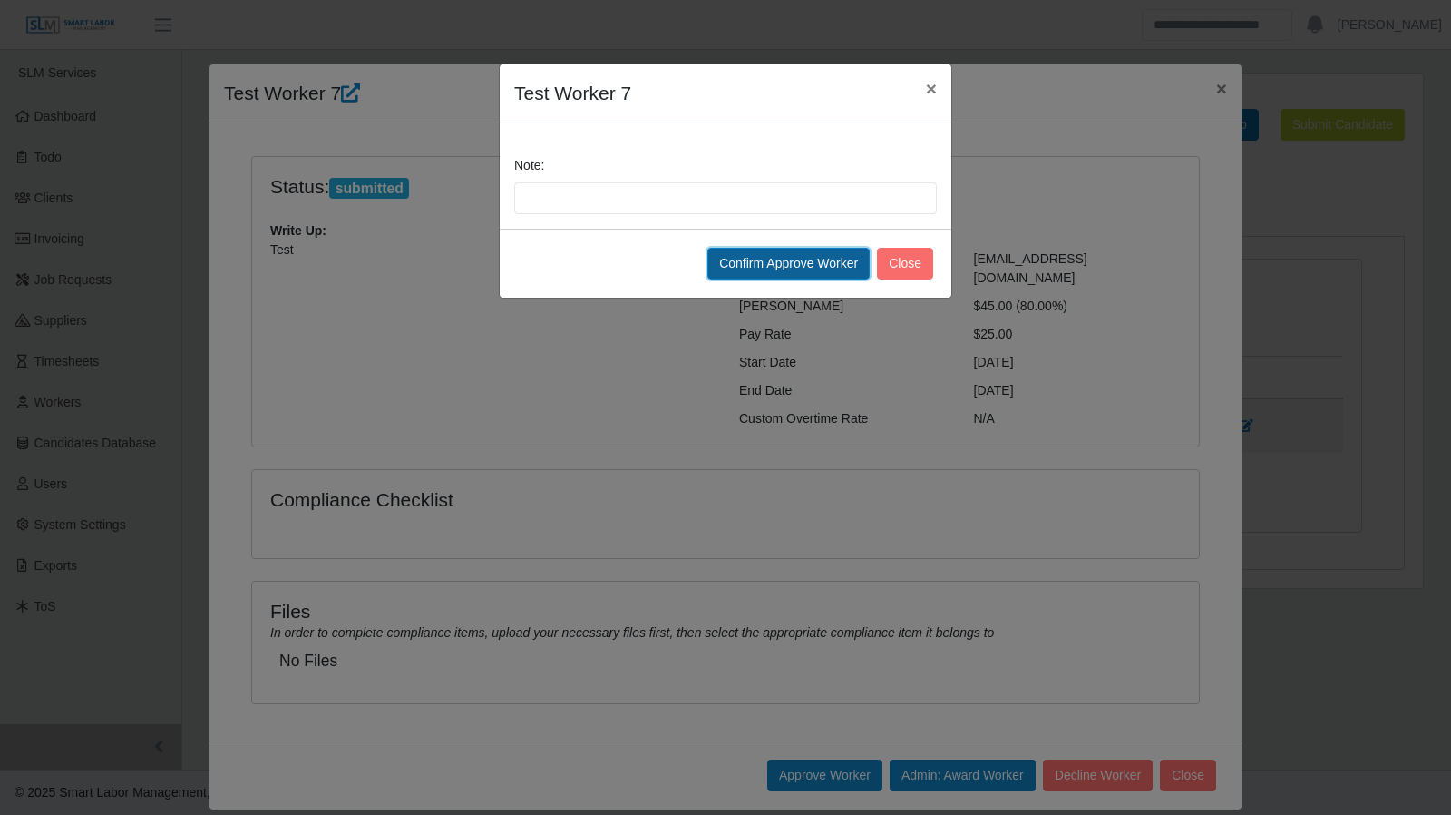
click at [845, 259] on button "Confirm Approve Worker" at bounding box center [789, 264] width 162 height 32
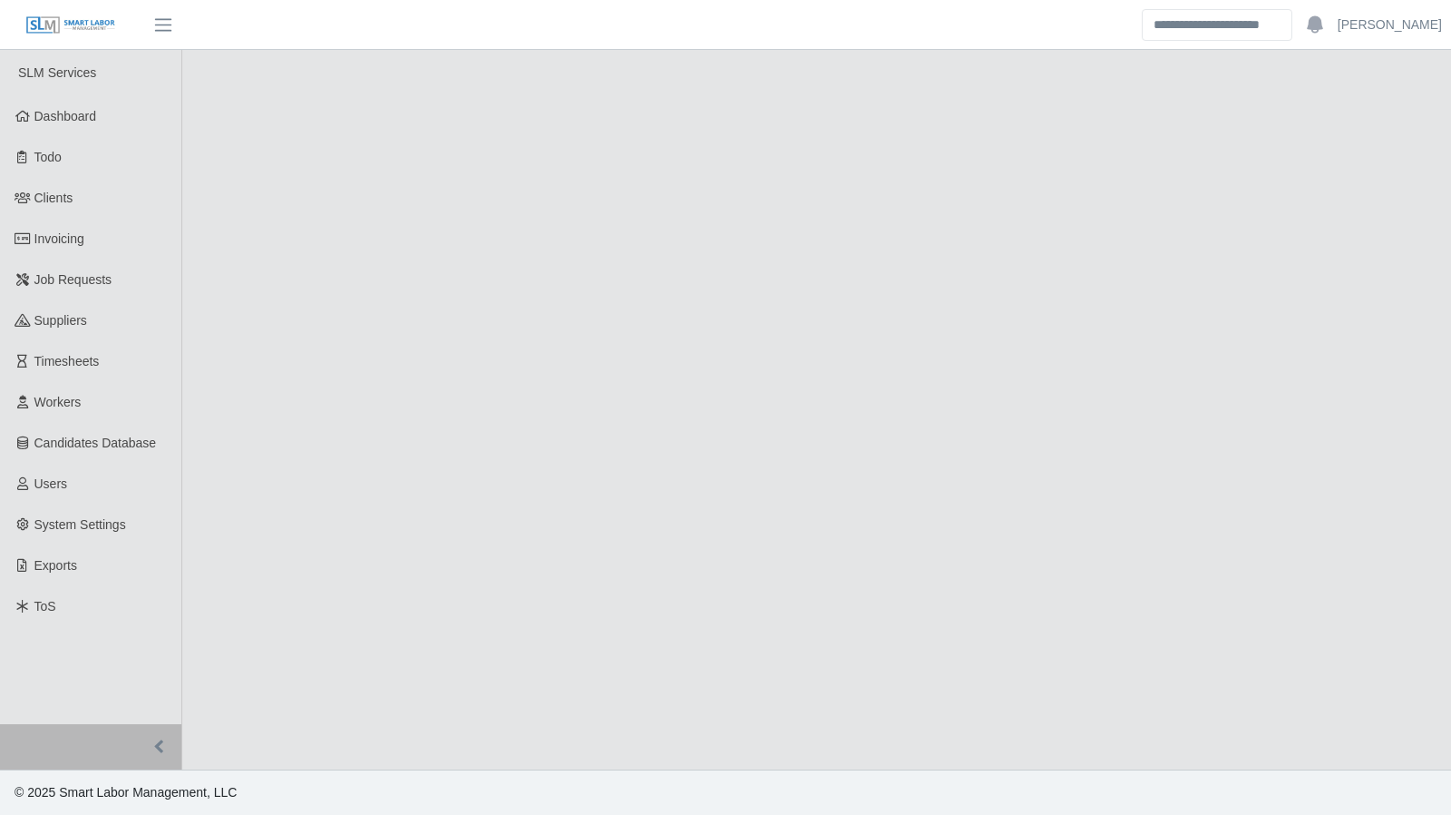
select select "****"
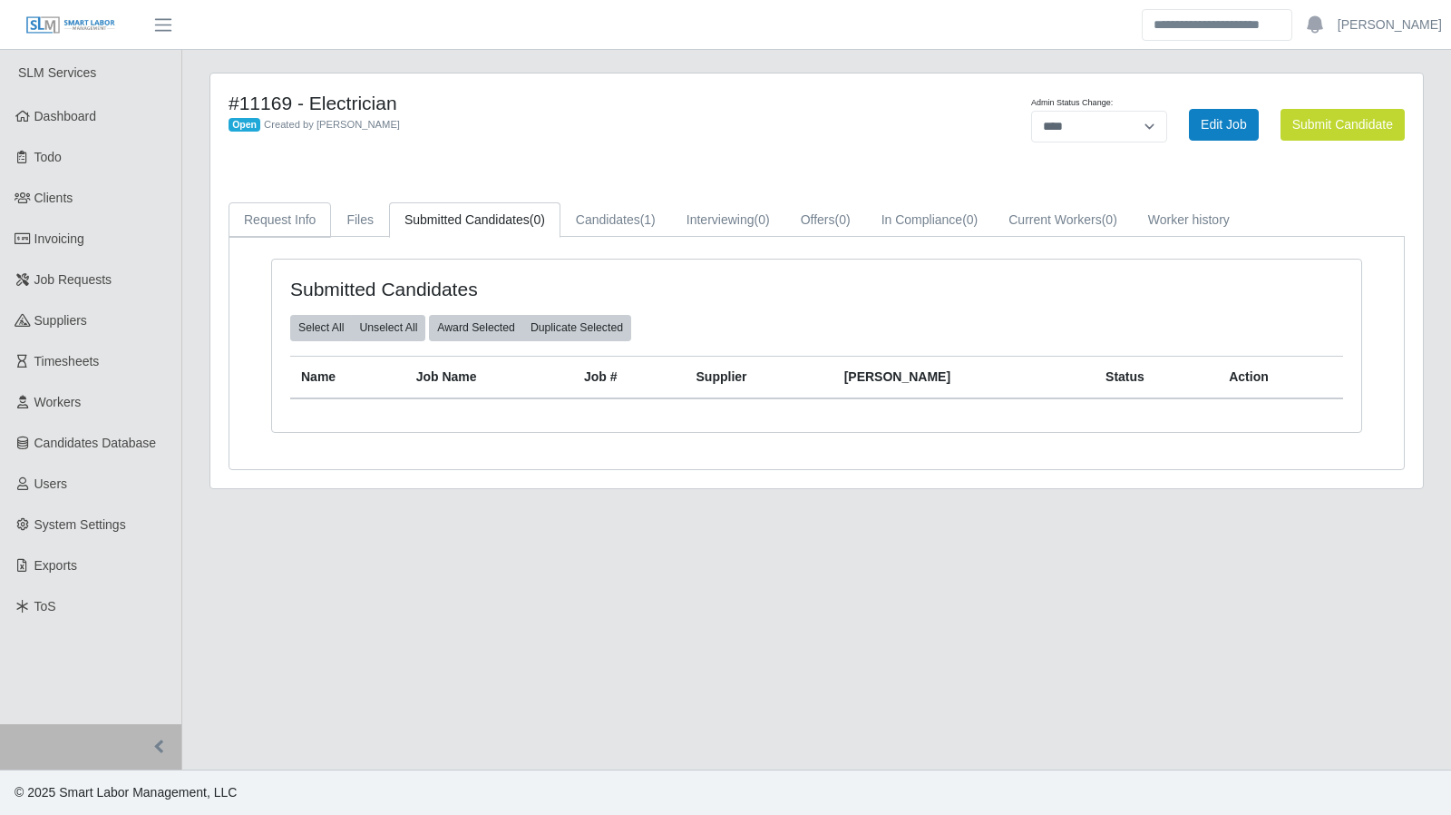
click at [283, 224] on link "Request Info" at bounding box center [280, 219] width 103 height 35
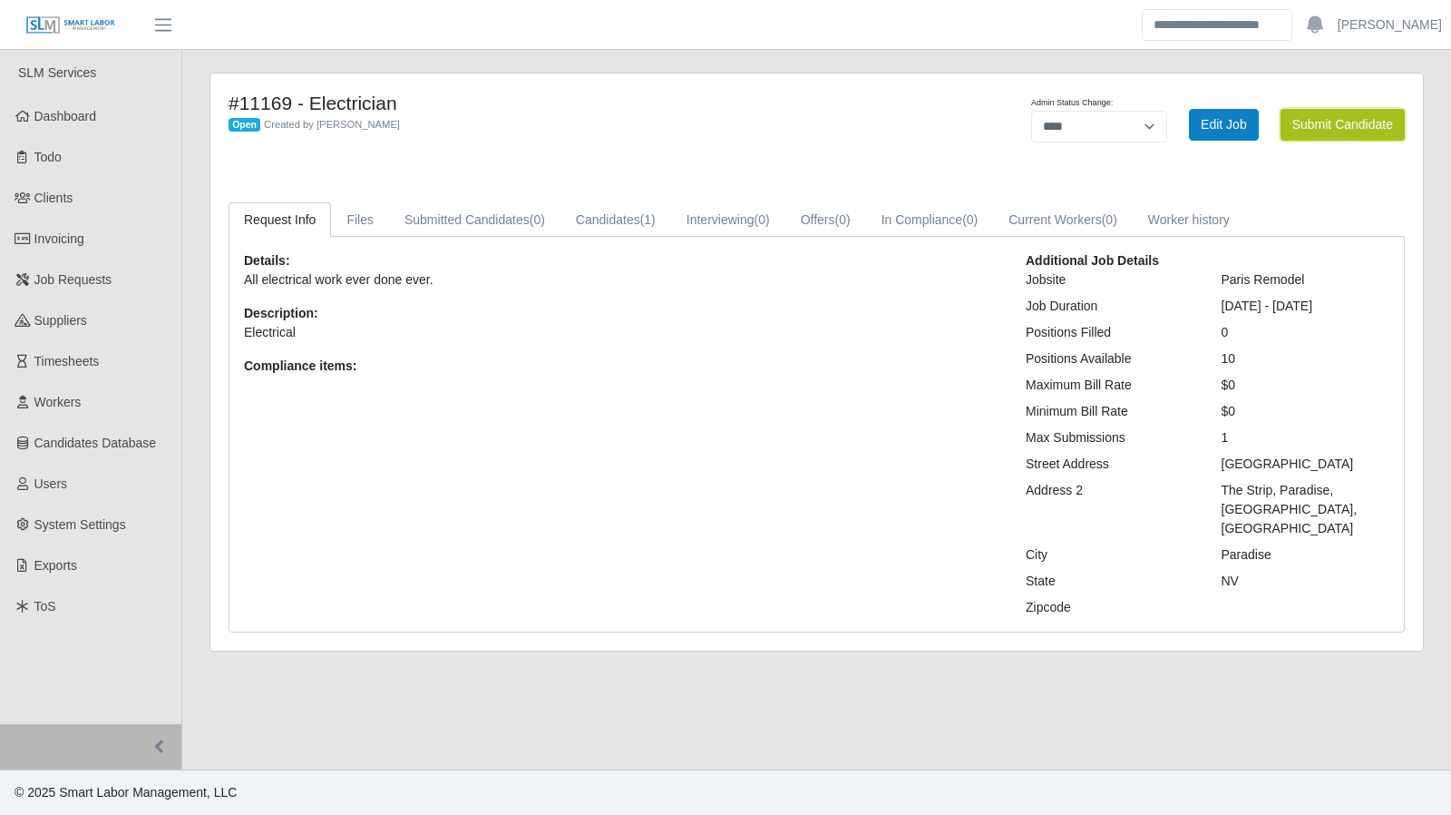
click at [1352, 126] on button "Submit Candidate" at bounding box center [1343, 125] width 124 height 32
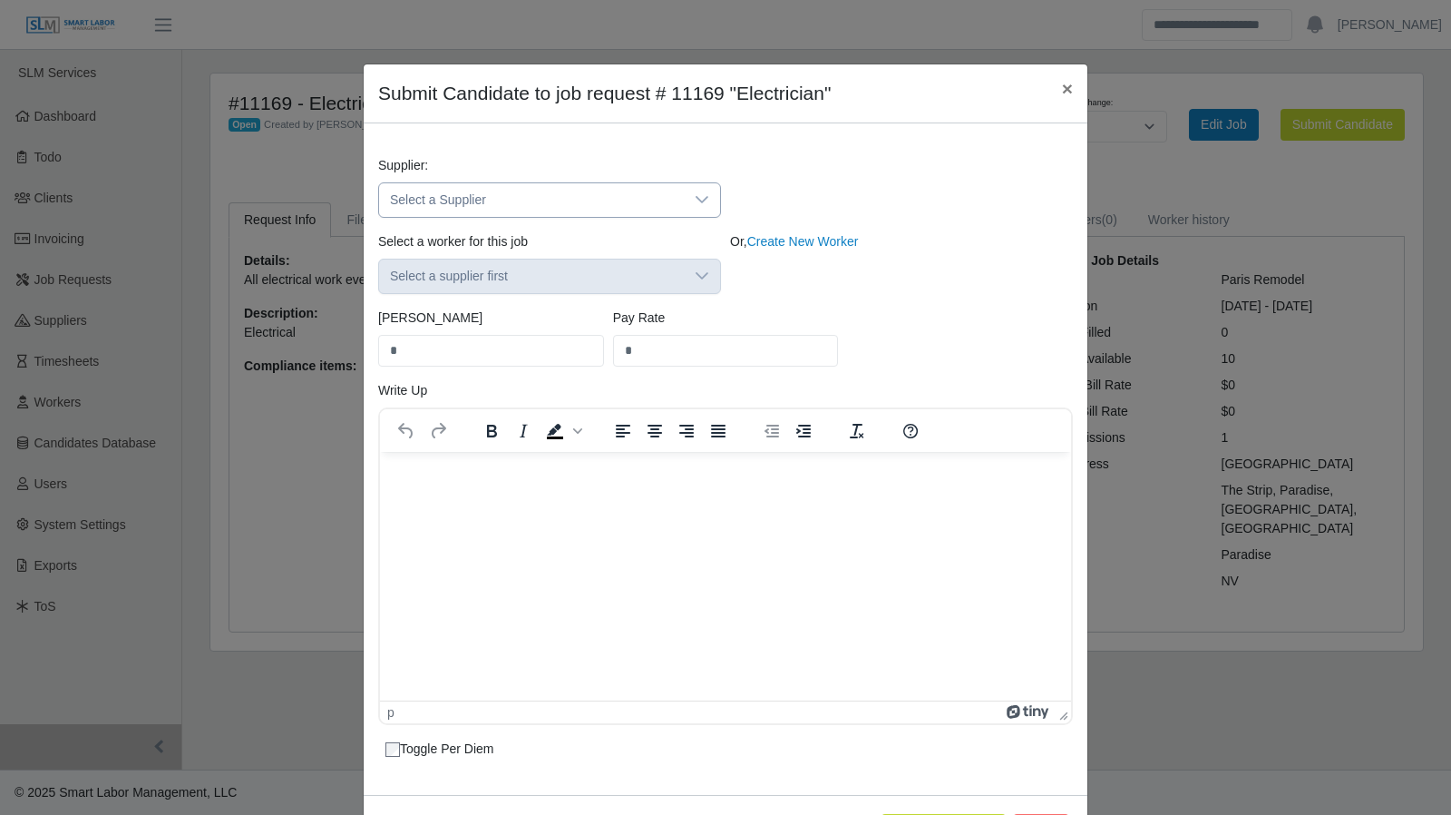
click at [695, 200] on icon at bounding box center [702, 199] width 15 height 15
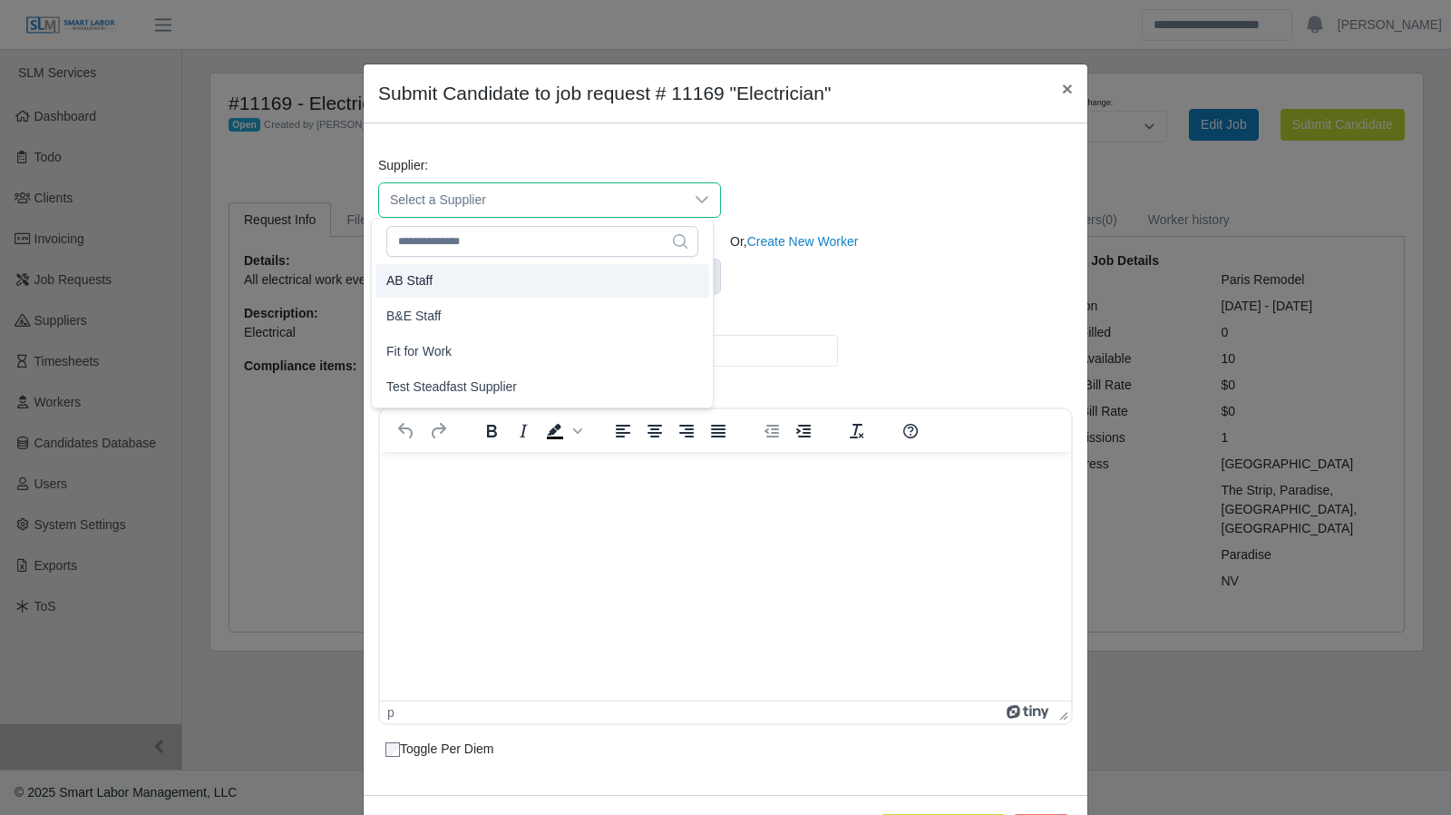
click at [548, 280] on li "AB Staff" at bounding box center [543, 281] width 334 height 34
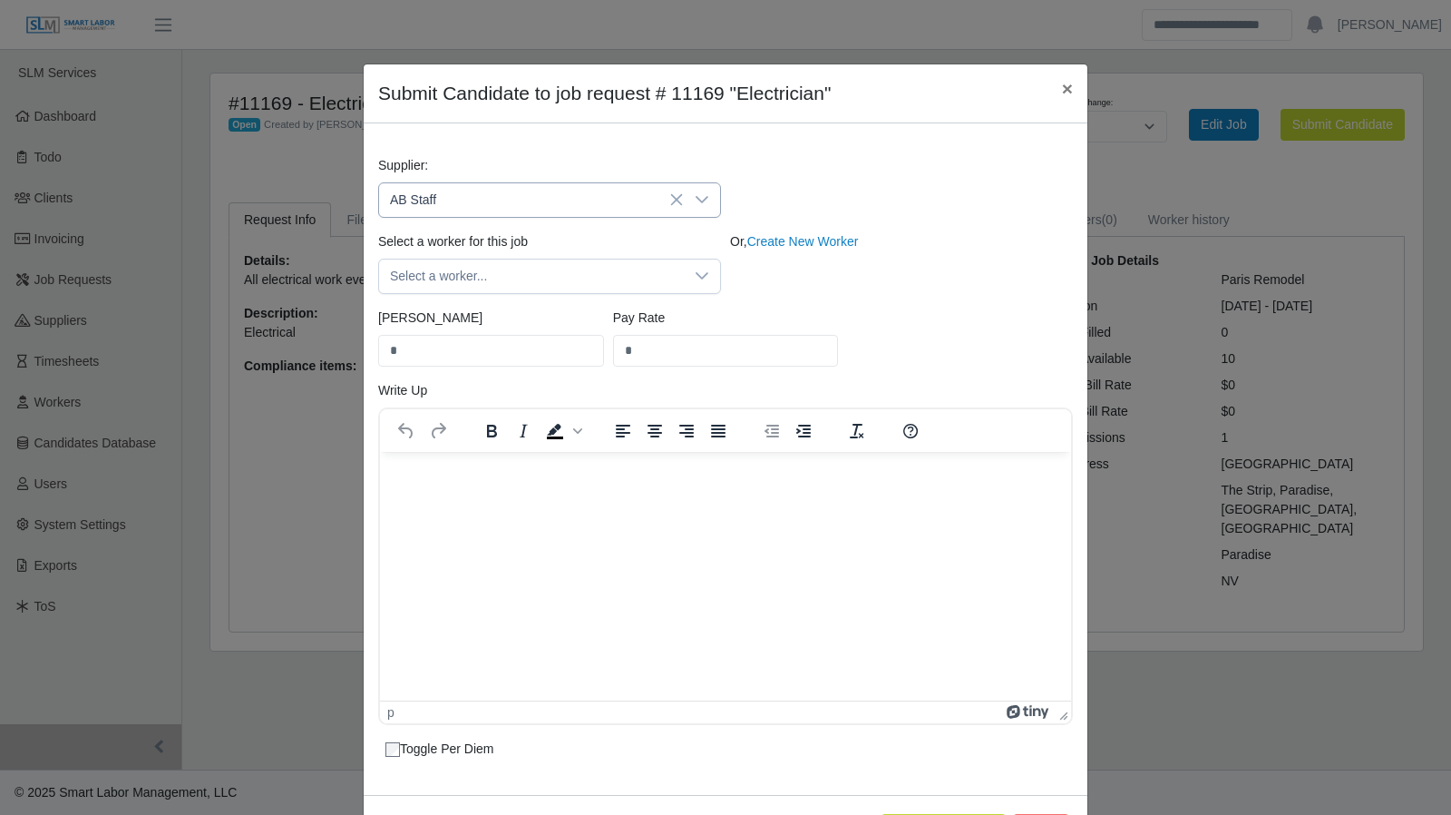
click at [691, 210] on div at bounding box center [702, 200] width 36 height 34
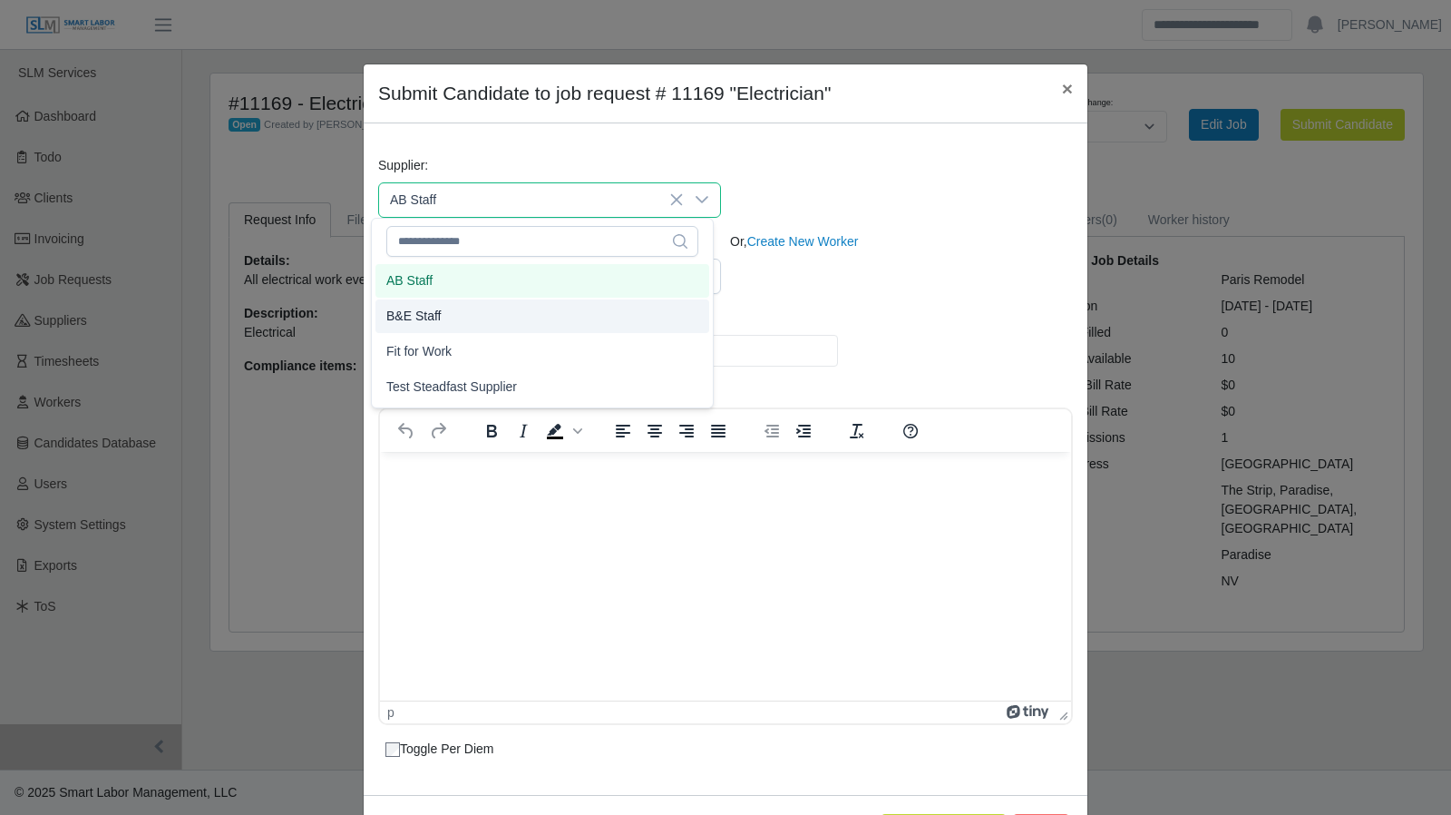
click at [563, 311] on li "B&E Staff" at bounding box center [543, 316] width 334 height 34
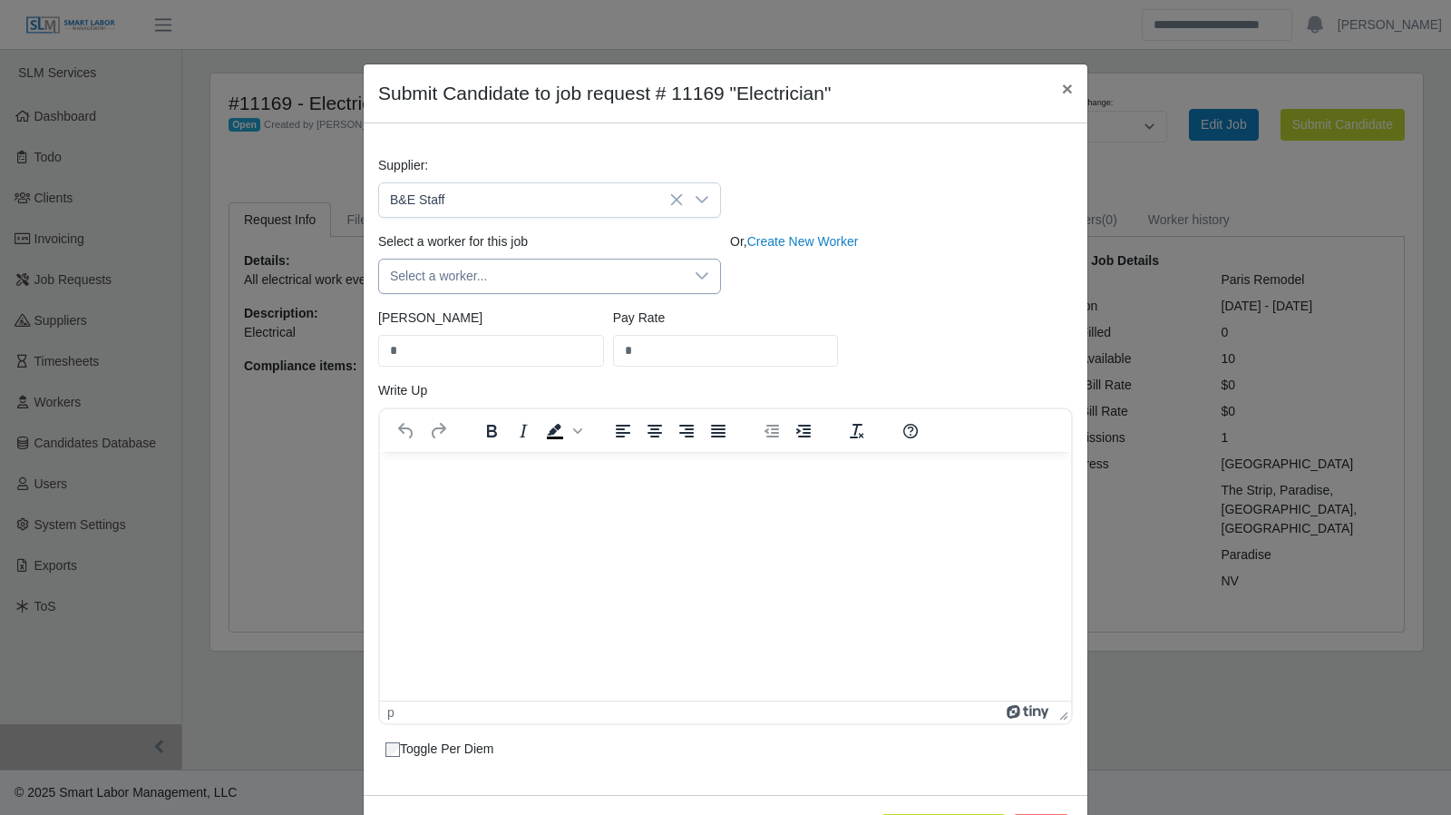
click at [695, 269] on icon at bounding box center [702, 276] width 15 height 15
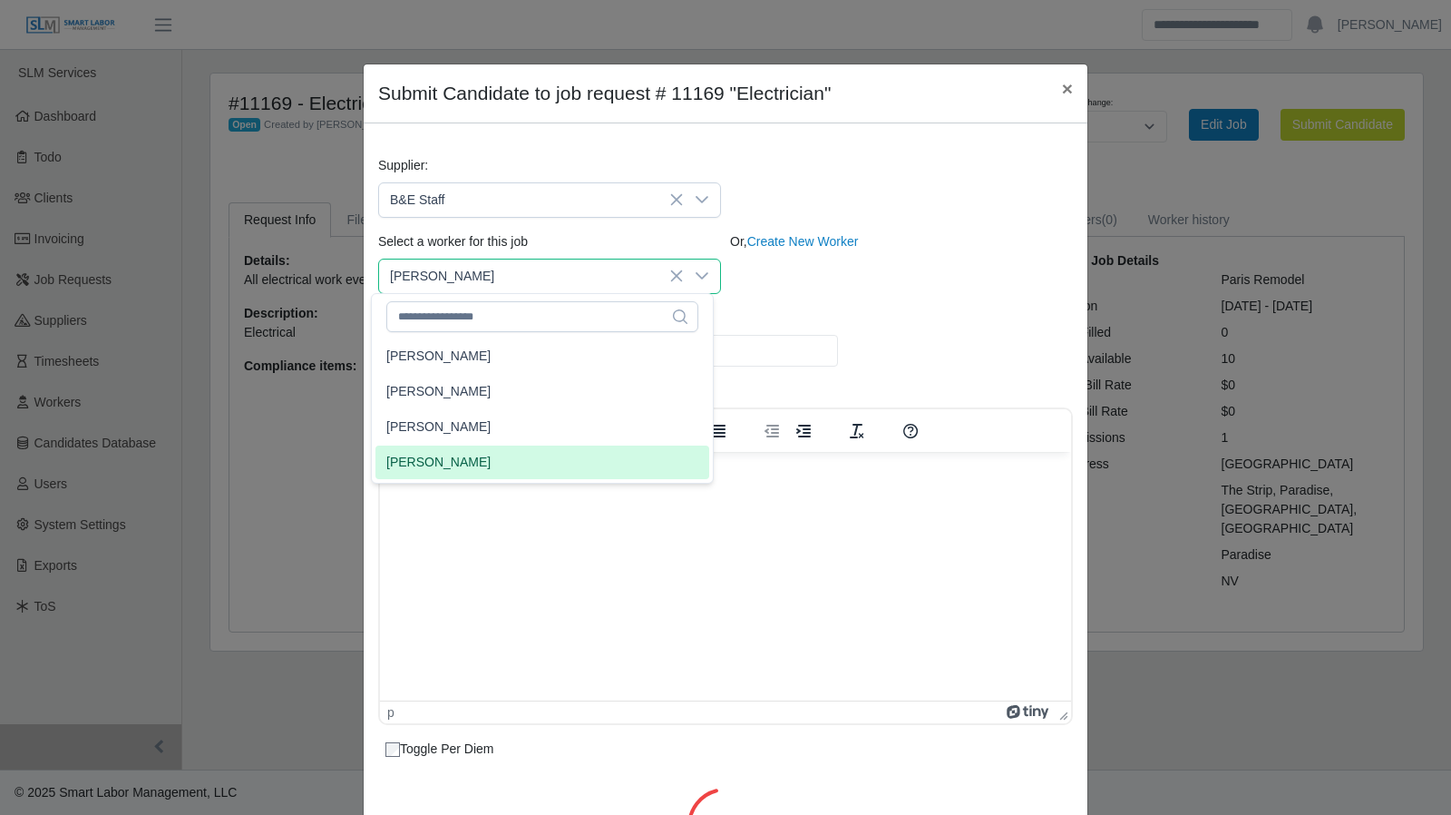
click at [550, 449] on li "[PERSON_NAME]" at bounding box center [543, 462] width 334 height 34
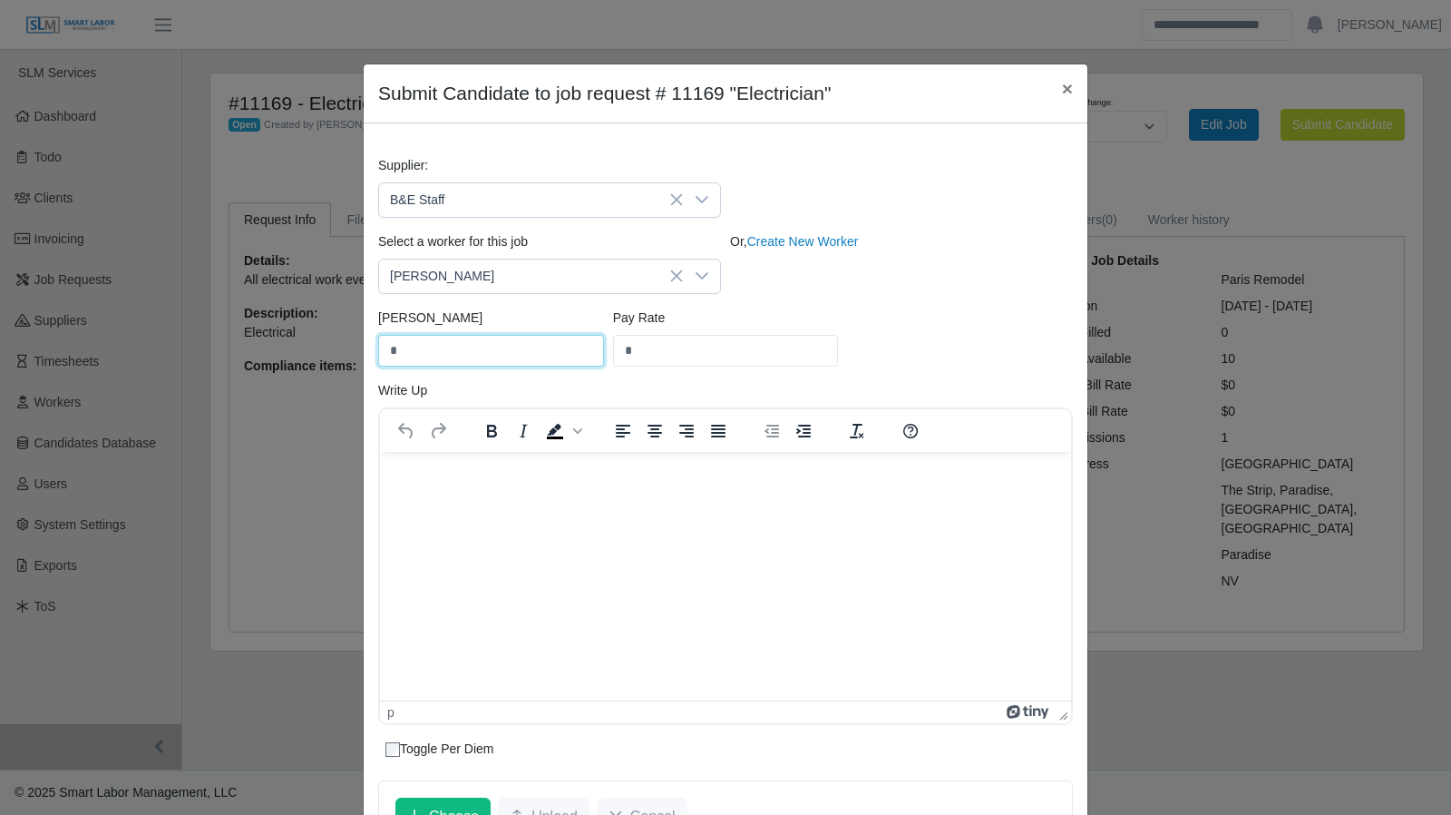
click at [384, 354] on input "*" at bounding box center [491, 351] width 226 height 32
type input "**"
click at [617, 347] on input "*" at bounding box center [726, 351] width 226 height 32
type input "**"
click at [542, 500] on html at bounding box center [725, 475] width 691 height 49
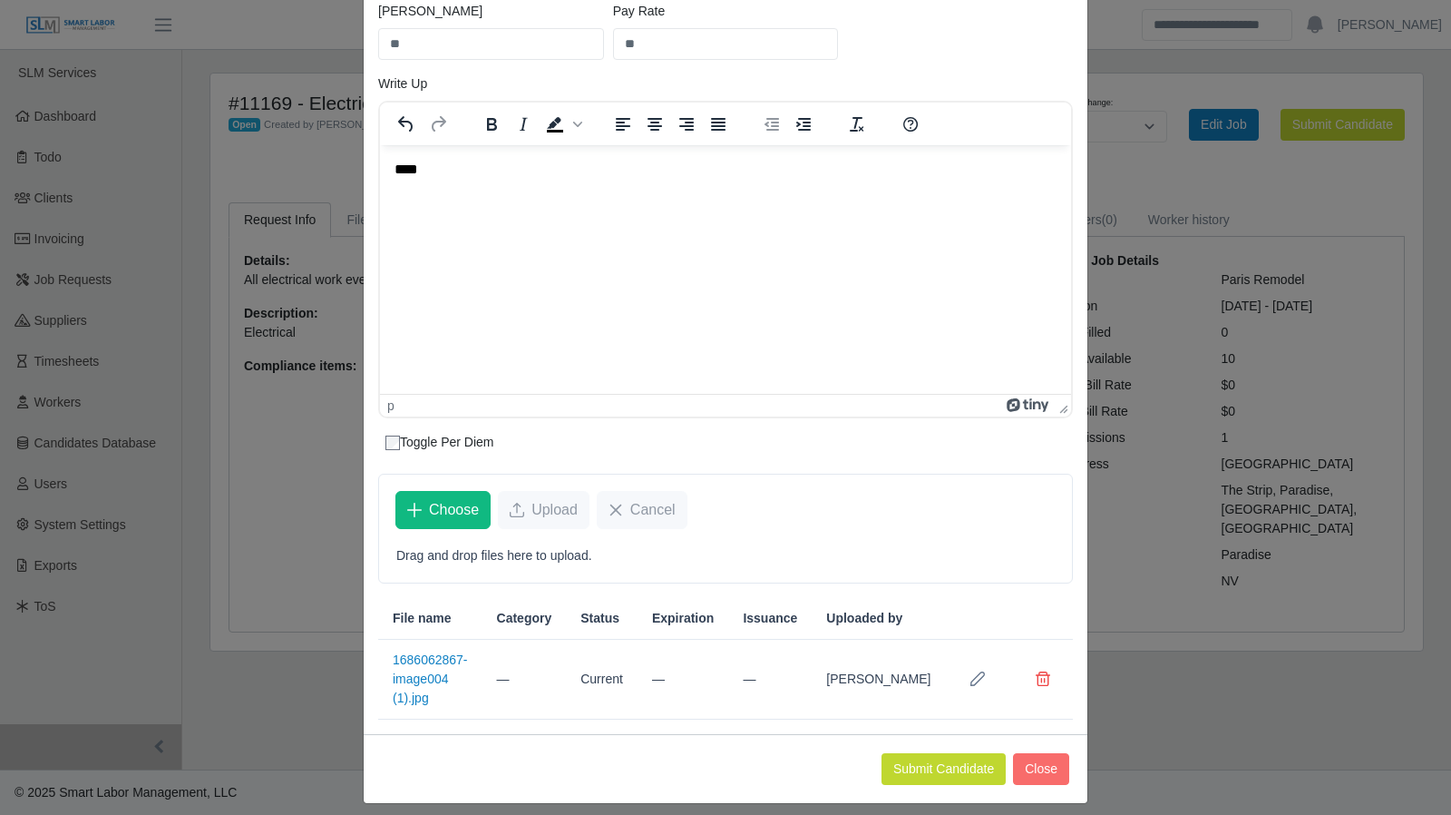
scroll to position [315, 0]
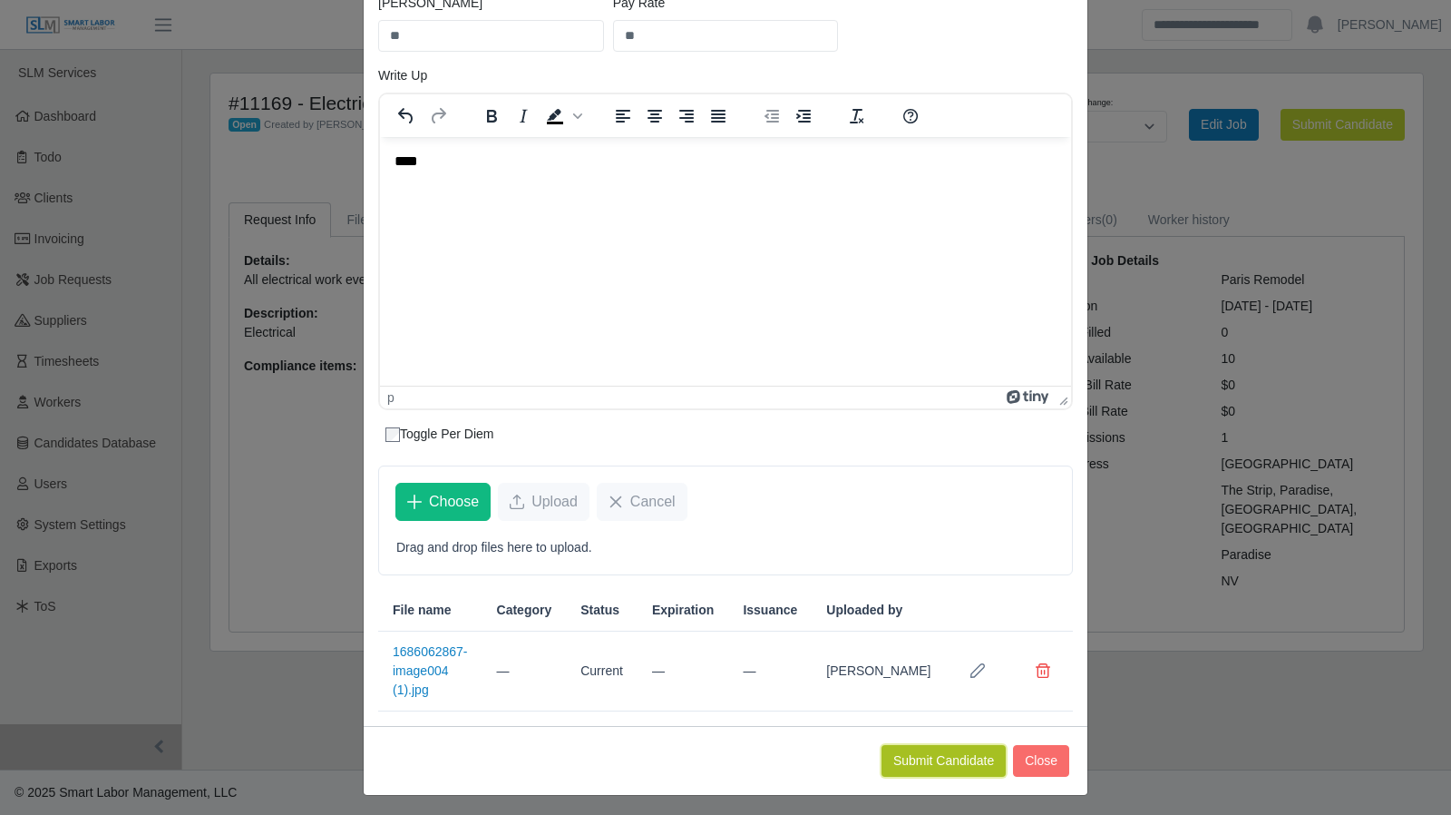
click at [931, 754] on button "Submit Candidate" at bounding box center [944, 761] width 124 height 32
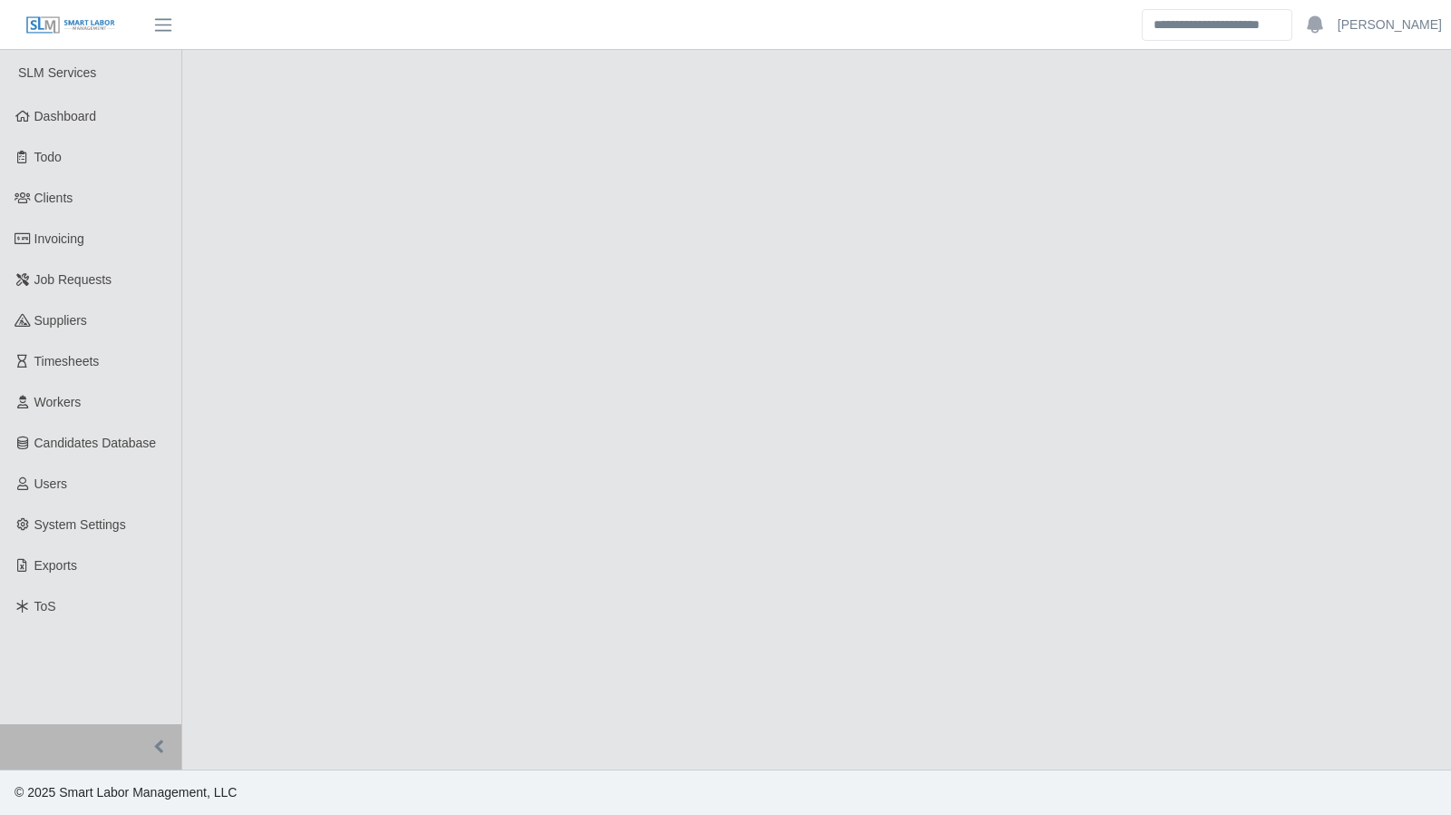
select select "****"
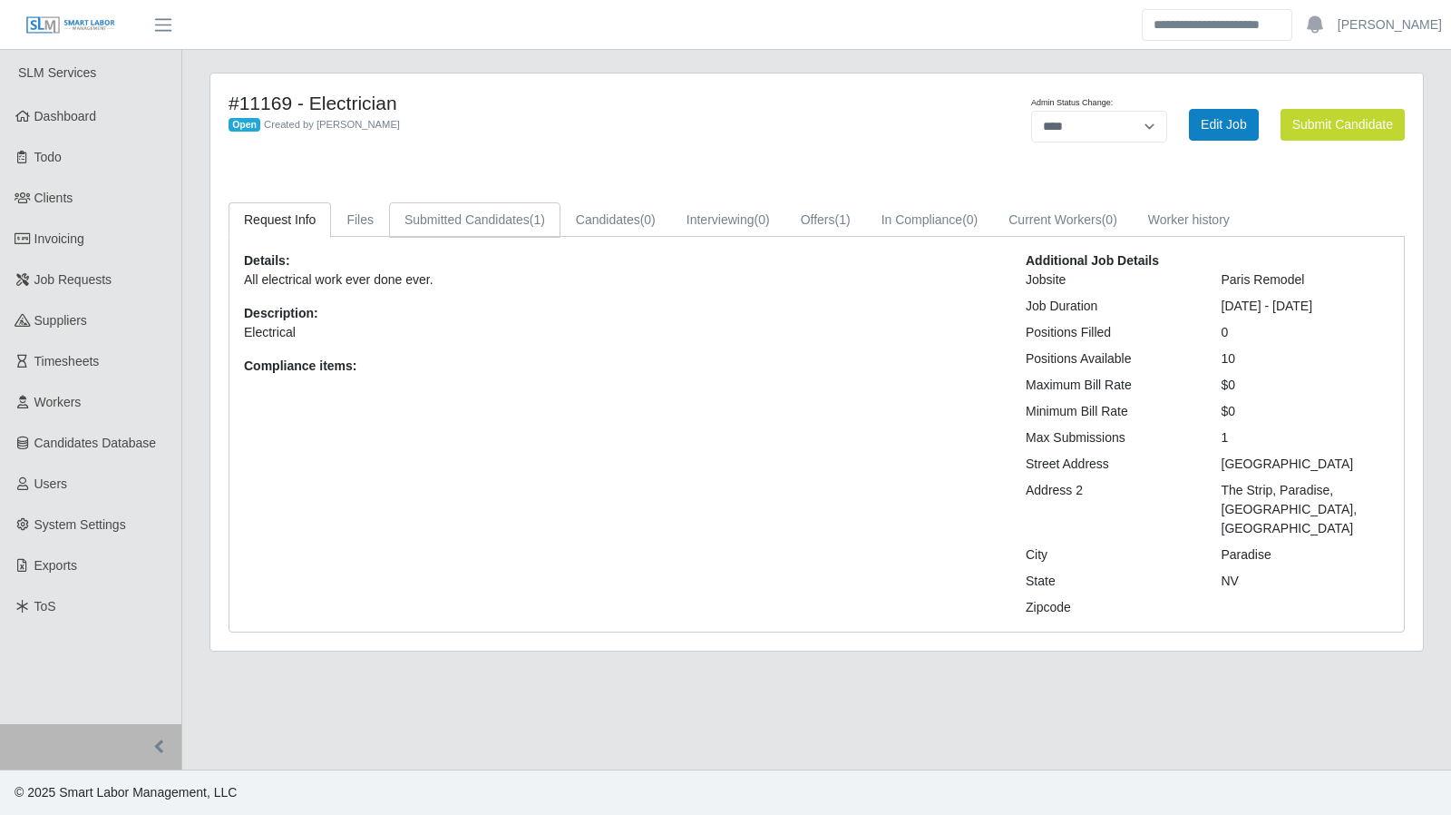
click at [441, 217] on link "Submitted Candidates (1)" at bounding box center [474, 219] width 171 height 35
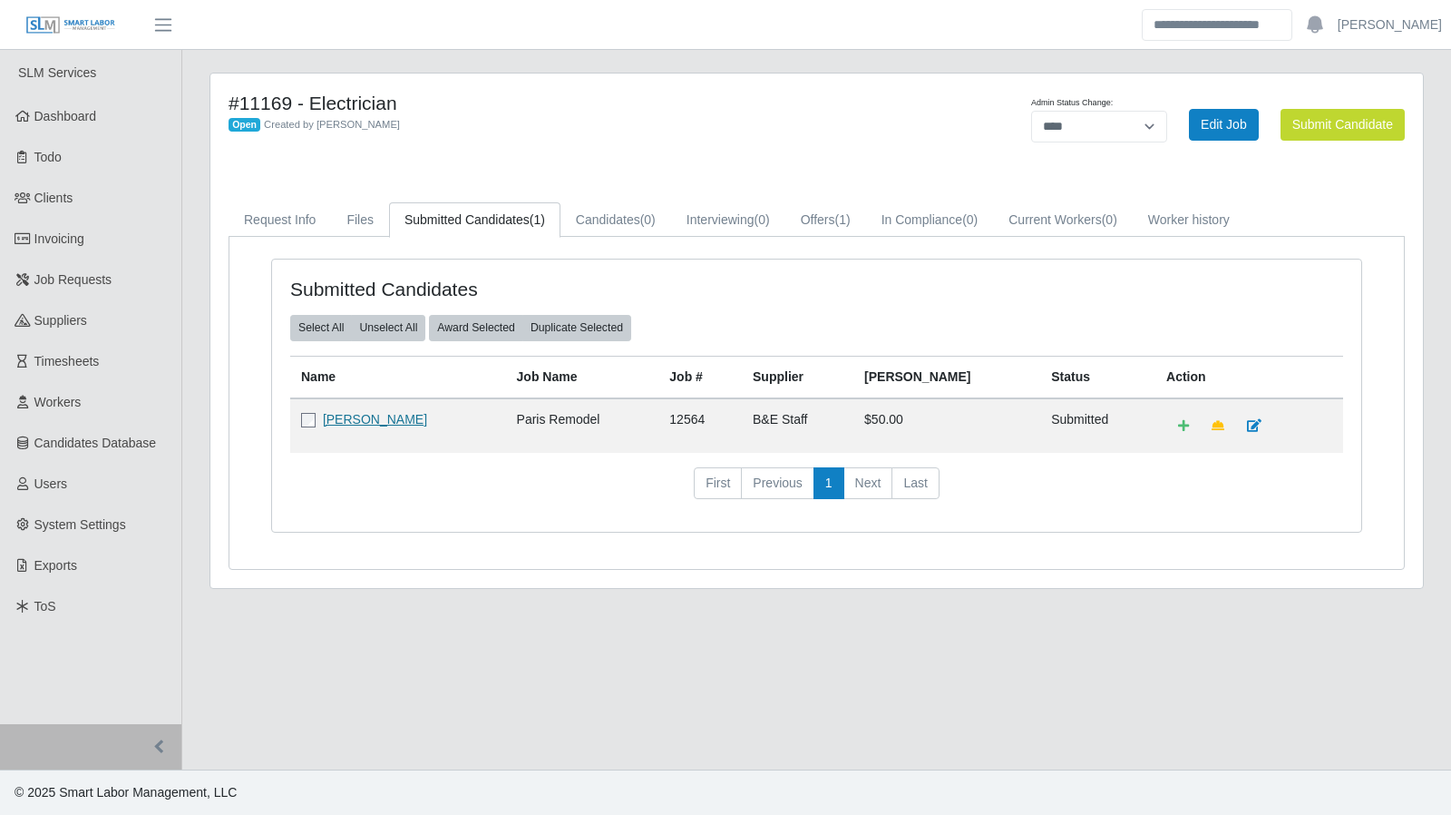
click at [394, 419] on link "[PERSON_NAME]" at bounding box center [375, 419] width 104 height 15
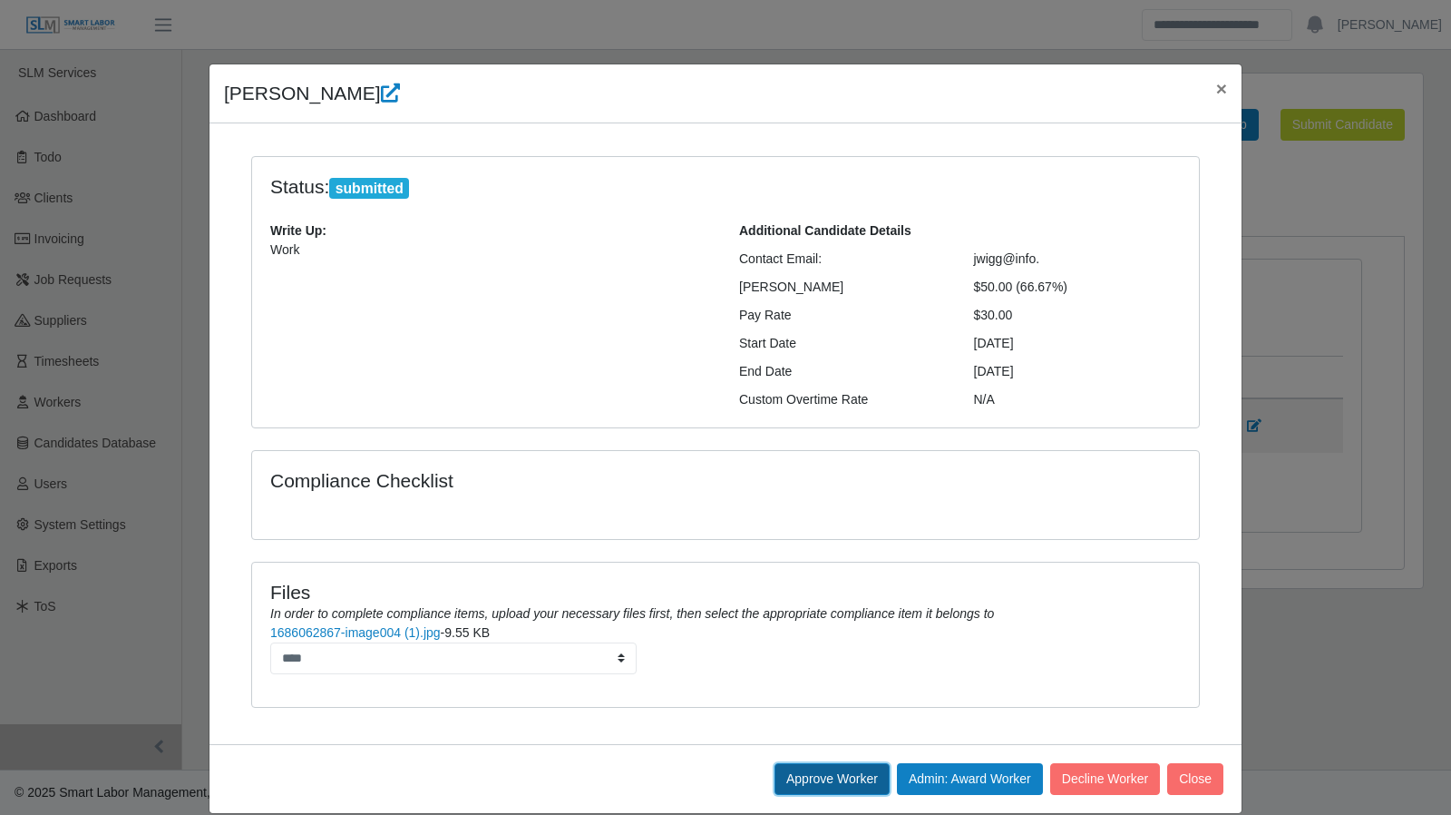
click at [800, 769] on button "Approve Worker" at bounding box center [832, 779] width 115 height 32
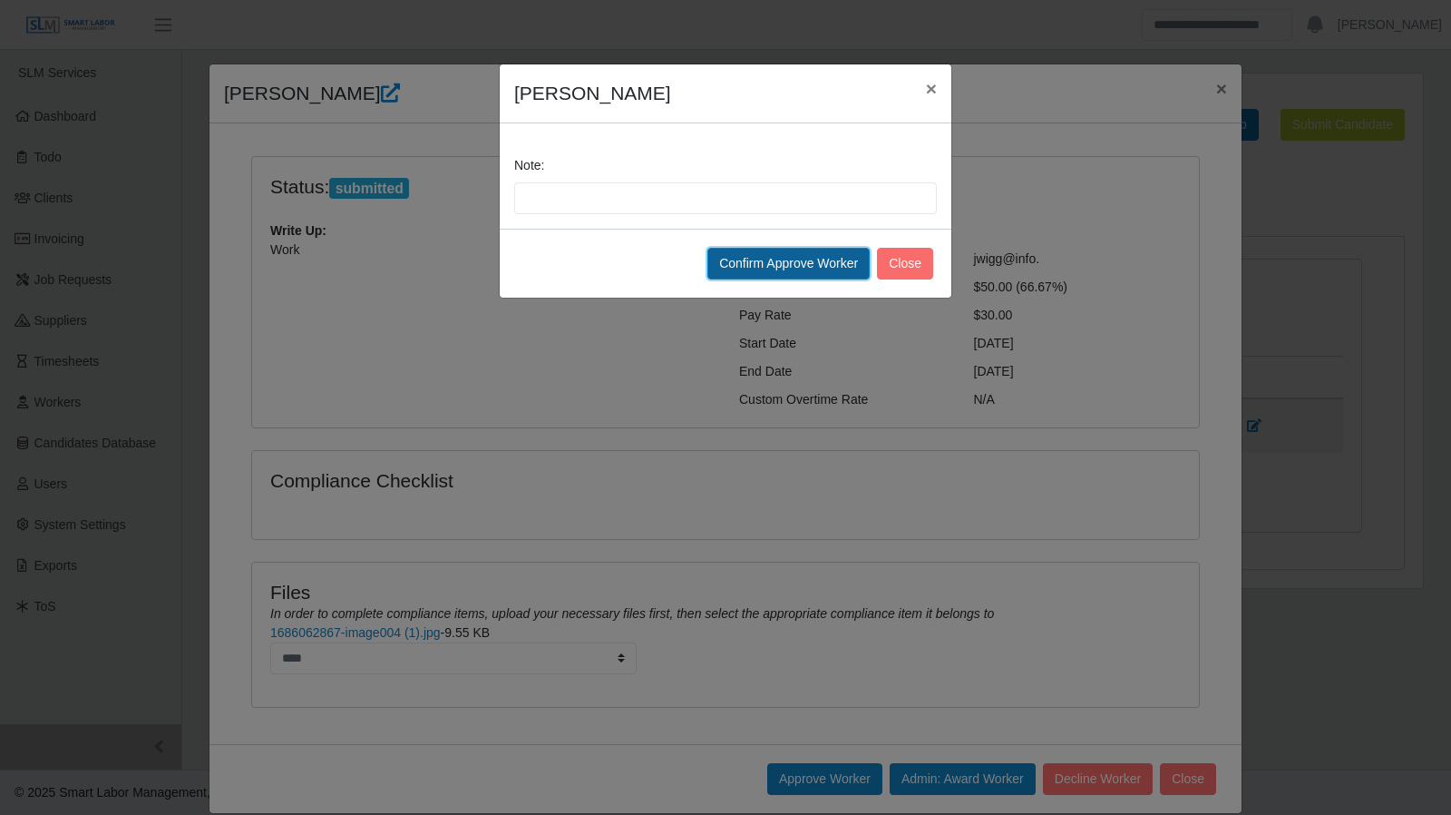
click at [833, 258] on button "Confirm Approve Worker" at bounding box center [789, 264] width 162 height 32
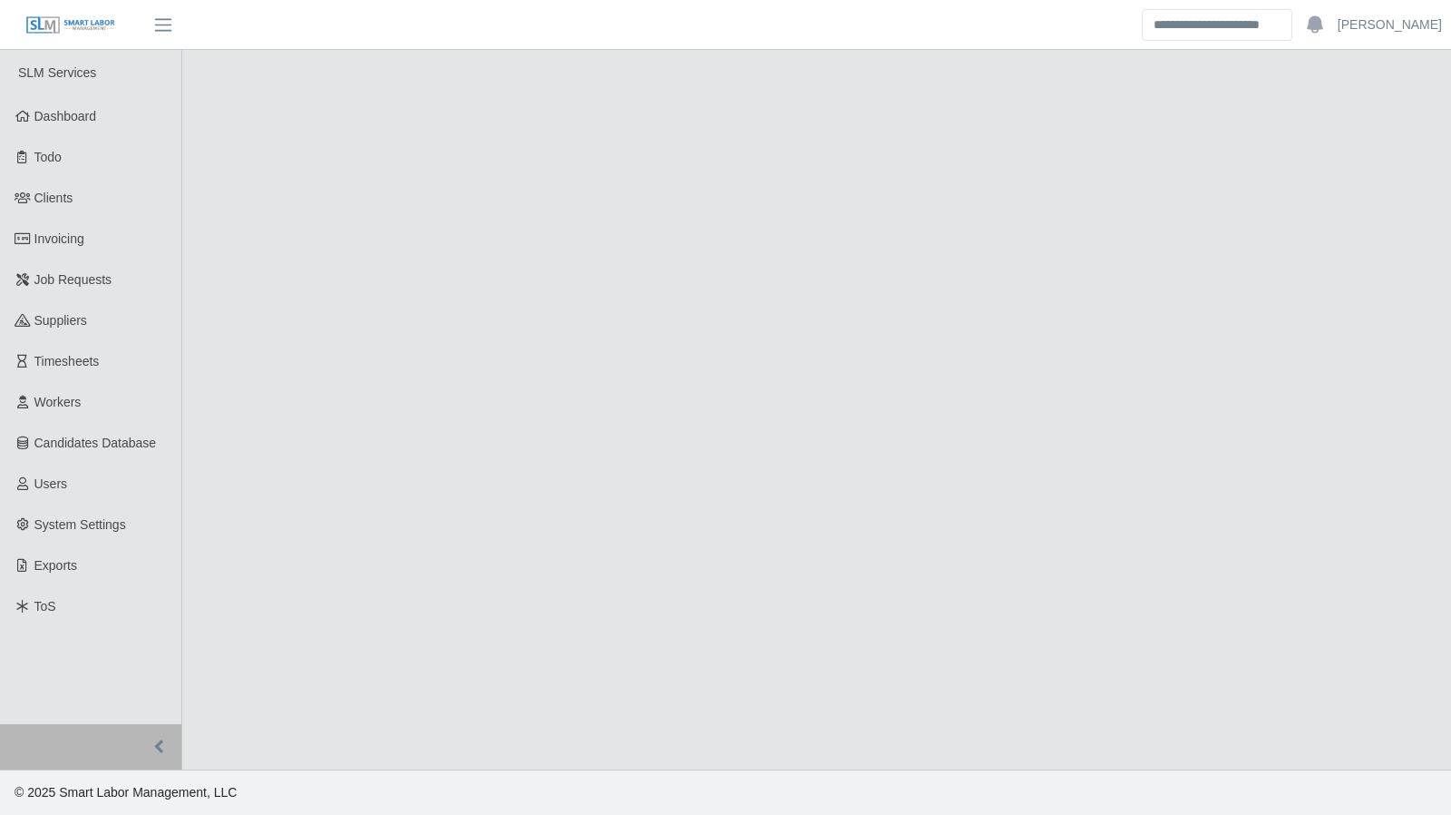
select select "****"
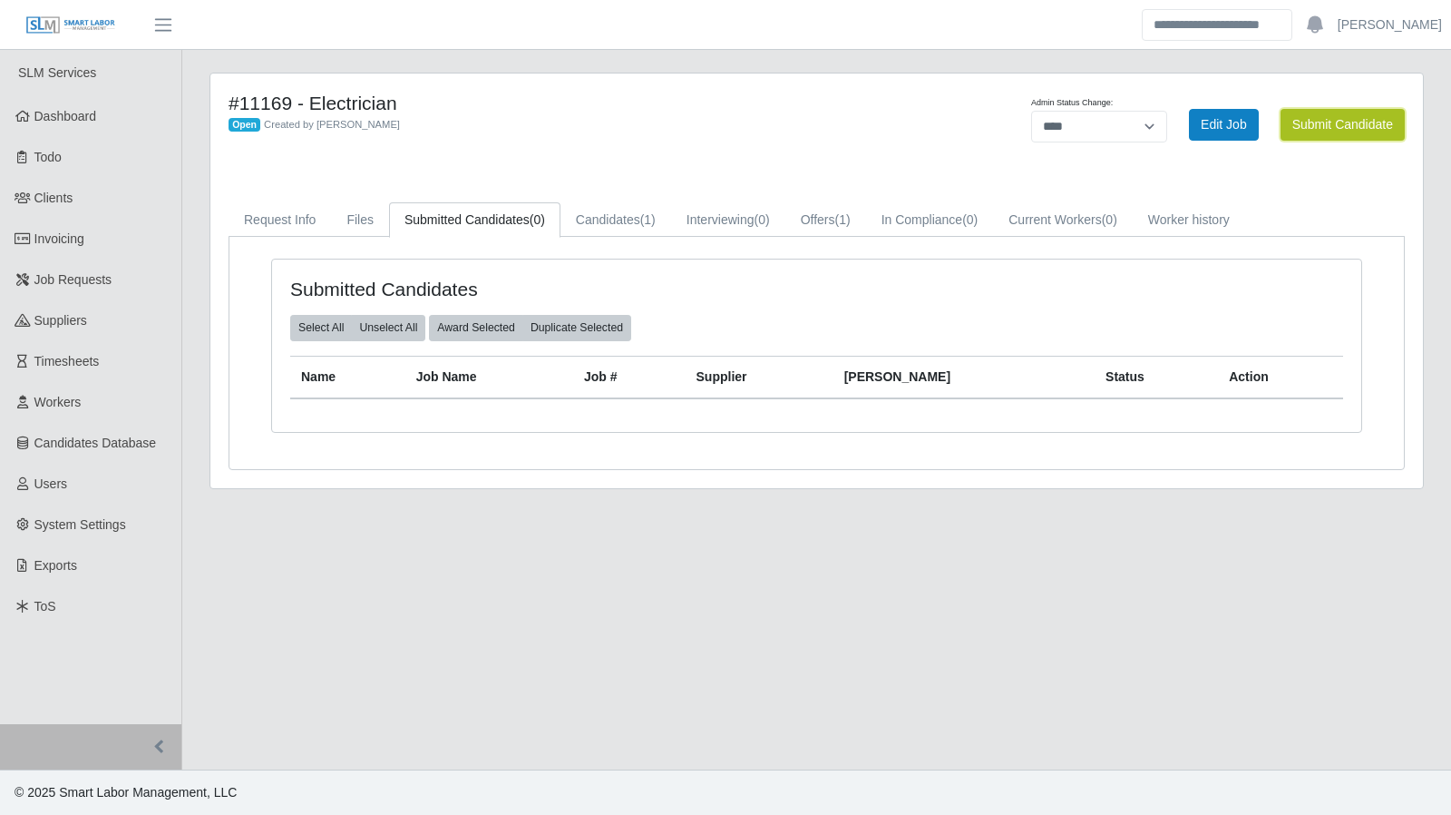
click at [1311, 116] on button "Submit Candidate" at bounding box center [1343, 125] width 124 height 32
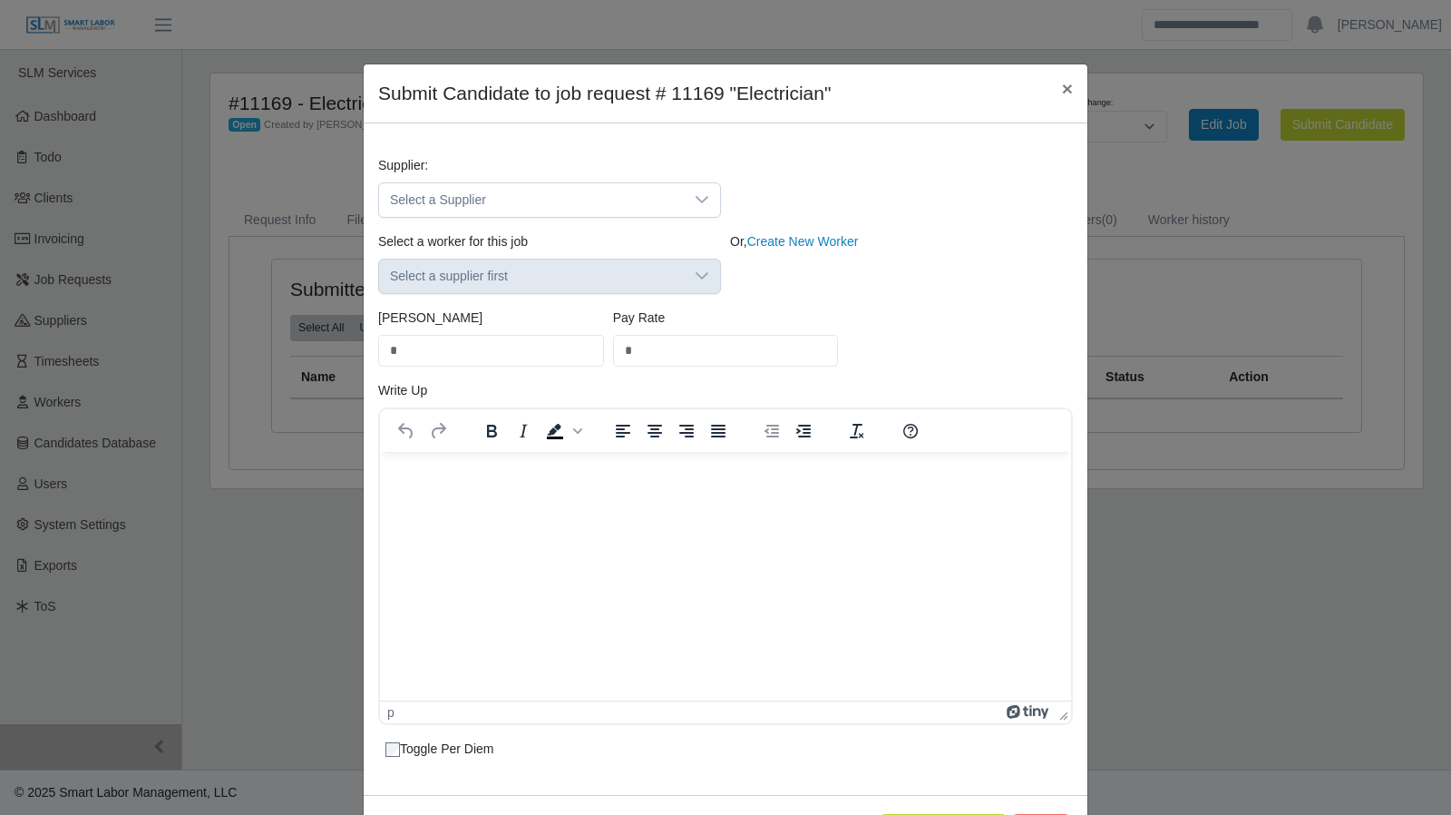
click at [676, 262] on div "Select a worker for this job Select a supplier first" at bounding box center [550, 263] width 352 height 62
click at [688, 200] on div at bounding box center [702, 200] width 36 height 34
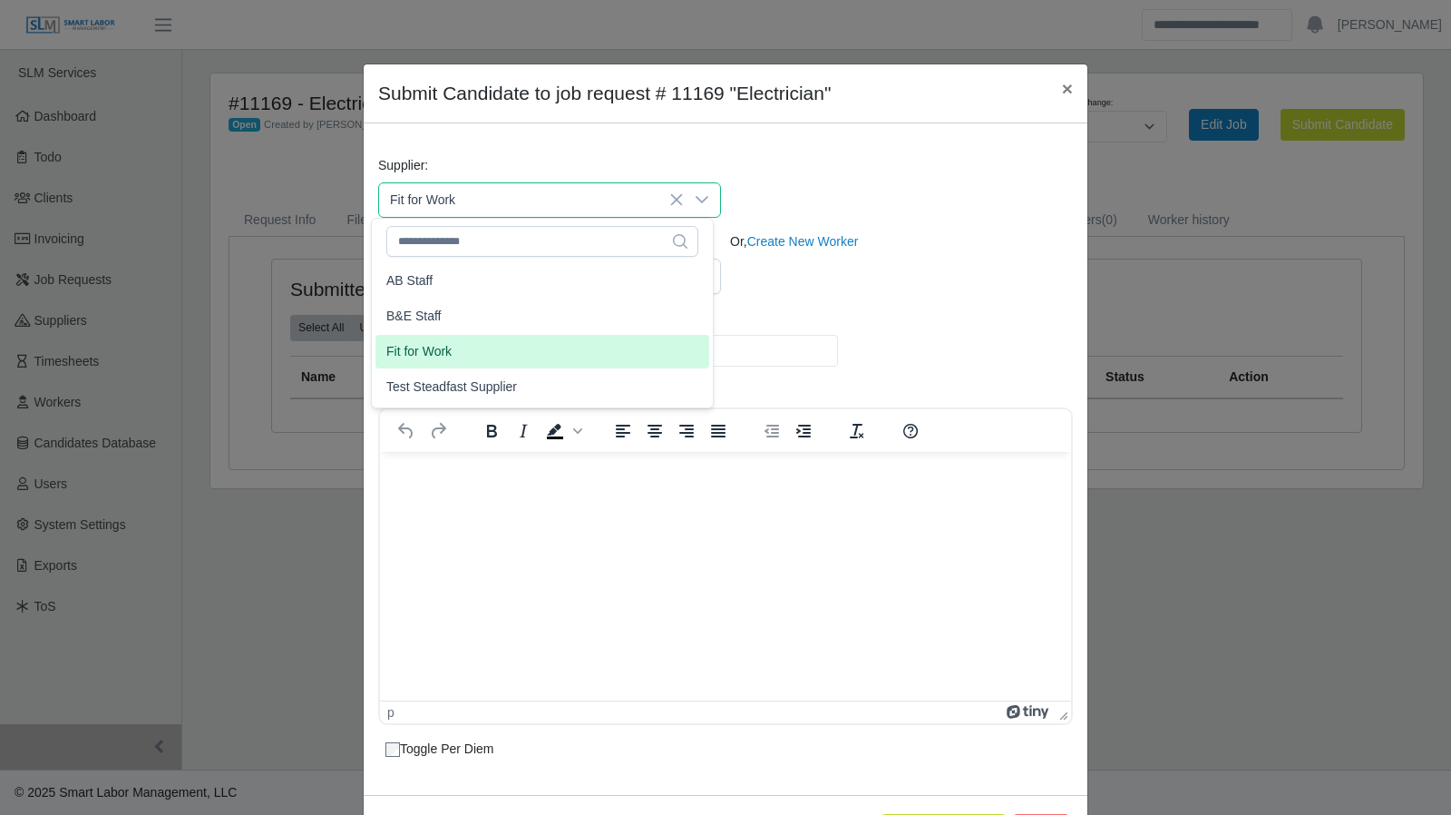
click at [610, 349] on li "Fit for Work" at bounding box center [543, 352] width 334 height 34
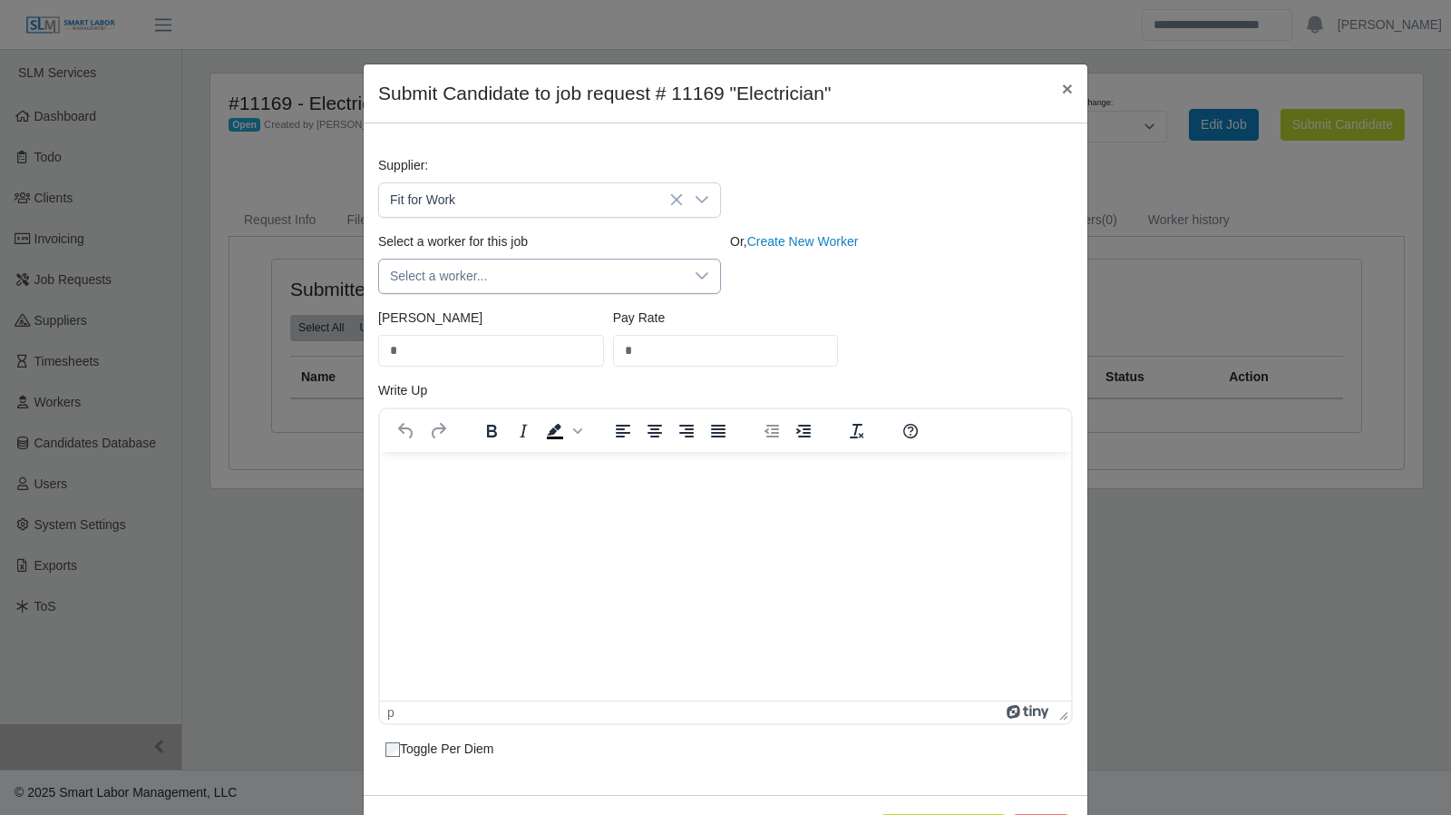
click at [636, 273] on span "Select a worker..." at bounding box center [531, 276] width 305 height 34
type input "**"
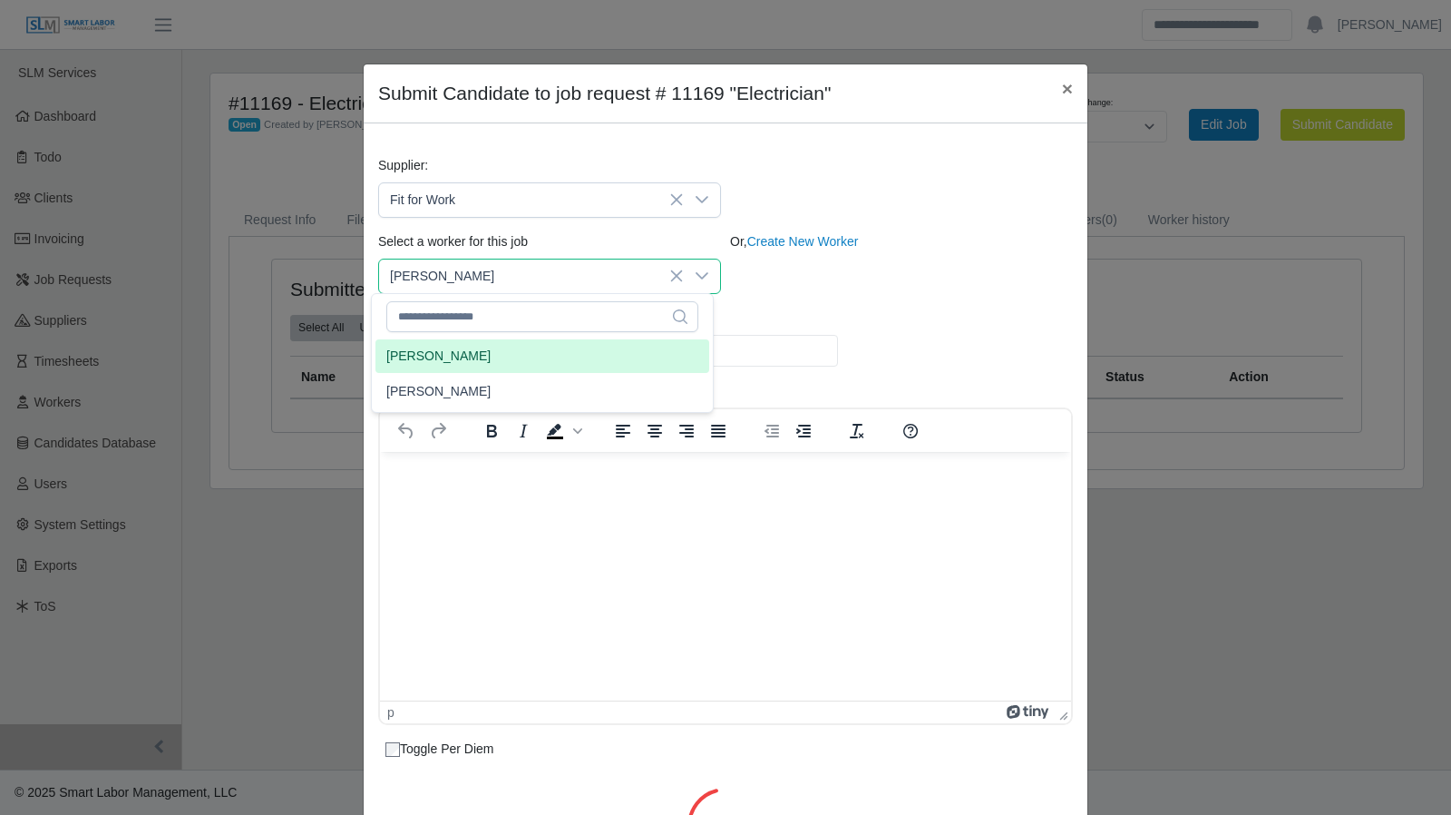
click at [586, 360] on li "Jim Guy" at bounding box center [543, 356] width 334 height 34
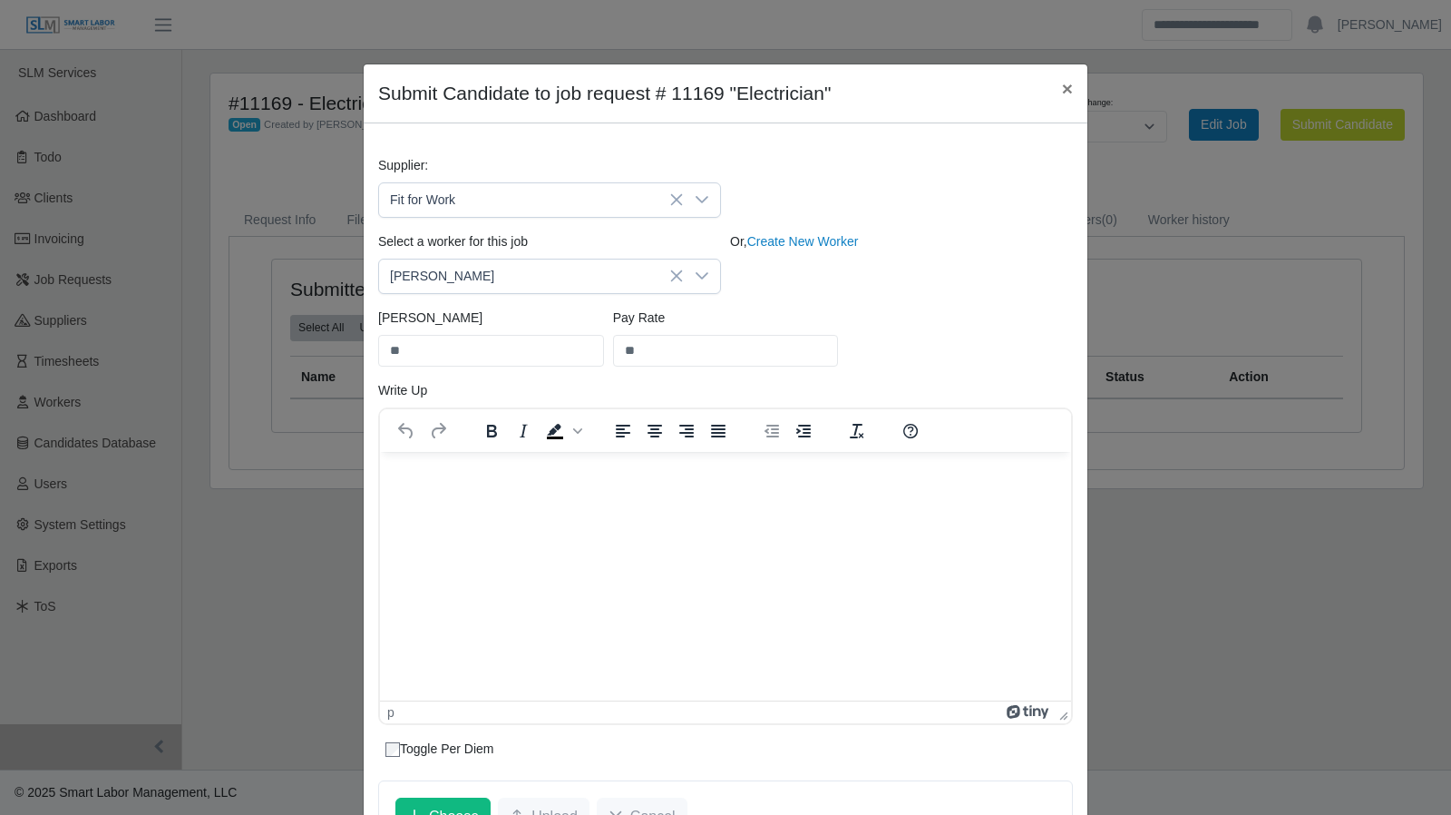
click at [799, 299] on div "Select a worker for this job Jim Guy Or, Create New Worker" at bounding box center [726, 270] width 704 height 76
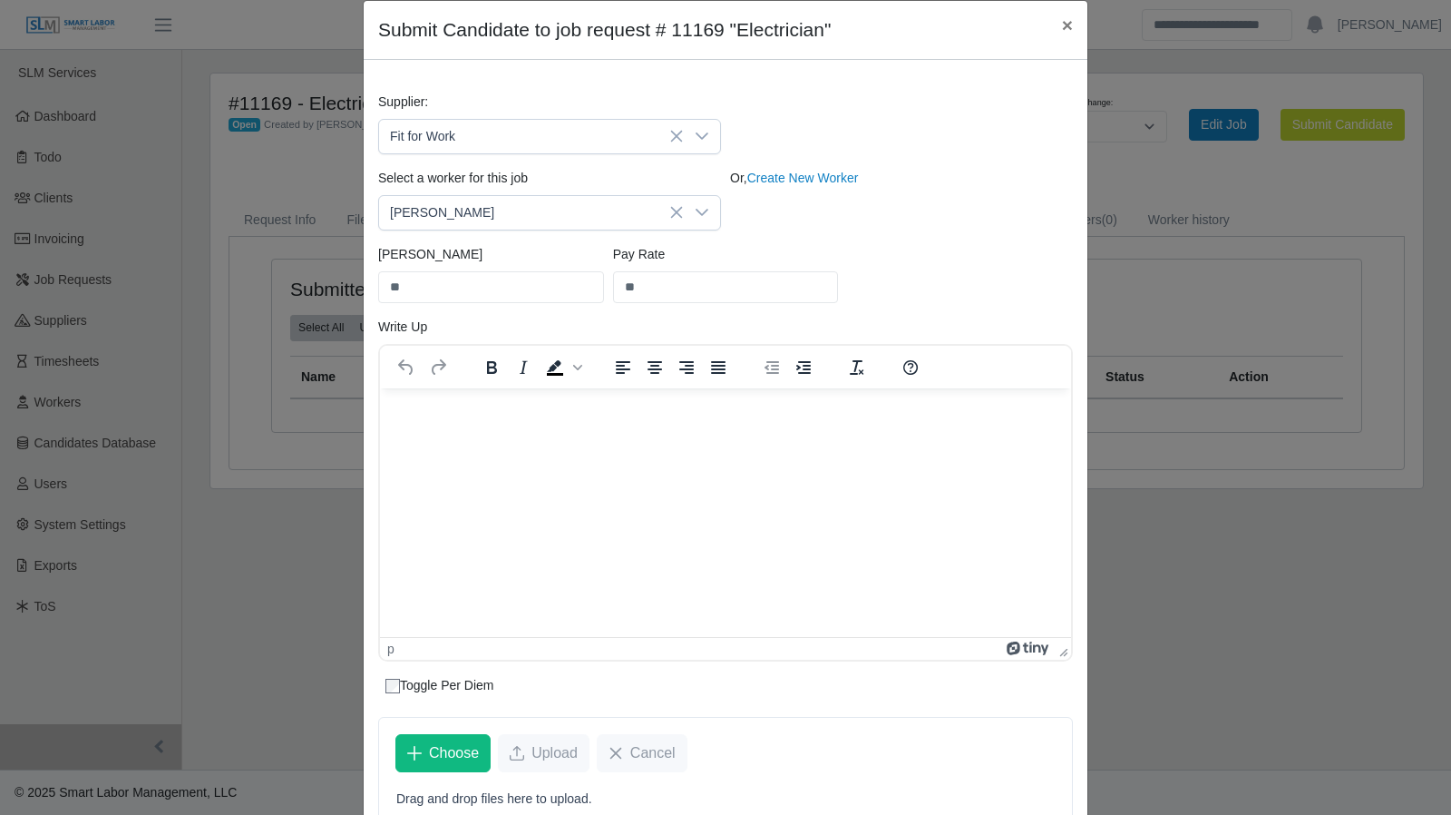
scroll to position [65, 0]
click at [457, 427] on html at bounding box center [725, 410] width 691 height 49
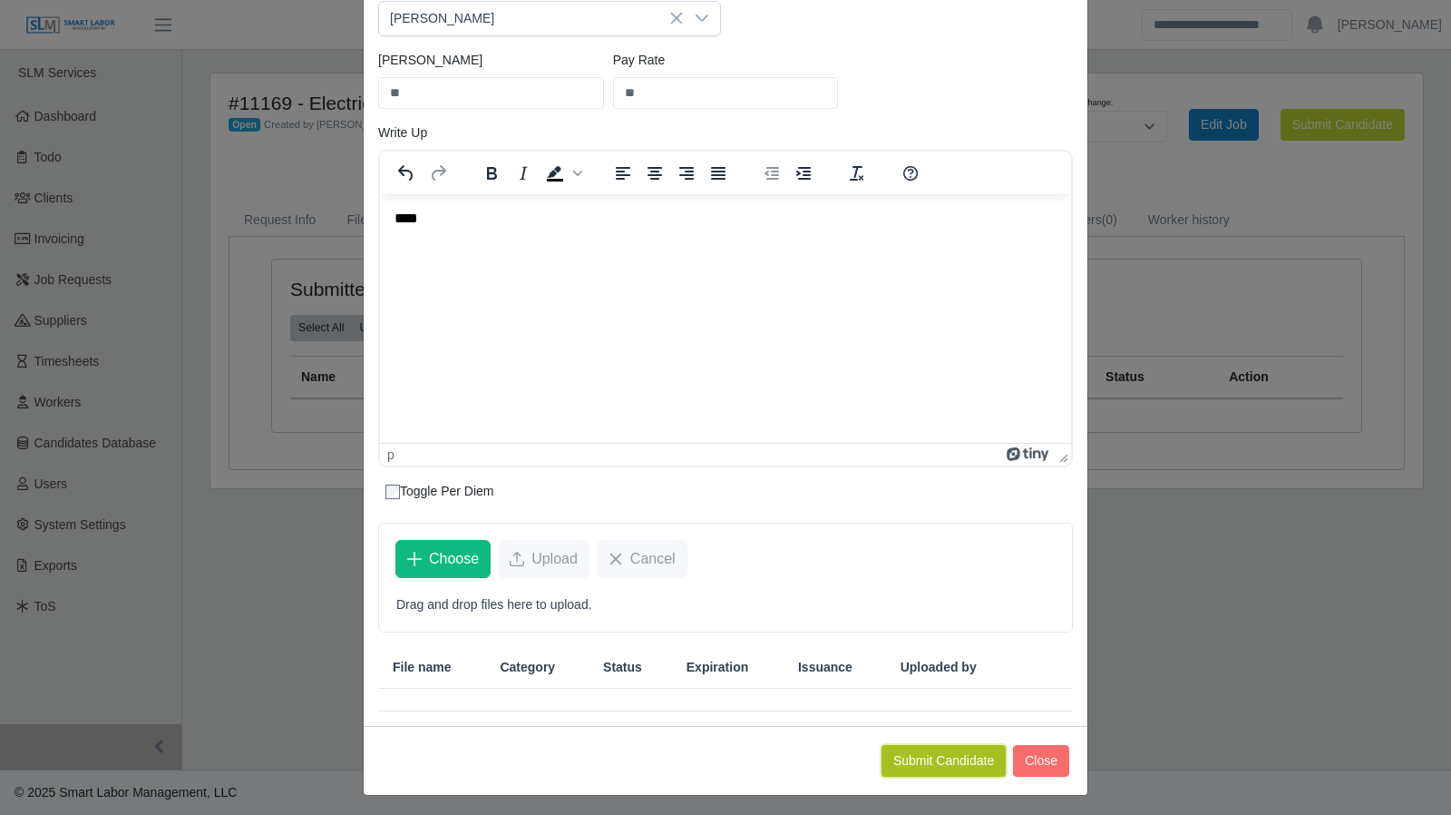
click at [908, 747] on button "Submit Candidate" at bounding box center [944, 761] width 124 height 32
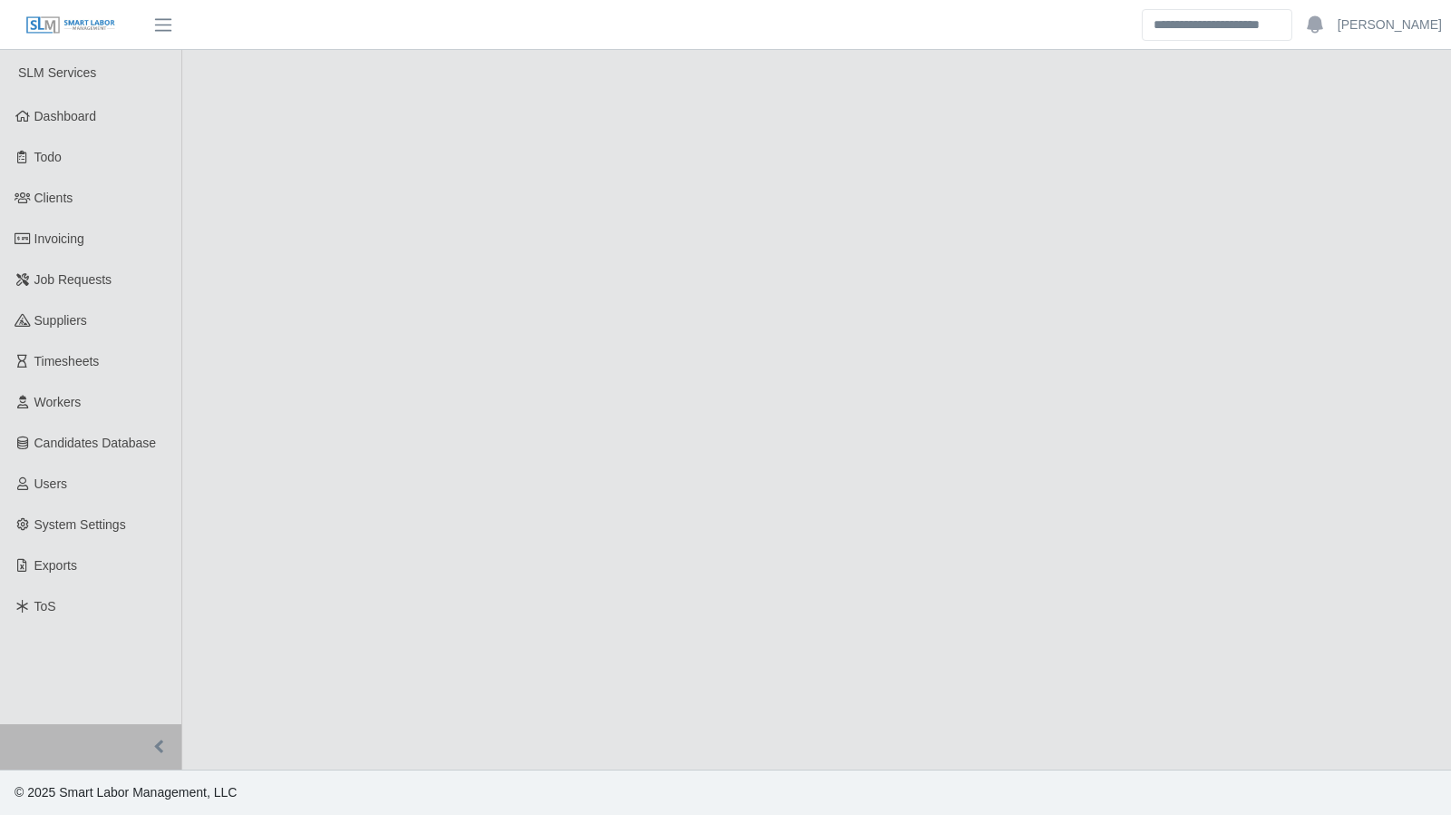
select select "****"
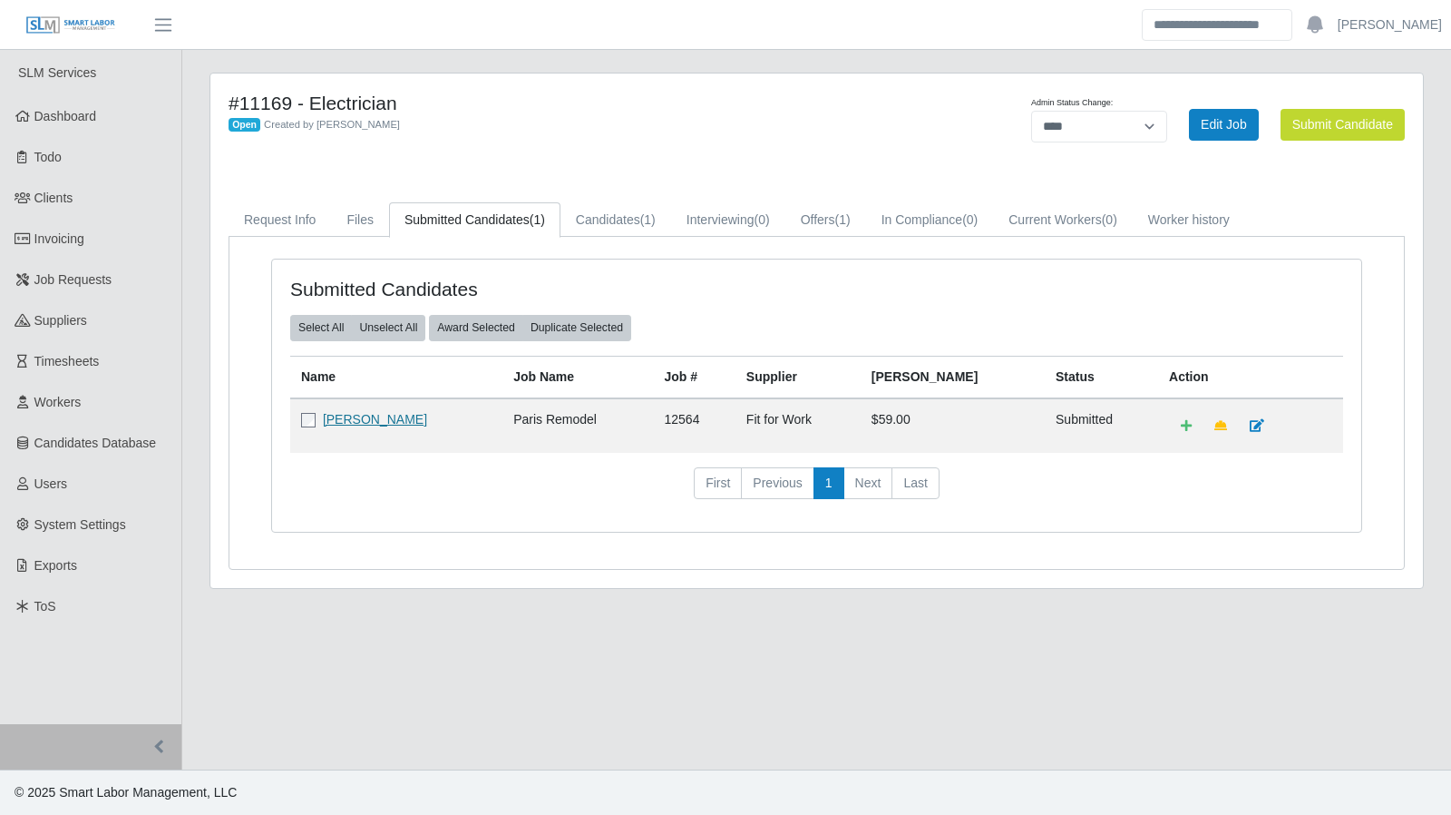
click at [345, 415] on link "Jim Guy" at bounding box center [375, 419] width 104 height 15
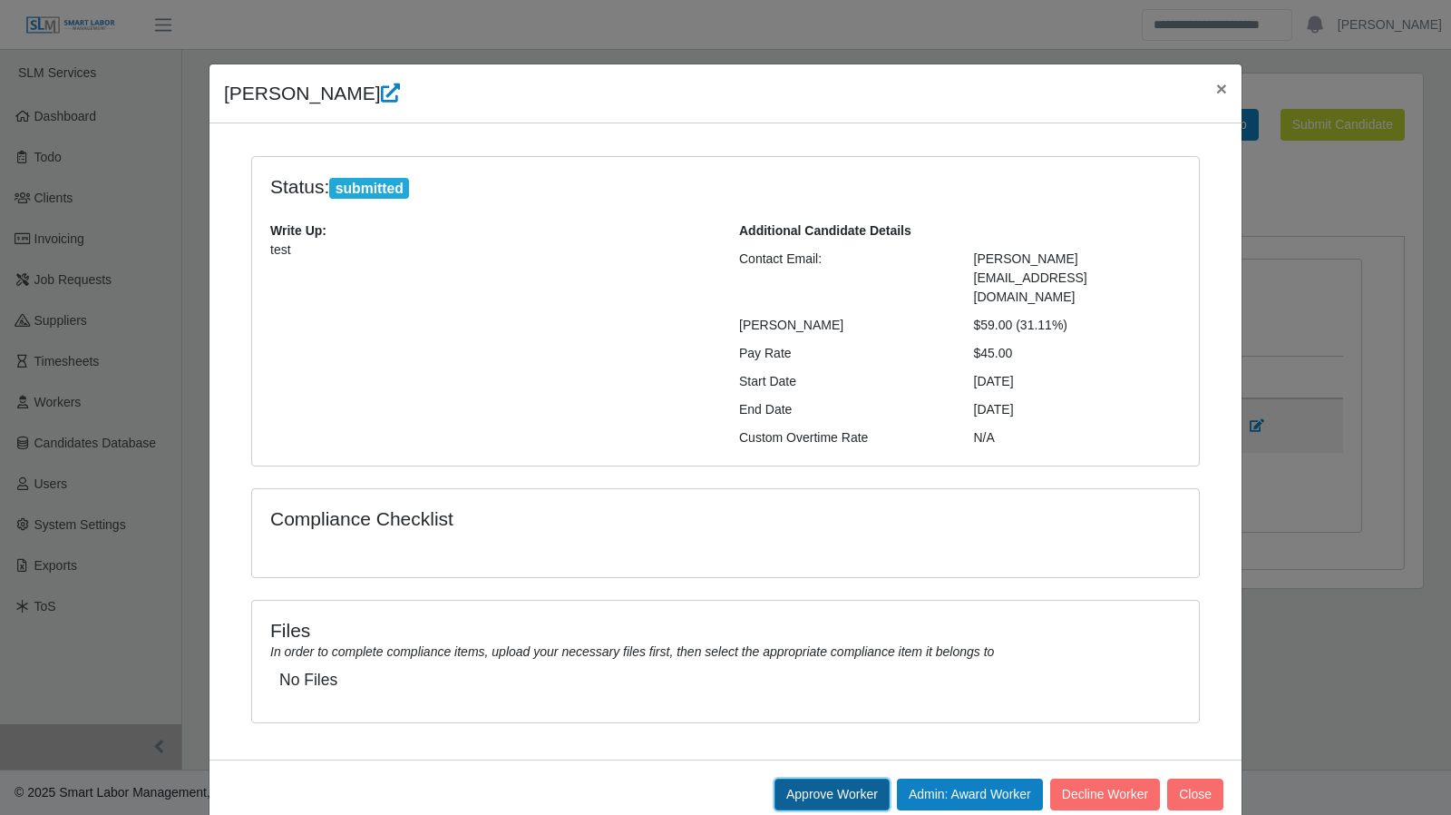
click at [813, 778] on button "Approve Worker" at bounding box center [832, 794] width 115 height 32
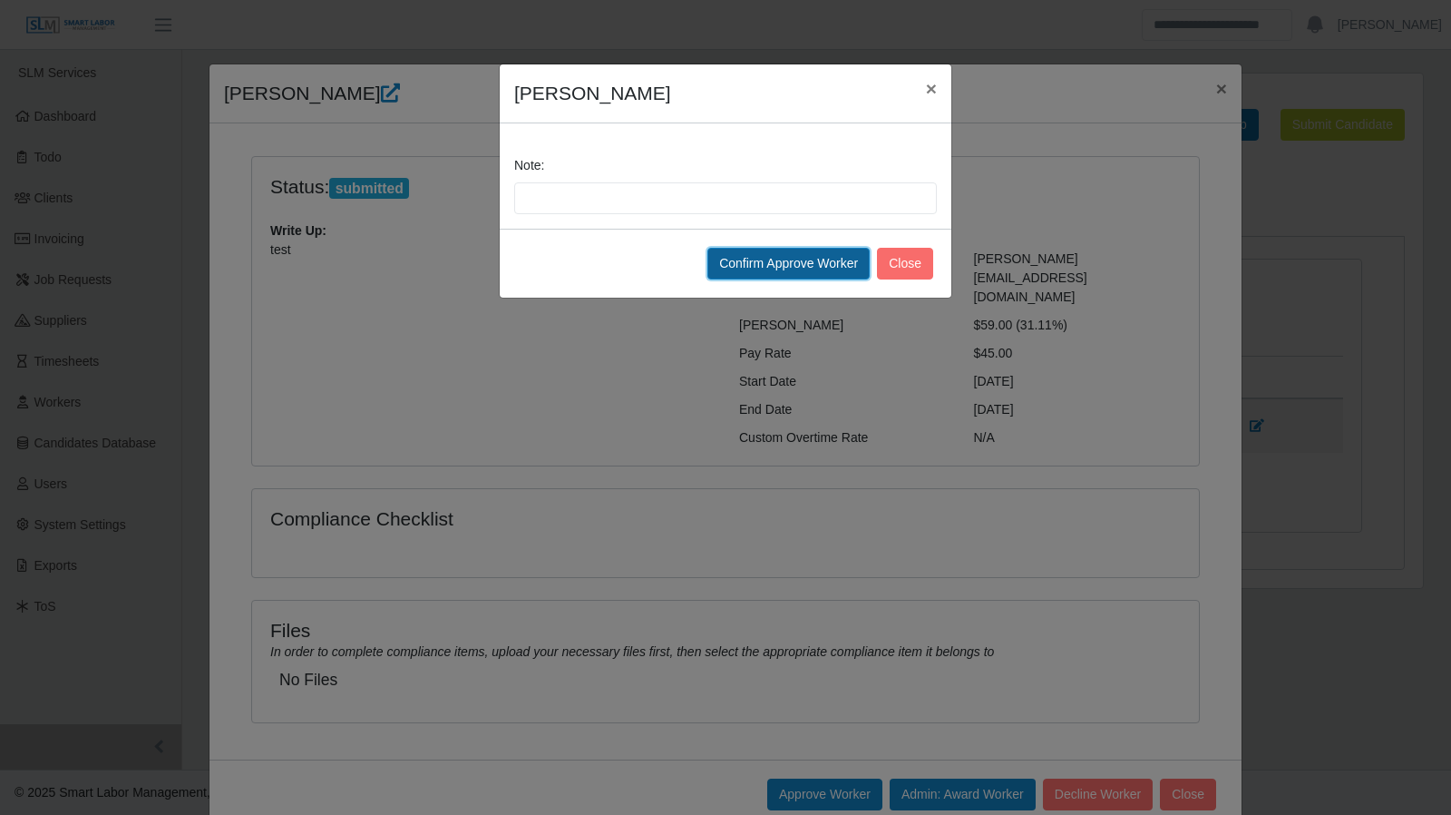
click at [845, 268] on button "Confirm Approve Worker" at bounding box center [789, 264] width 162 height 32
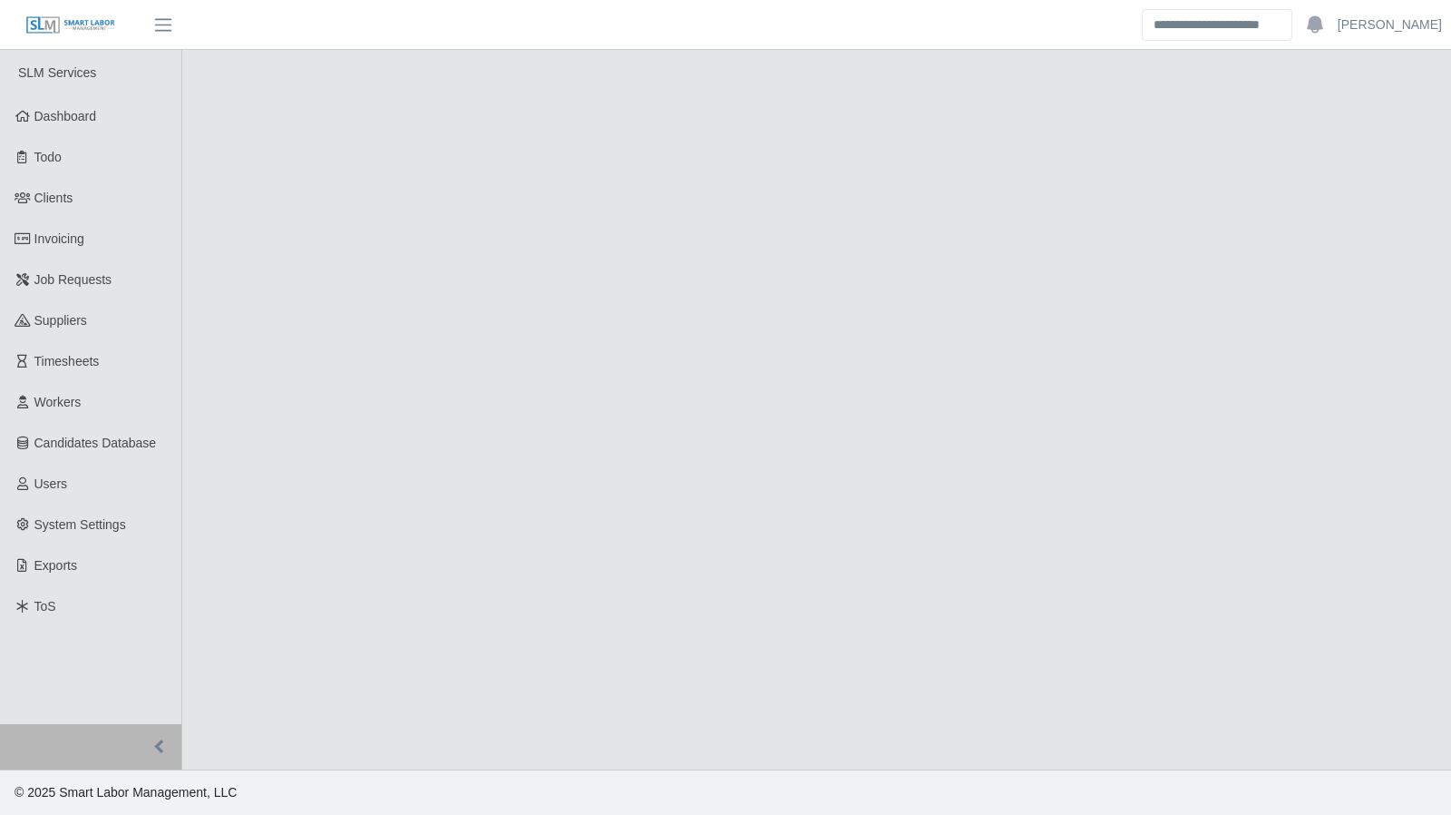
select select "****"
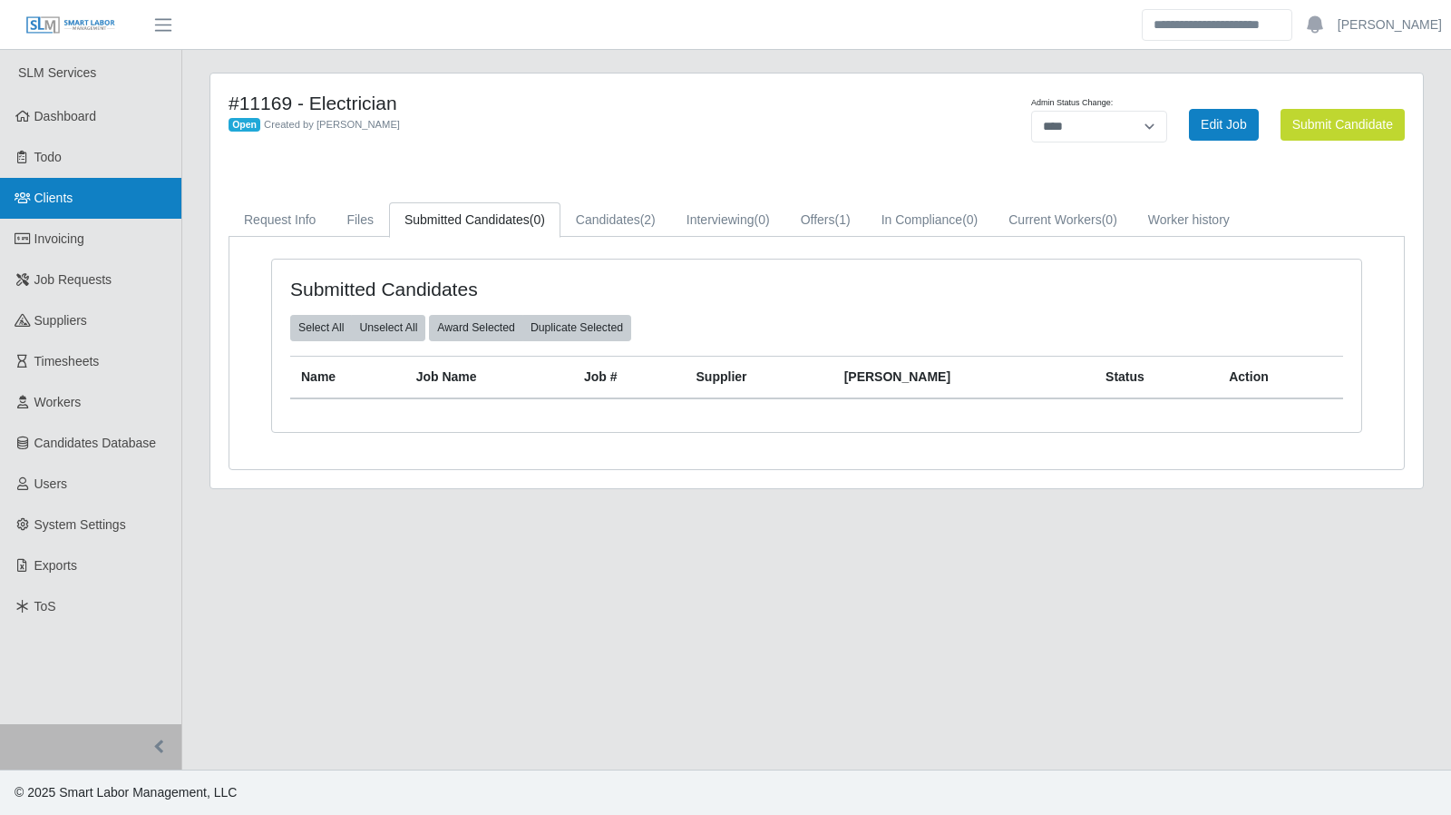
click at [55, 200] on span "Clients" at bounding box center [53, 197] width 39 height 15
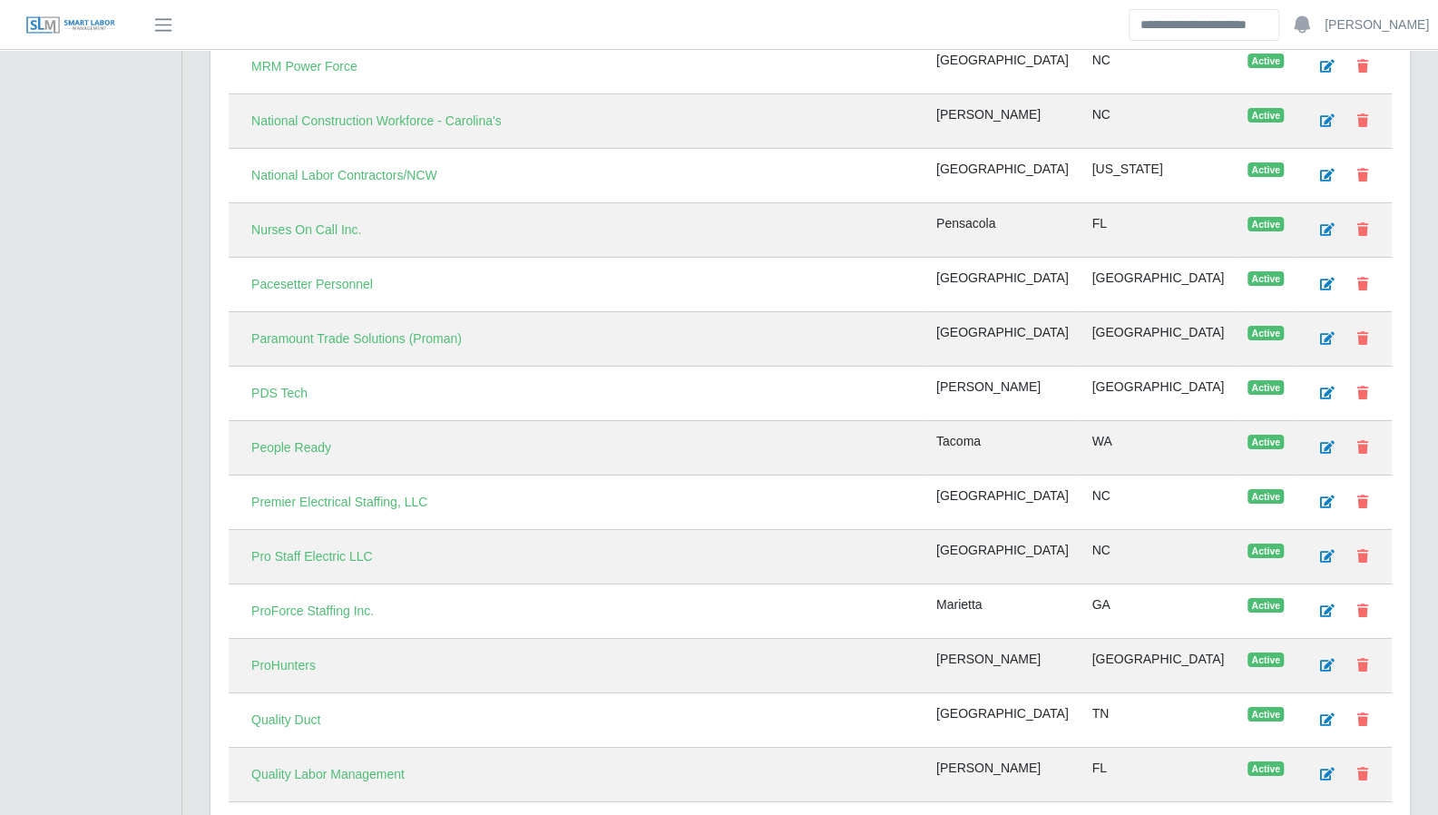
scroll to position [3901, 0]
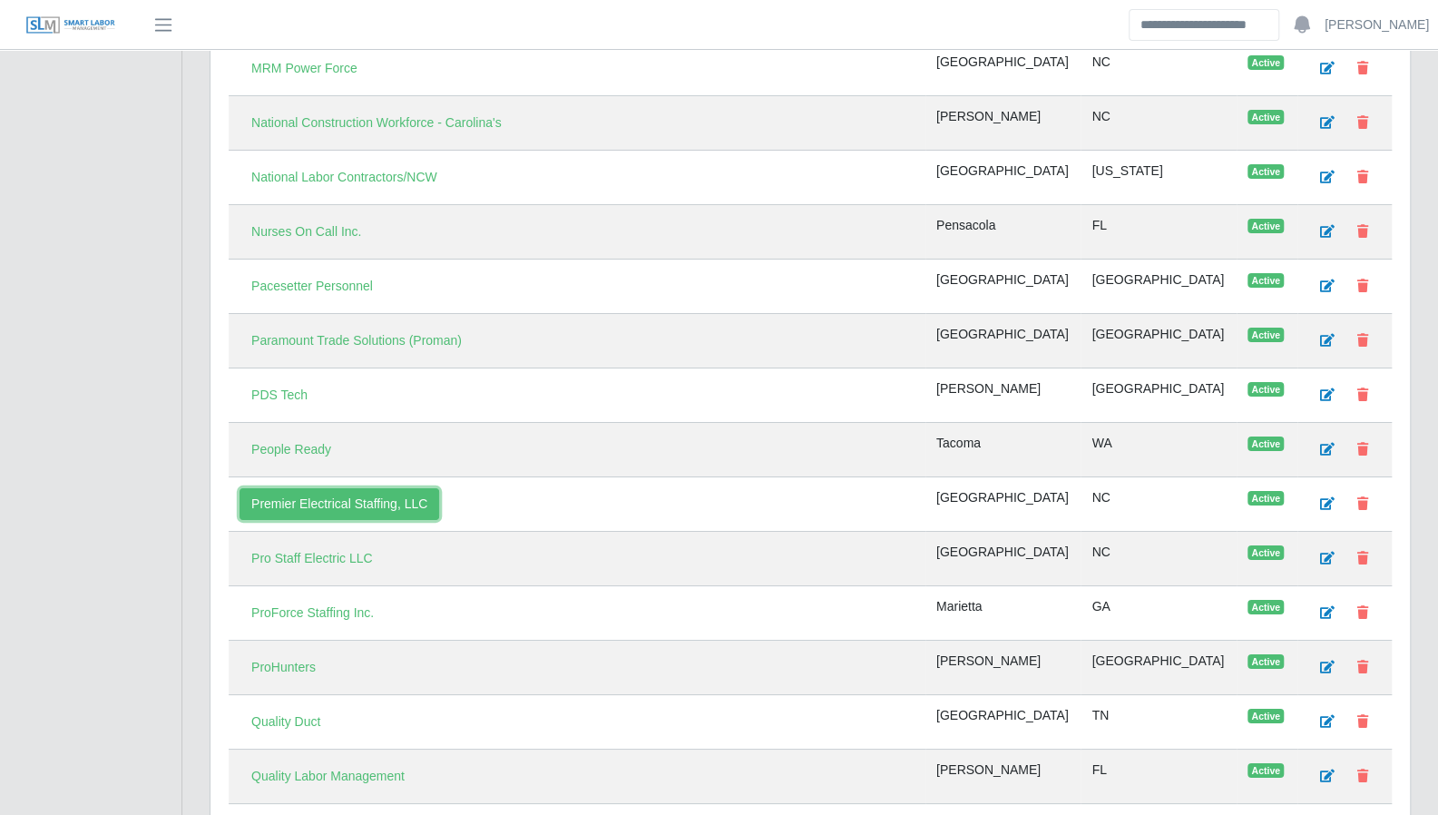
click at [380, 488] on link "Premier Electrical Staffing, LLC" at bounding box center [339, 504] width 200 height 32
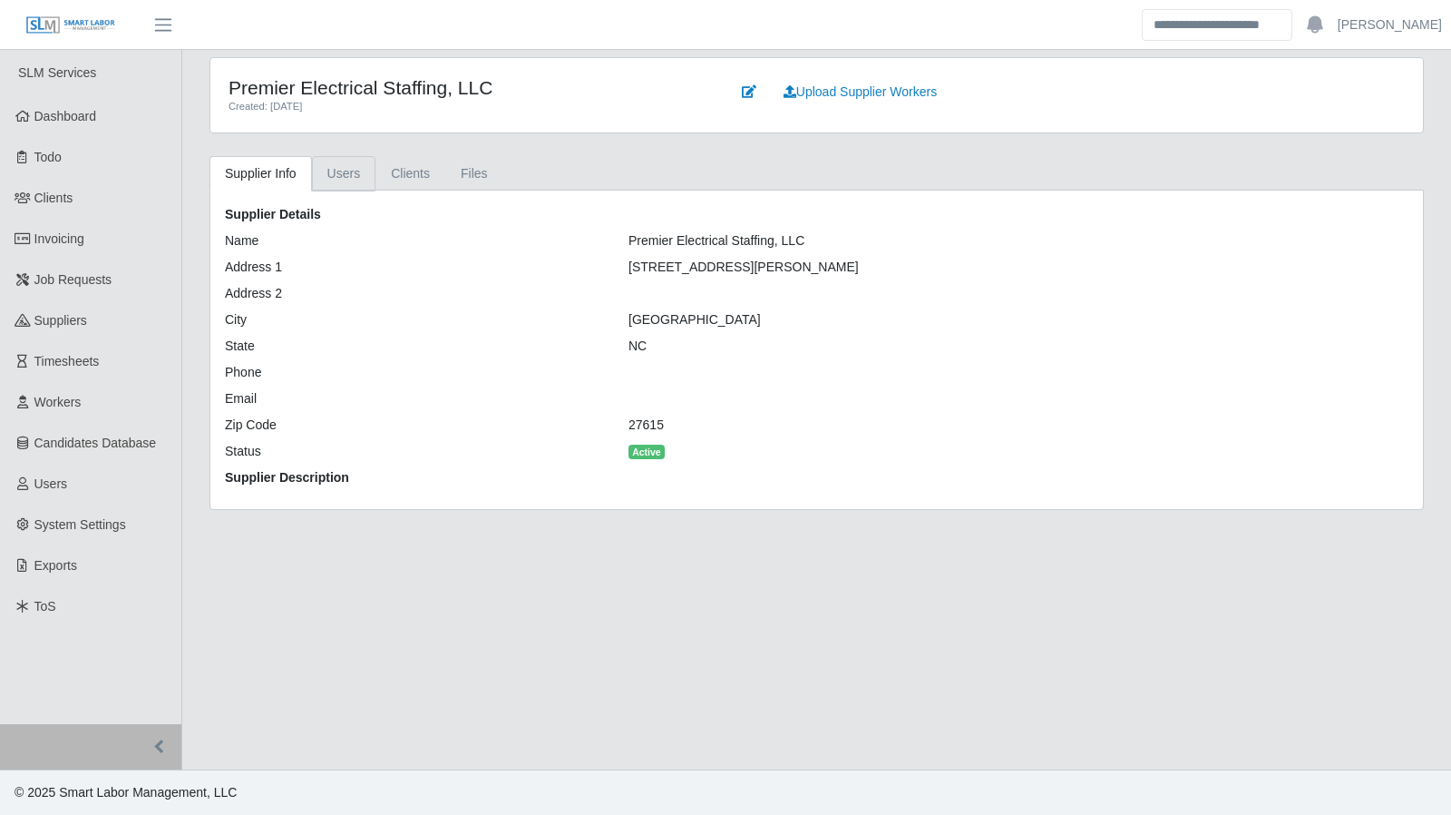
click at [347, 179] on link "Users" at bounding box center [344, 173] width 64 height 35
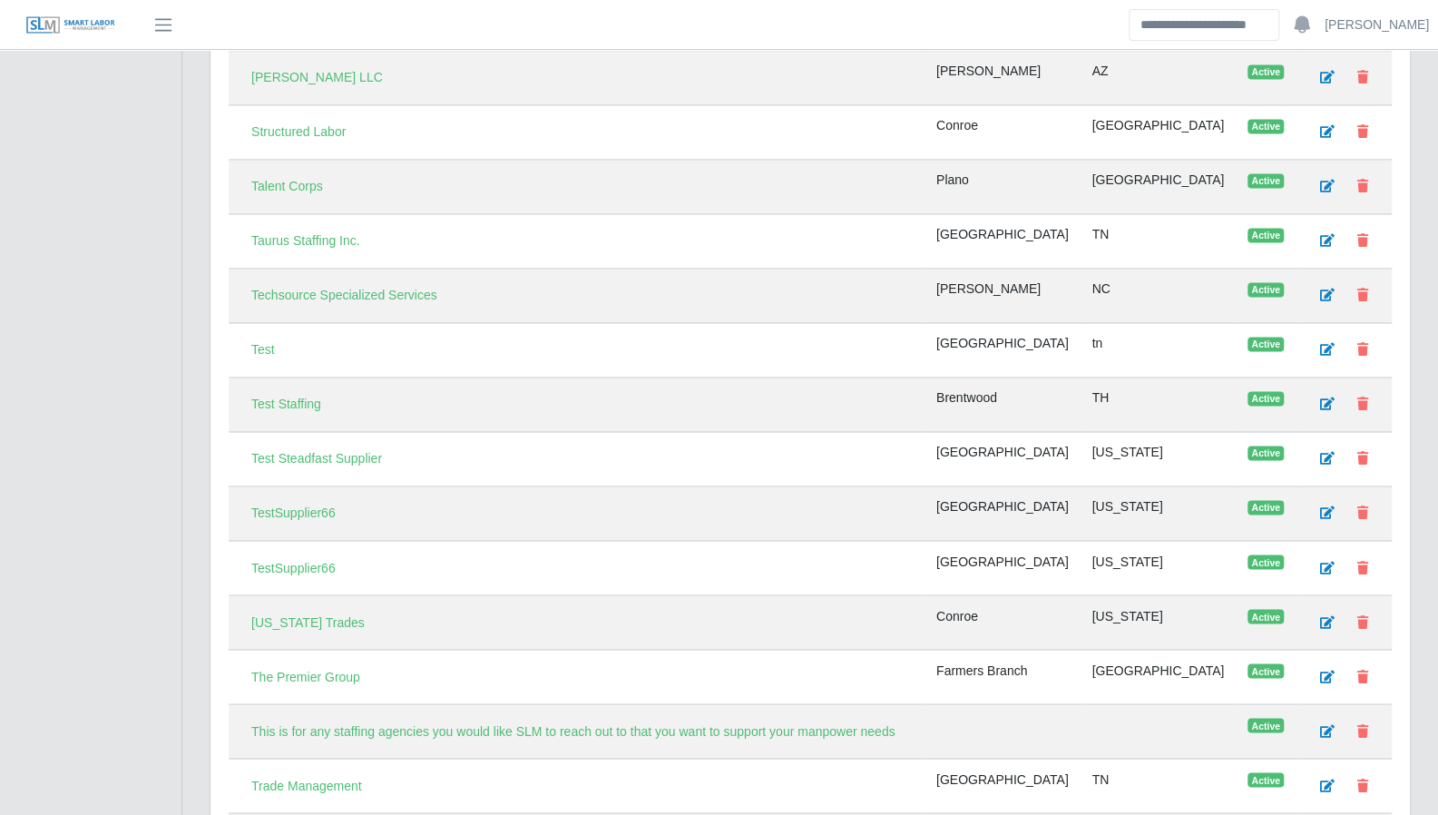
scroll to position [5913, 0]
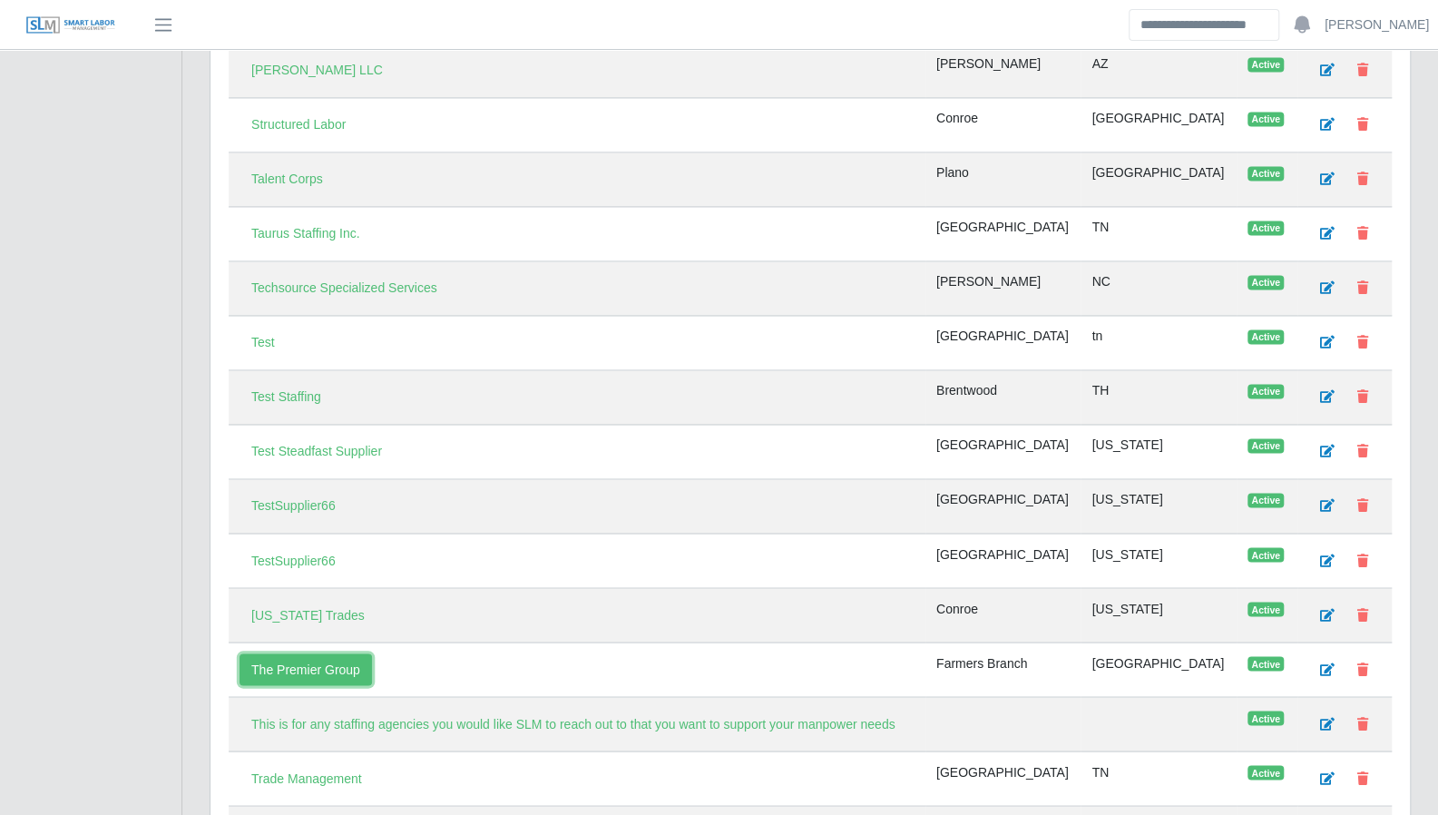
click at [317, 653] on link "The Premier Group" at bounding box center [305, 669] width 132 height 32
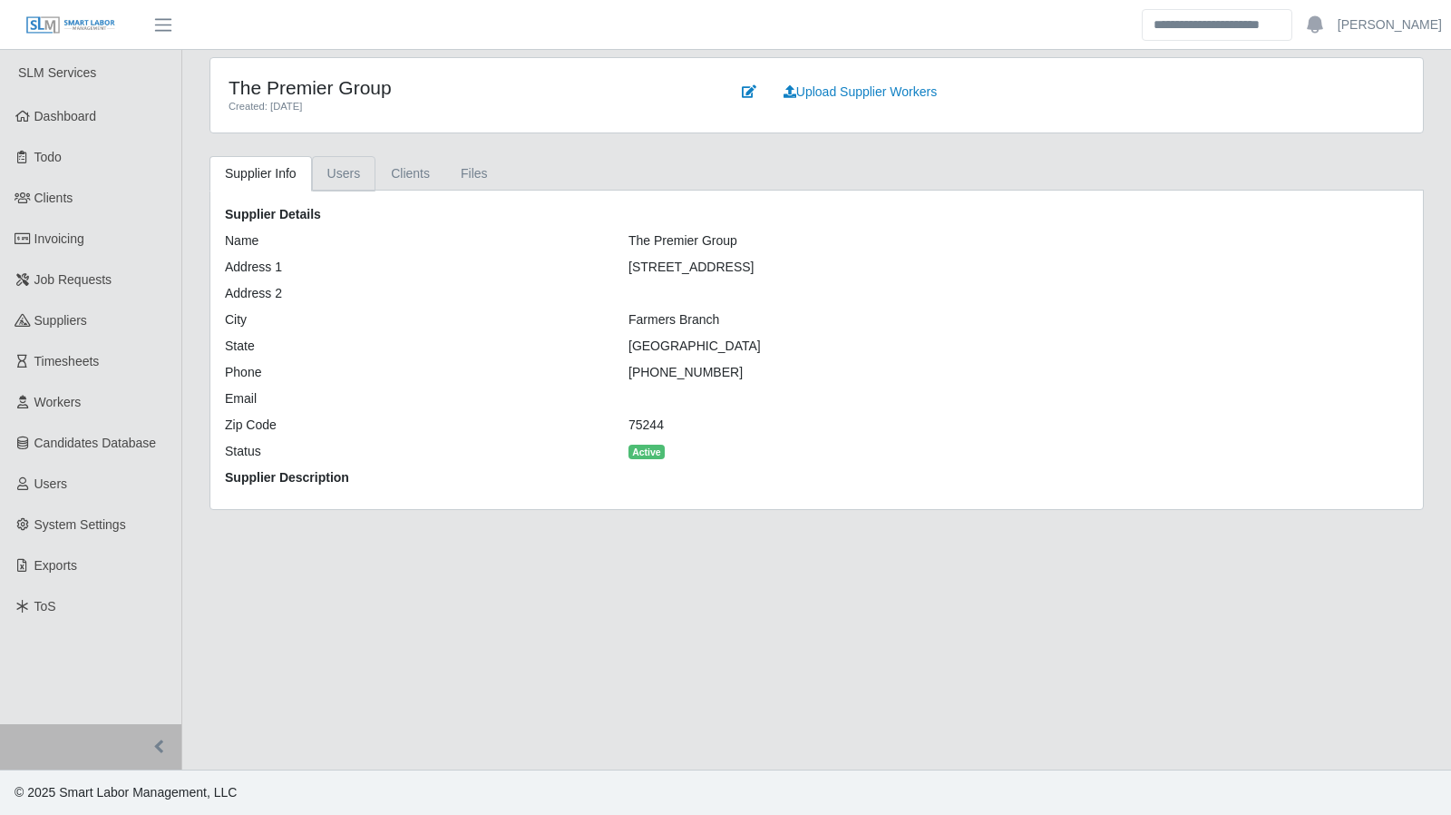
click at [345, 168] on link "Users" at bounding box center [344, 173] width 64 height 35
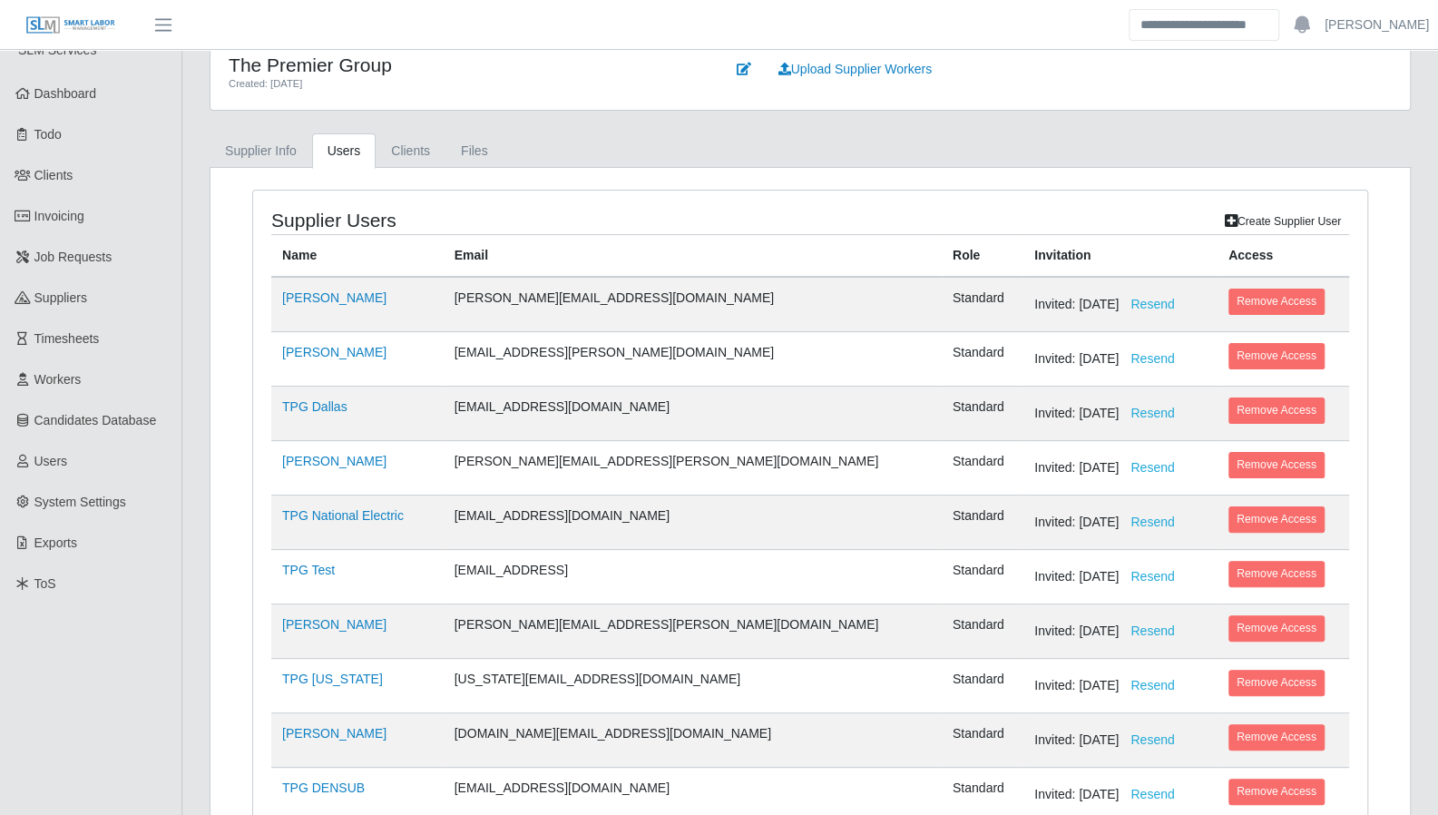
scroll to position [24, 0]
click at [1411, 34] on link "[PERSON_NAME]" at bounding box center [1376, 24] width 104 height 19
click at [1359, 121] on link "Logout" at bounding box center [1355, 126] width 163 height 38
